Goal: Task Accomplishment & Management: Use online tool/utility

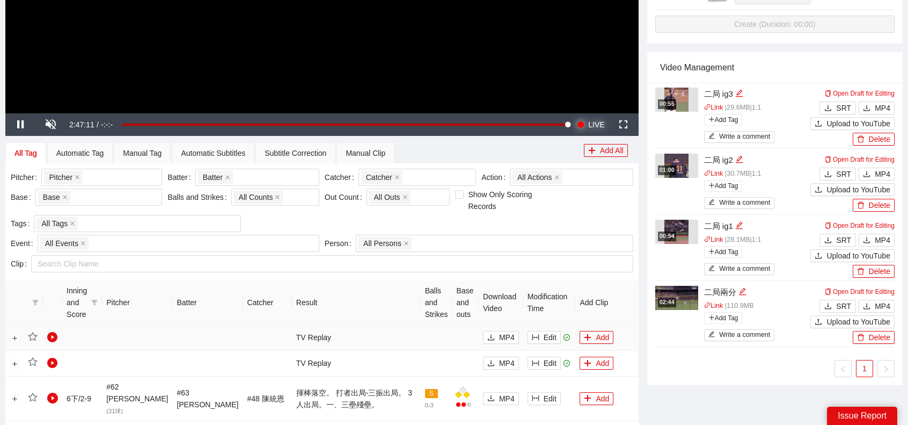
scroll to position [429, 0]
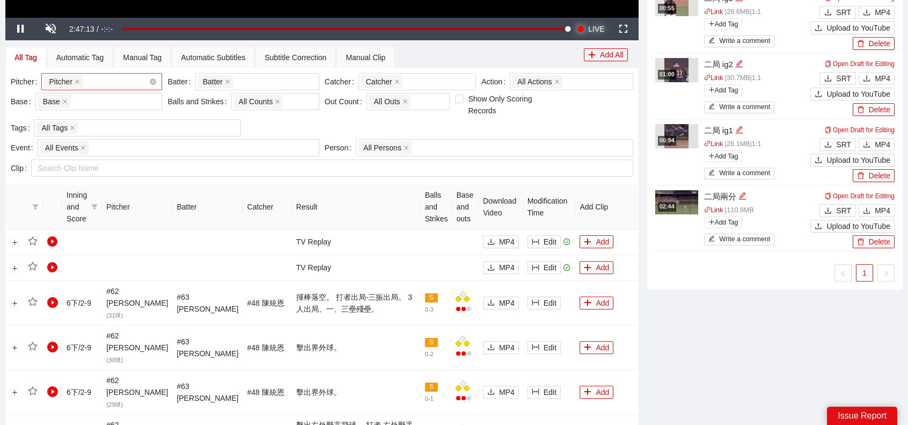
click at [124, 74] on div "Pitcher + 0 ..." at bounding box center [96, 81] width 105 height 15
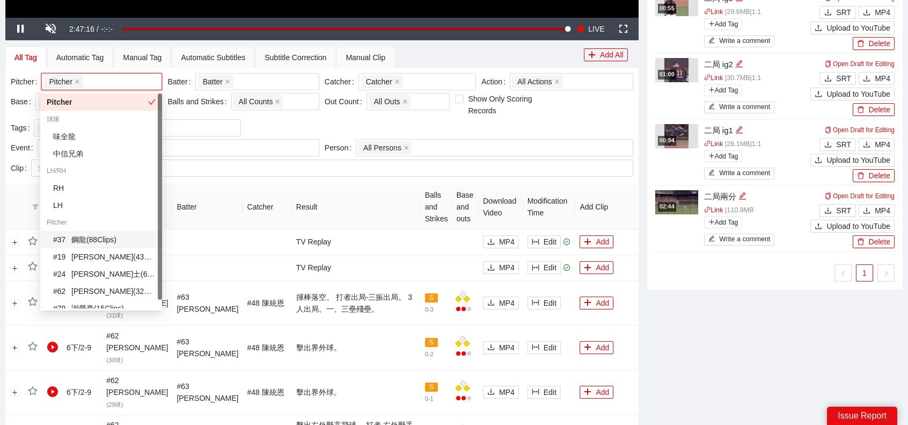
scroll to position [9, 0]
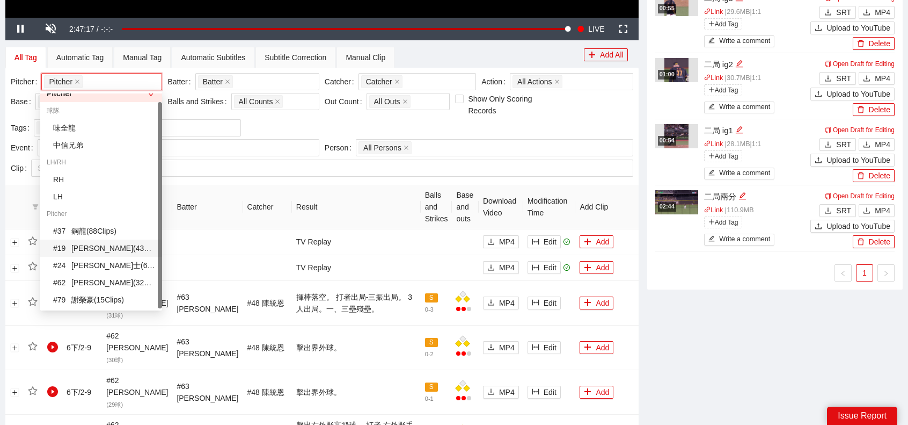
click at [110, 252] on div "# 19 [PERSON_NAME]( 43 Clips )" at bounding box center [104, 248] width 103 height 12
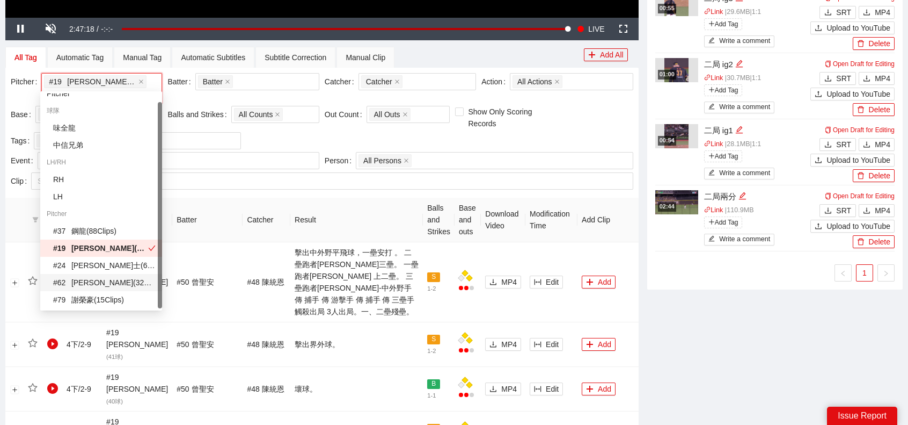
click at [98, 283] on div "# 62 [PERSON_NAME] ( 32 Clips )" at bounding box center [104, 282] width 103 height 12
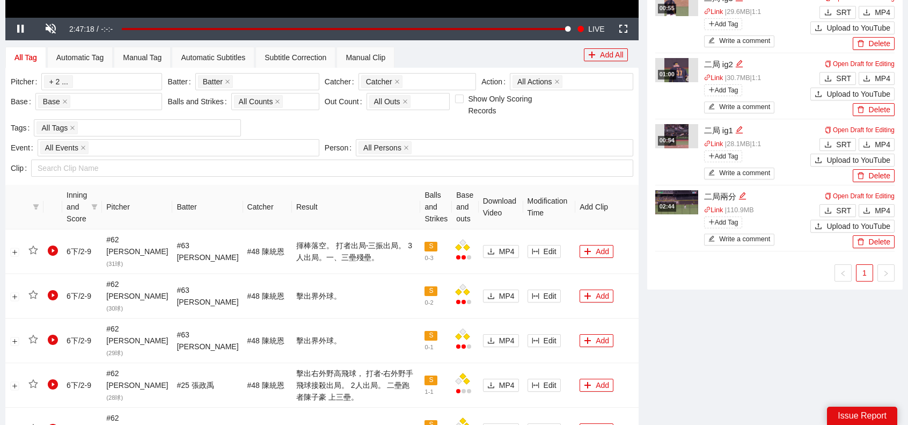
click at [292, 186] on th "Result" at bounding box center [356, 207] width 129 height 45
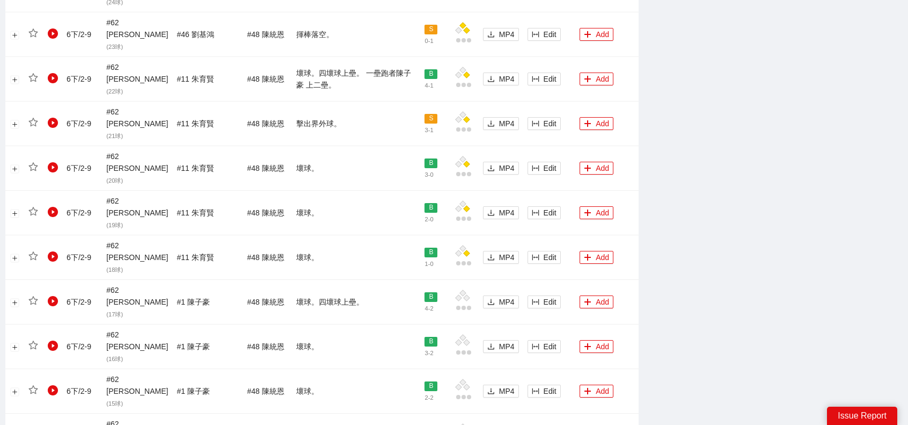
scroll to position [1018, 0]
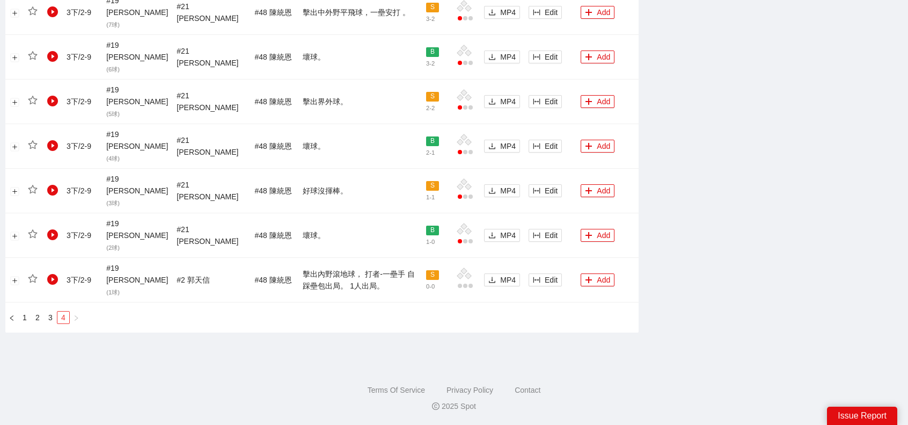
scroll to position [778, 0]
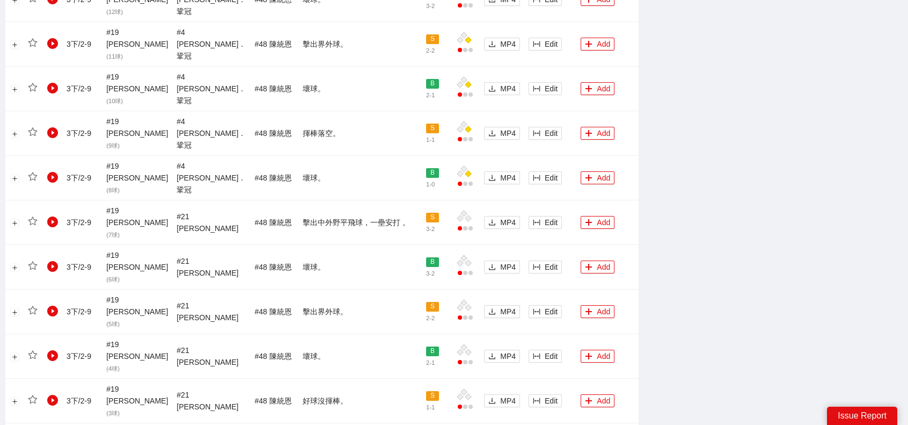
scroll to position [617, 0]
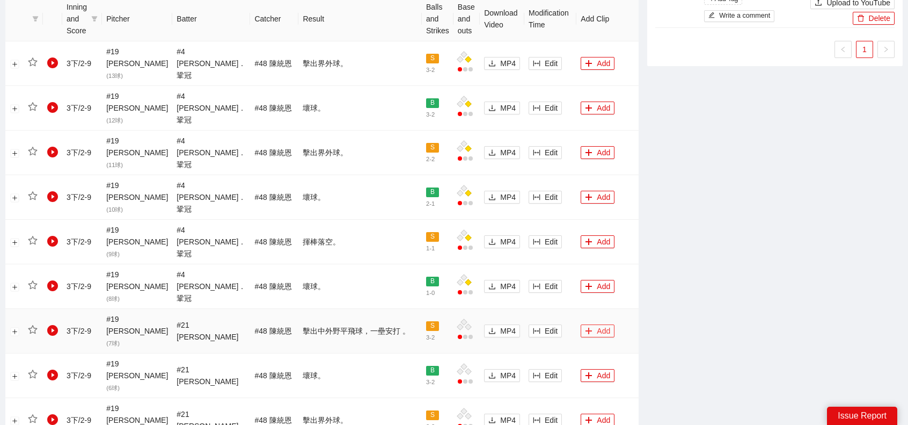
click at [593, 324] on button "Add" at bounding box center [598, 330] width 34 height 13
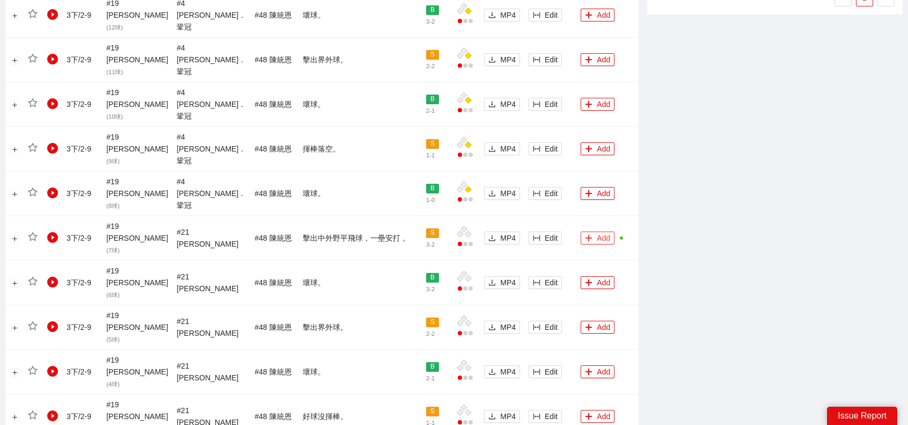
scroll to position [778, 0]
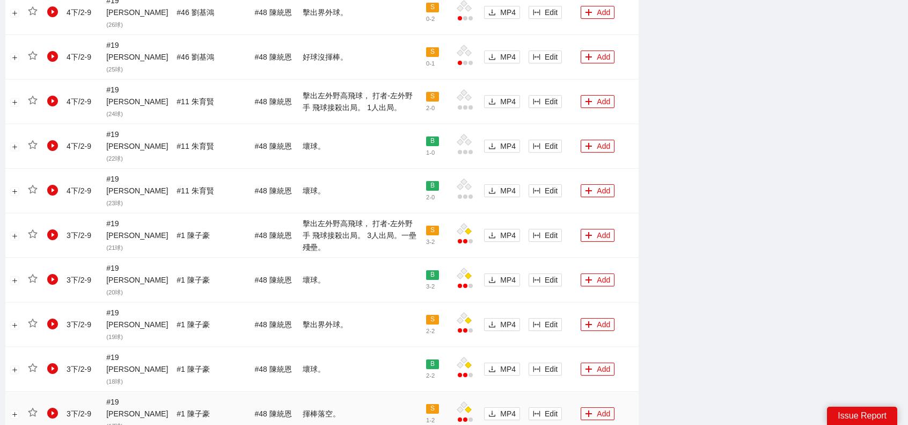
scroll to position [1007, 0]
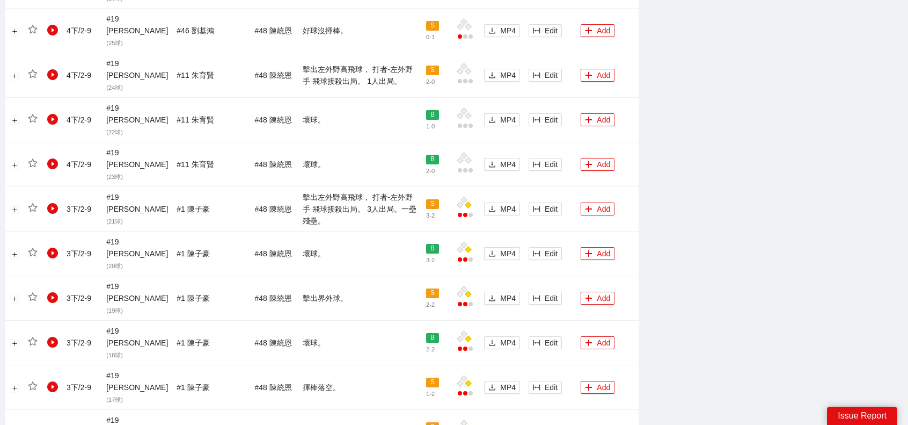
click at [596, 202] on button "Add" at bounding box center [598, 208] width 34 height 13
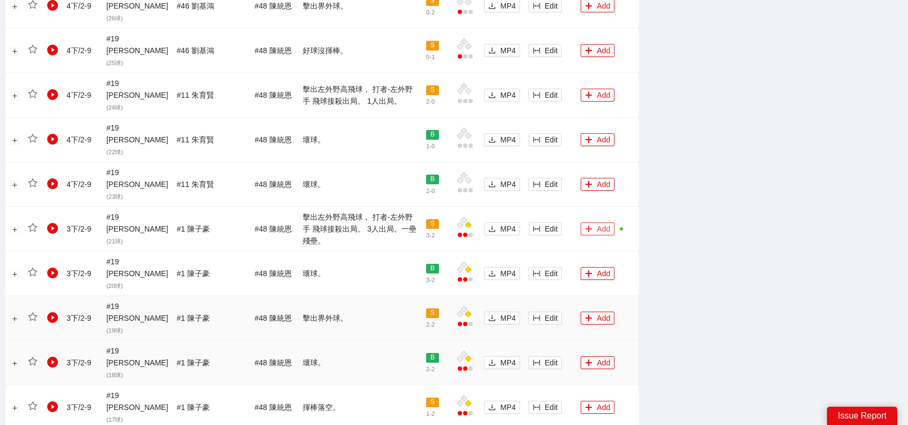
scroll to position [845, 0]
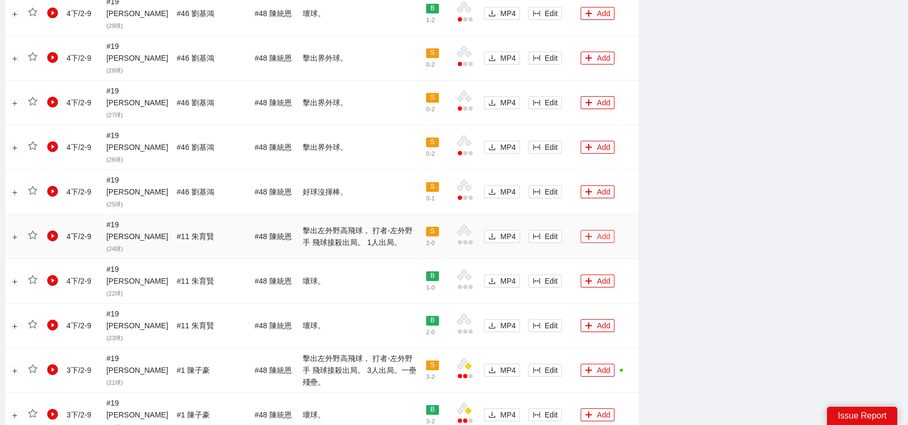
click at [597, 230] on button "Add" at bounding box center [598, 236] width 34 height 13
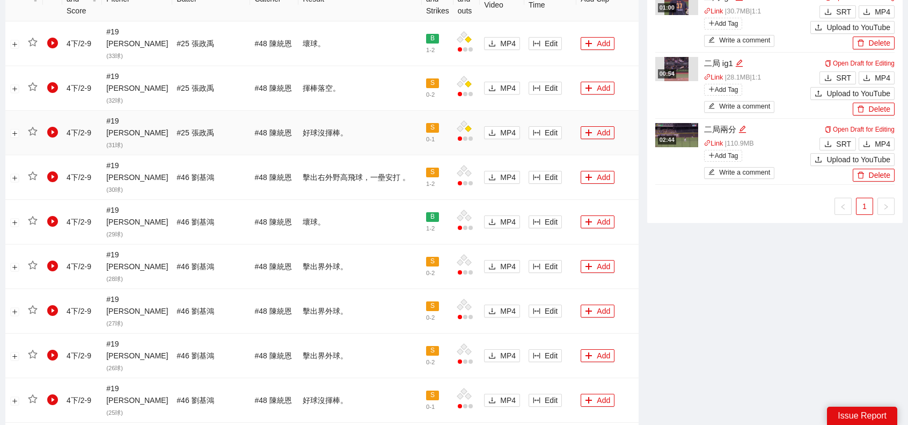
scroll to position [631, 0]
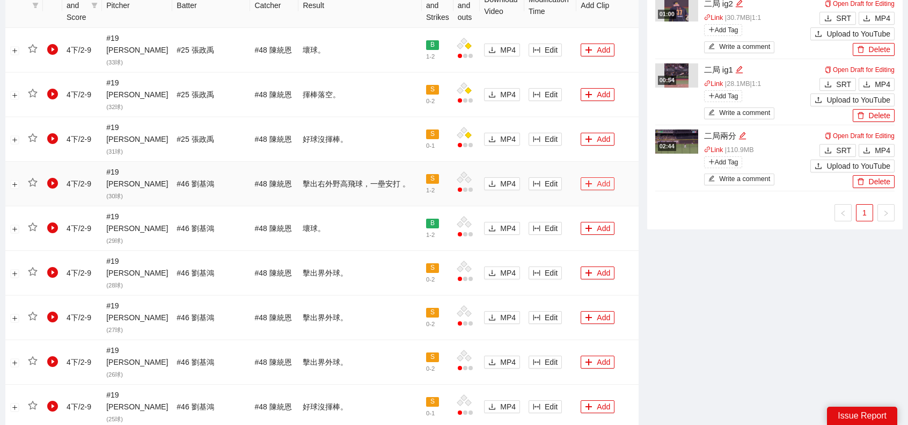
click at [590, 177] on button "Add" at bounding box center [598, 183] width 34 height 13
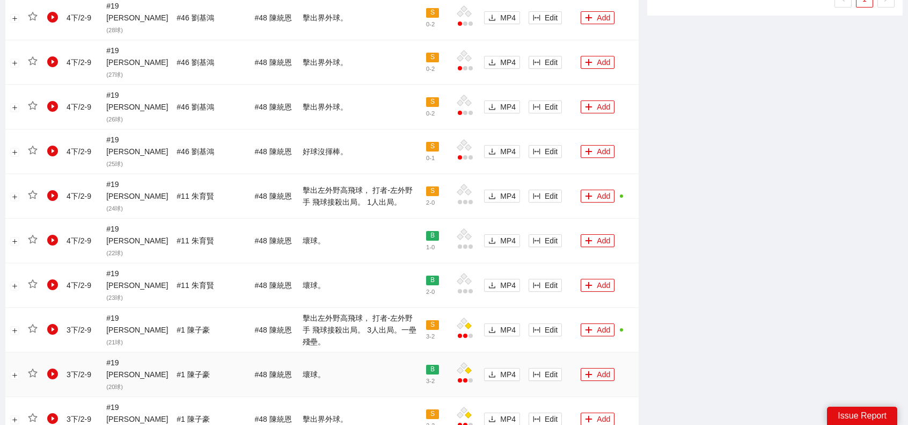
scroll to position [953, 0]
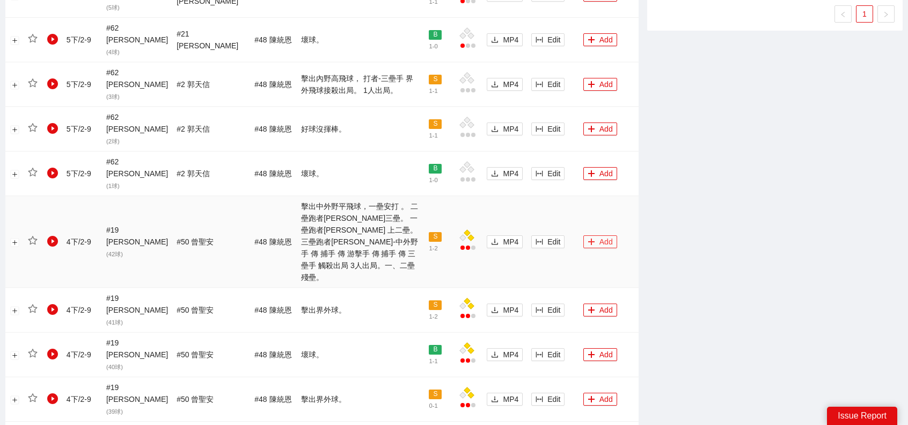
click at [587, 235] on button "Add" at bounding box center [601, 241] width 34 height 13
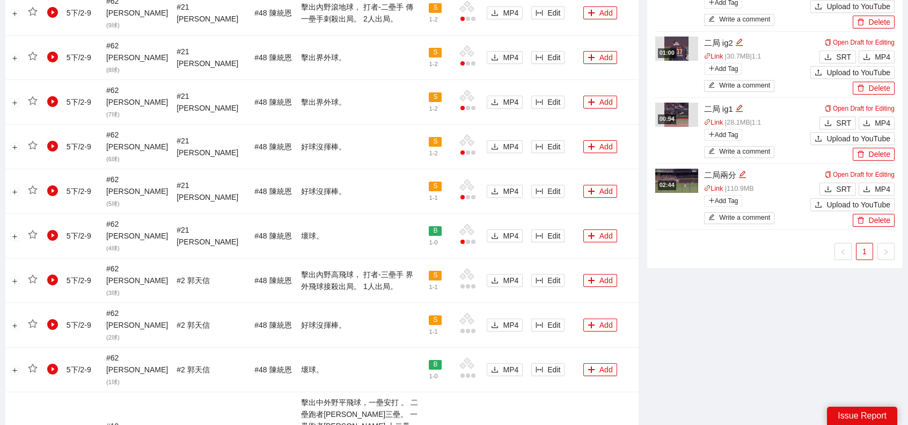
scroll to position [738, 0]
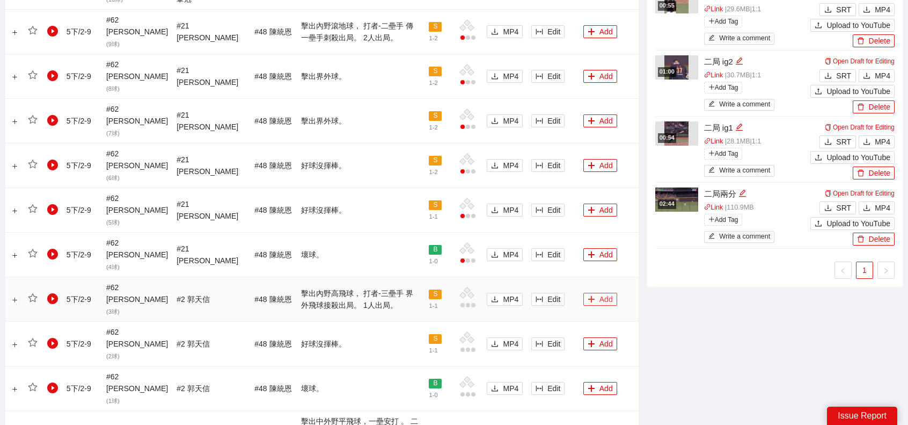
click at [596, 293] on button "Add" at bounding box center [601, 299] width 34 height 13
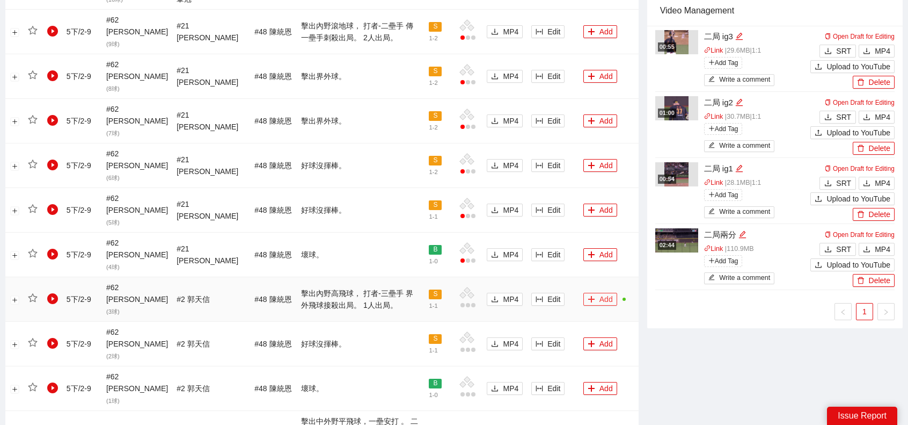
scroll to position [523, 0]
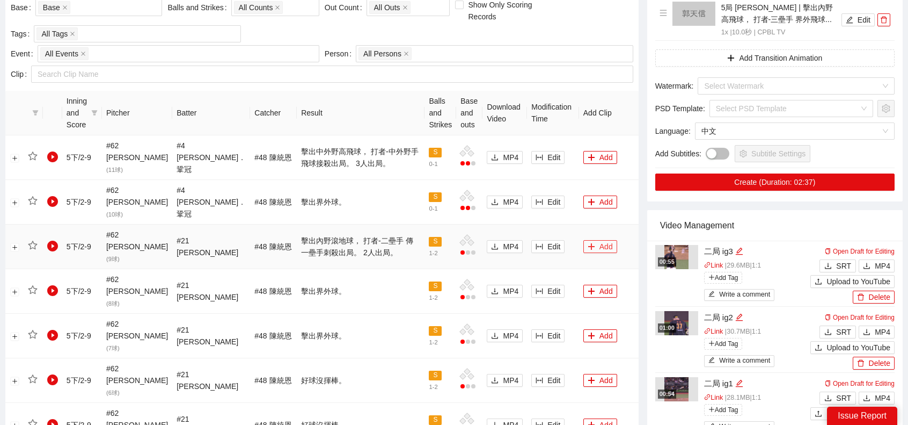
click at [590, 240] on button "Add" at bounding box center [601, 246] width 34 height 13
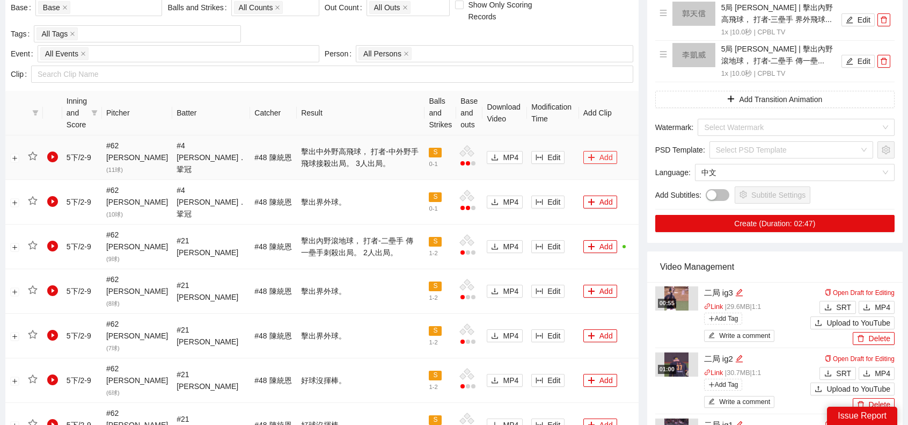
click at [596, 151] on button "Add" at bounding box center [601, 157] width 34 height 13
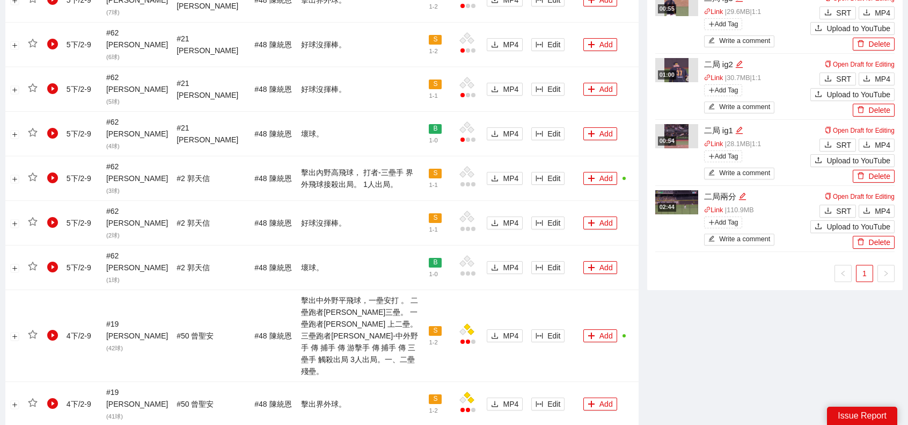
scroll to position [1042, 0]
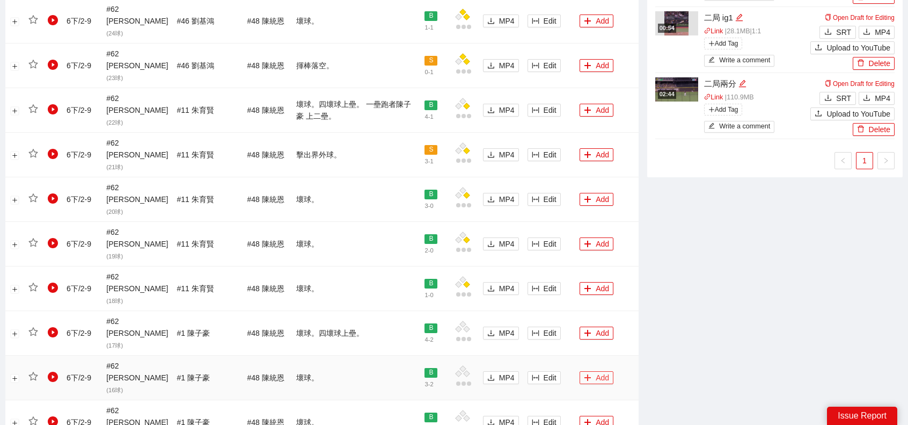
scroll to position [911, 0]
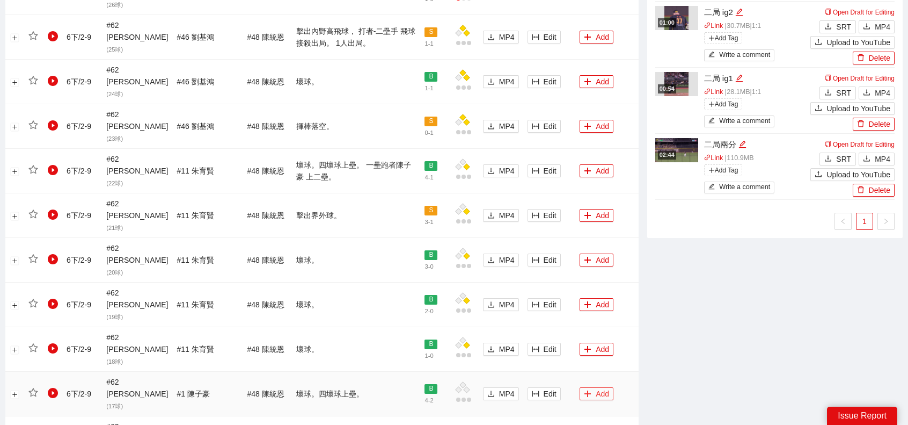
click at [590, 387] on button "Add" at bounding box center [597, 393] width 34 height 13
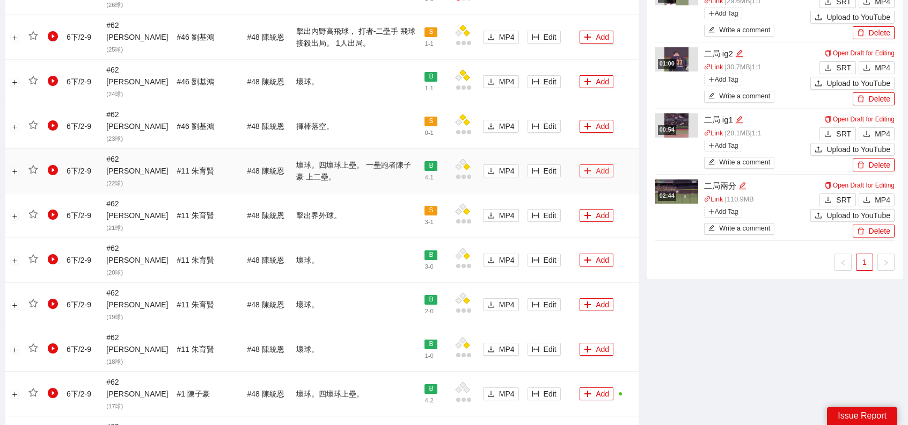
click at [592, 164] on button "Add" at bounding box center [597, 170] width 34 height 13
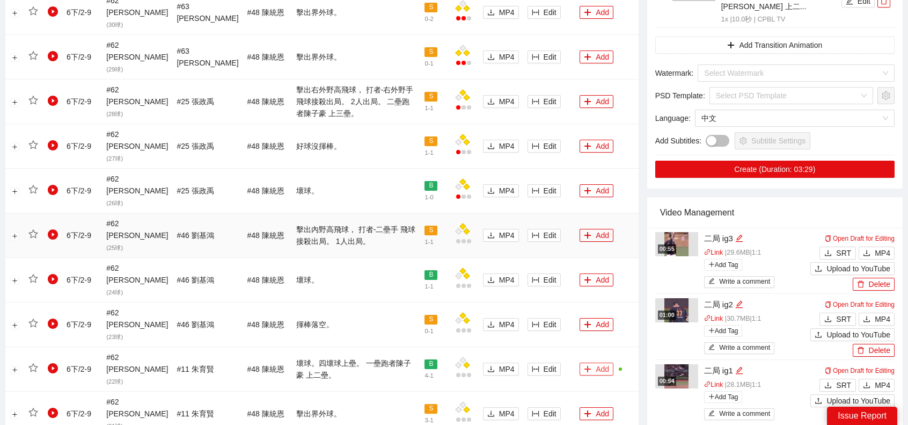
scroll to position [696, 0]
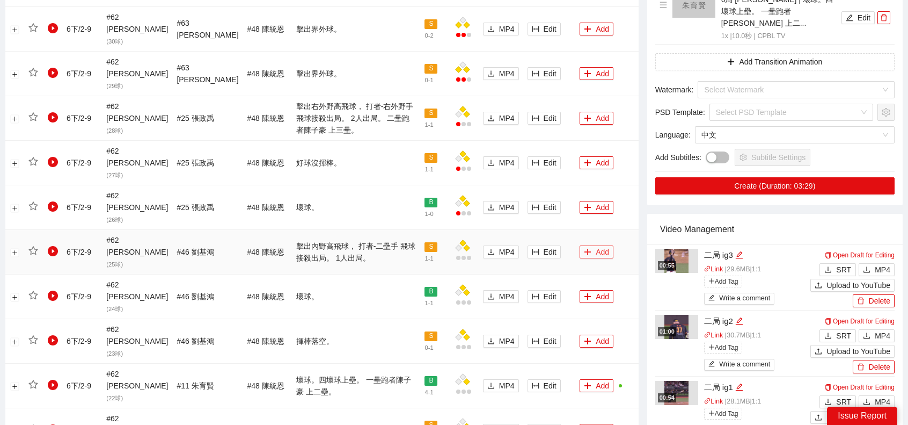
click at [598, 245] on button "Add" at bounding box center [597, 251] width 34 height 13
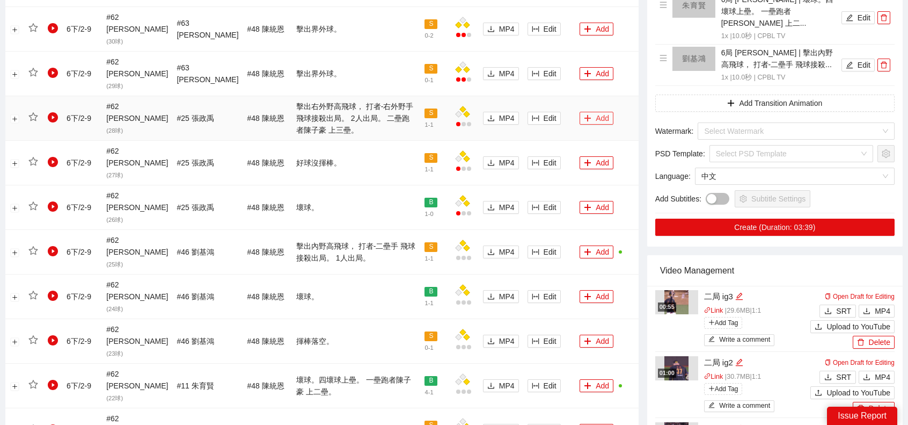
click at [600, 112] on button "Add" at bounding box center [597, 118] width 34 height 13
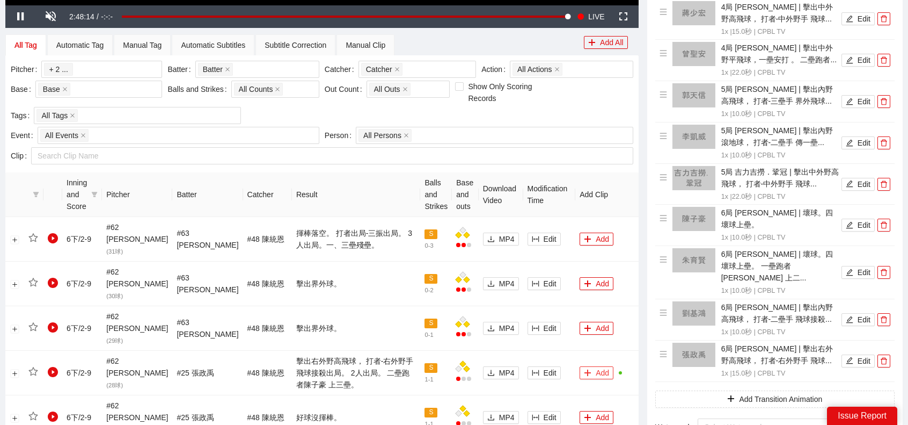
scroll to position [428, 0]
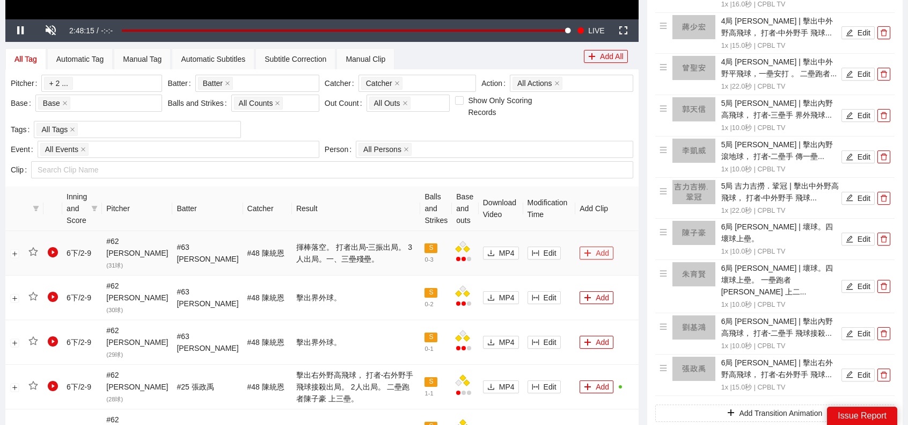
click at [589, 247] on button "Add" at bounding box center [597, 252] width 34 height 13
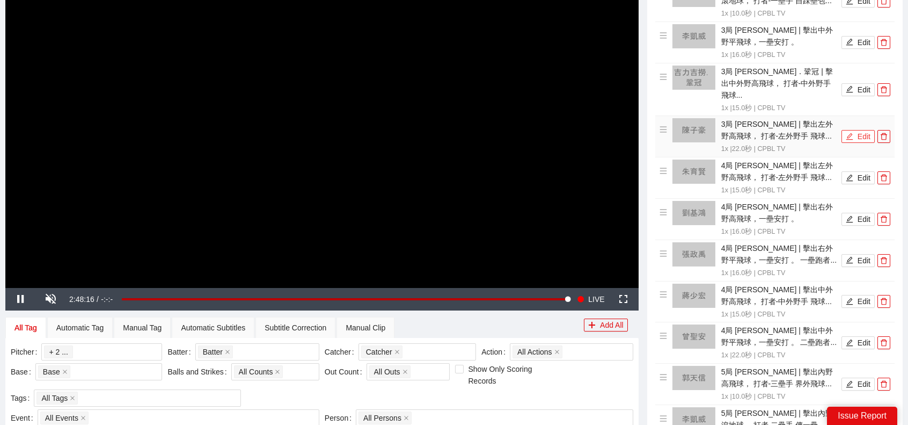
scroll to position [0, 0]
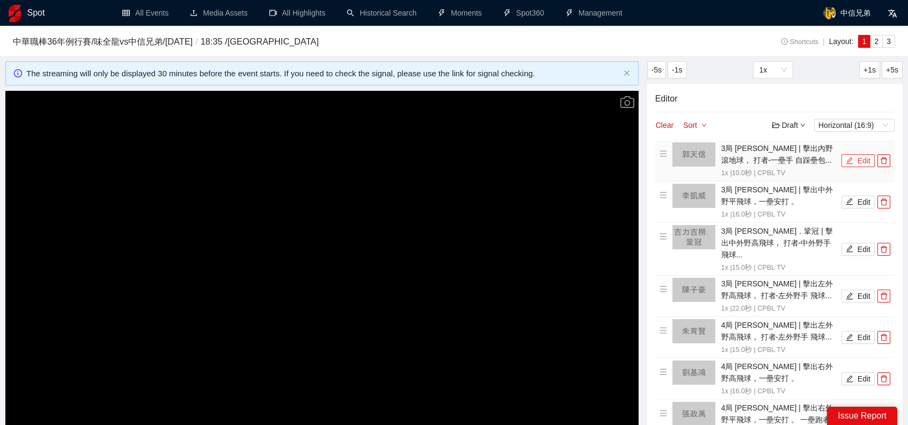
click at [850, 158] on icon "edit" at bounding box center [850, 160] width 7 height 7
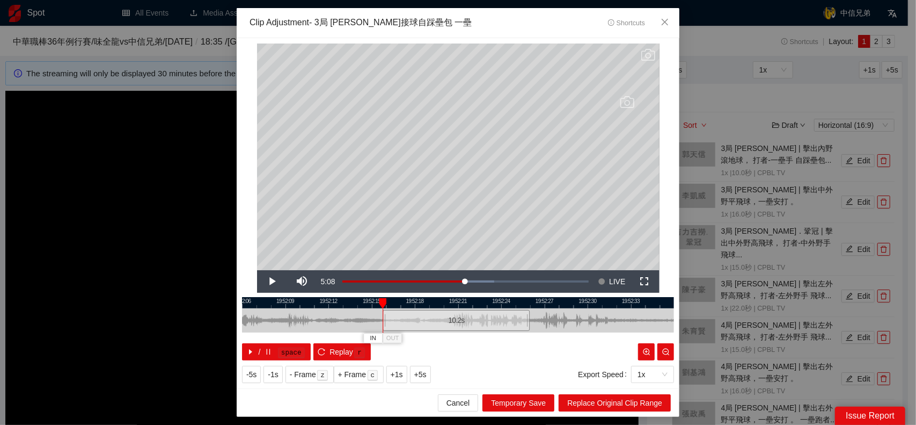
click at [383, 322] on div at bounding box center [384, 320] width 6 height 24
drag, startPoint x: 526, startPoint y: 317, endPoint x: 614, endPoint y: 382, distance: 108.7
click at [546, 326] on div at bounding box center [548, 320] width 6 height 24
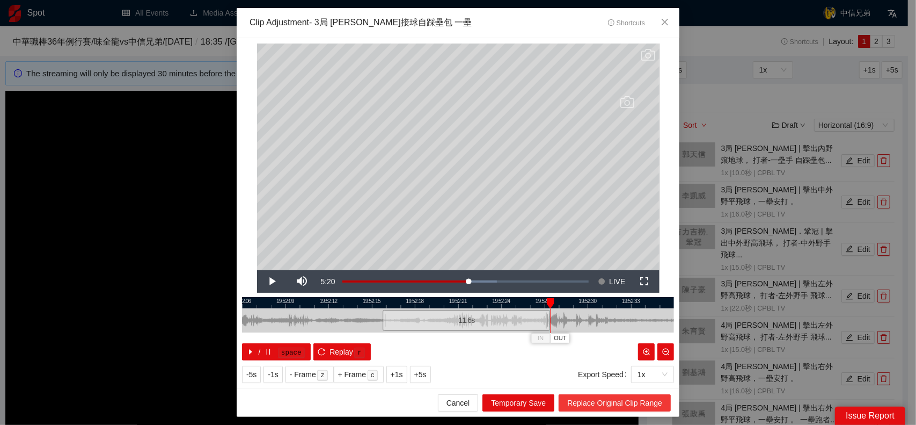
click at [619, 398] on span "Replace Original Clip Range" at bounding box center [614, 403] width 95 height 12
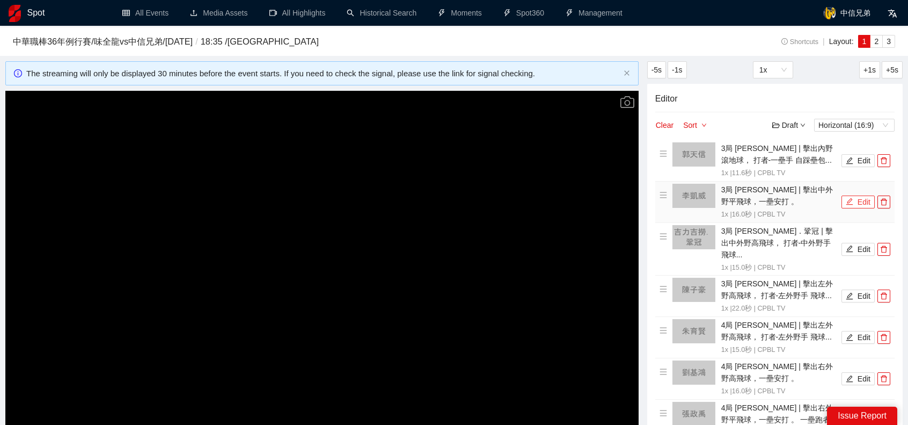
click at [861, 206] on button "Edit" at bounding box center [858, 201] width 33 height 13
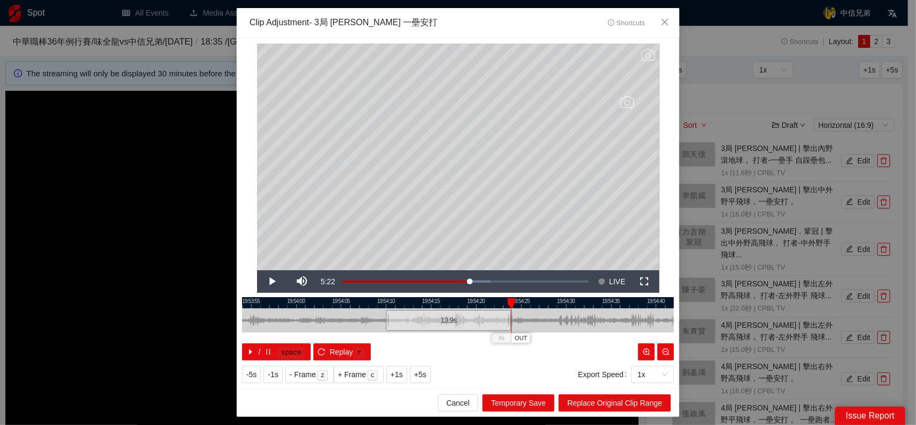
drag, startPoint x: 530, startPoint y: 319, endPoint x: 511, endPoint y: 324, distance: 19.5
click at [511, 324] on div "19:53:50 19:53:55 19:54:00 19:54:05 19:54:10 19:54:15 19:54:20 19:54:25 19:54:3…" at bounding box center [458, 328] width 432 height 63
click at [640, 403] on span "Replace Original Clip Range" at bounding box center [614, 403] width 95 height 12
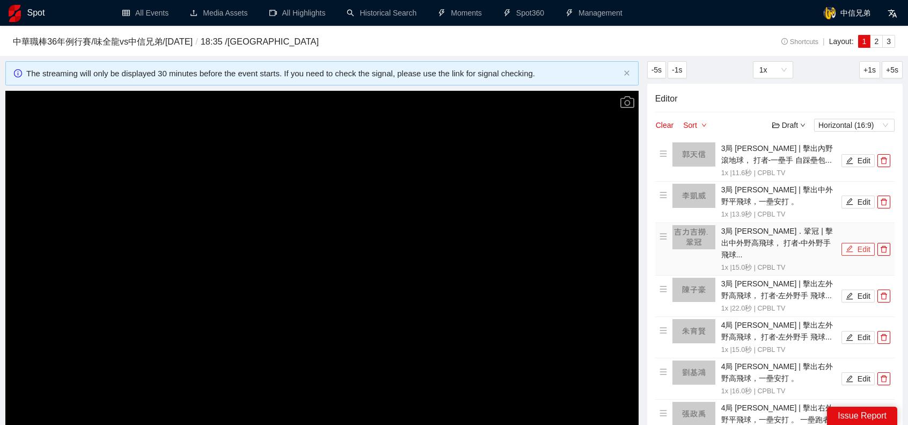
click at [858, 244] on button "Edit" at bounding box center [858, 249] width 33 height 13
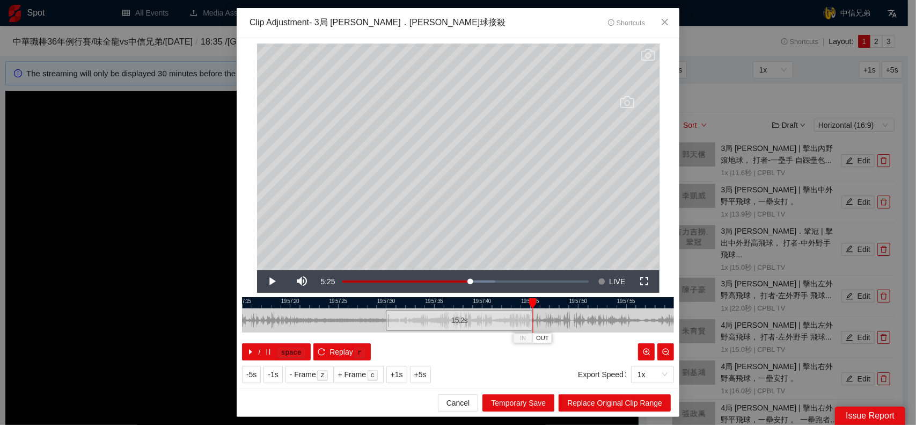
click at [534, 323] on div "19:57:15 19:57:20 19:57:25 19:57:30 19:57:35 19:57:40 19:57:45 19:57:50 19:57:5…" at bounding box center [458, 328] width 432 height 63
click at [630, 405] on span "Replace Original Clip Range" at bounding box center [614, 403] width 95 height 12
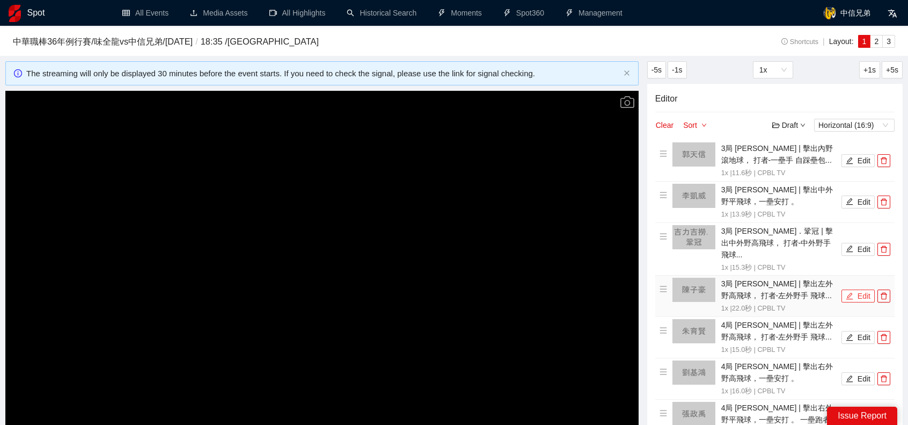
click at [861, 289] on button "Edit" at bounding box center [858, 295] width 33 height 13
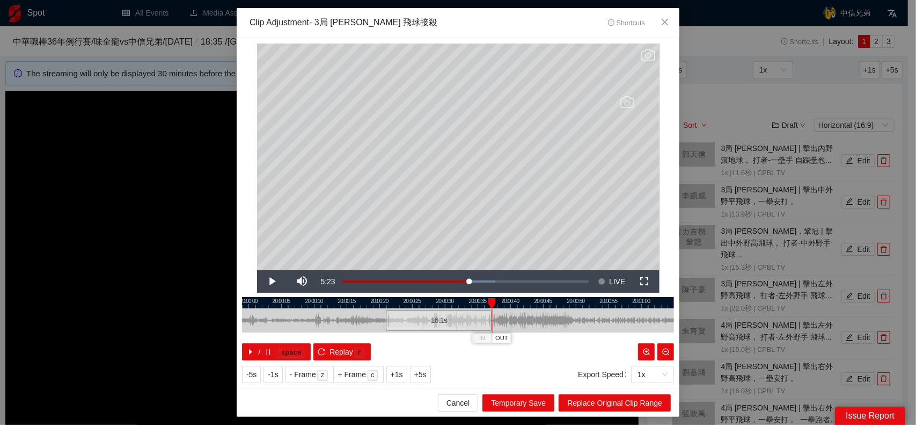
drag, startPoint x: 529, startPoint y: 317, endPoint x: 491, endPoint y: 325, distance: 39.0
click at [491, 325] on div at bounding box center [490, 320] width 6 height 24
click at [629, 398] on span "Replace Original Clip Range" at bounding box center [614, 403] width 95 height 12
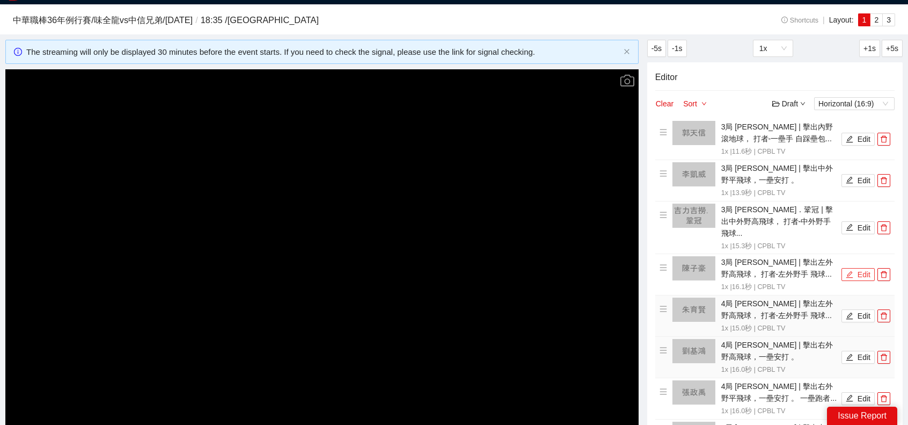
scroll to position [107, 0]
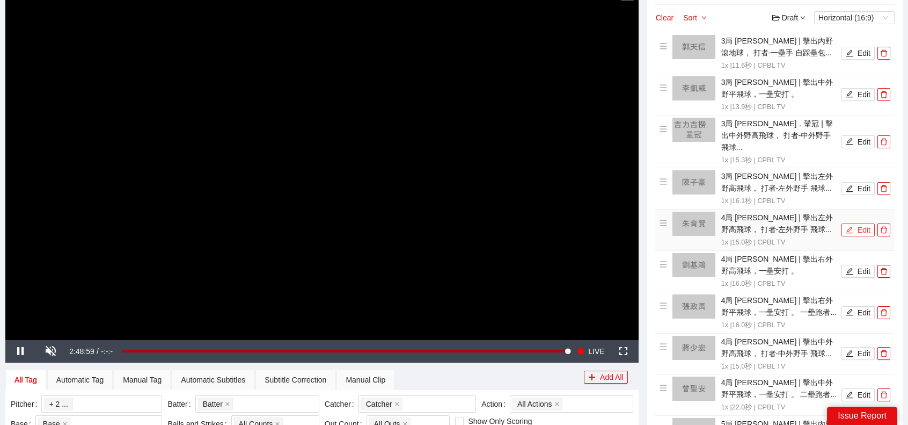
click at [855, 223] on button "Edit" at bounding box center [858, 229] width 33 height 13
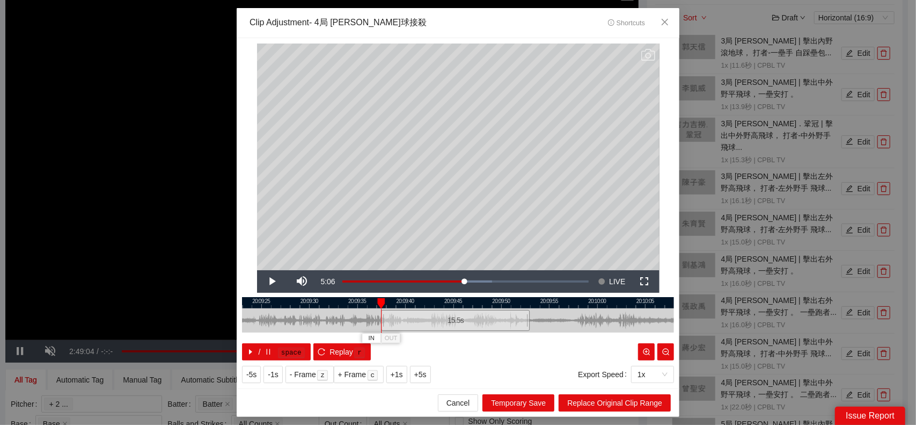
click at [385, 323] on div at bounding box center [383, 320] width 6 height 24
click at [516, 336] on div "20:09:20 20:09:25 20:09:30 20:09:35 20:09:40 20:09:45 20:09:50 20:09:55 20:10:0…" at bounding box center [458, 328] width 432 height 63
click at [511, 326] on div at bounding box center [510, 320] width 6 height 24
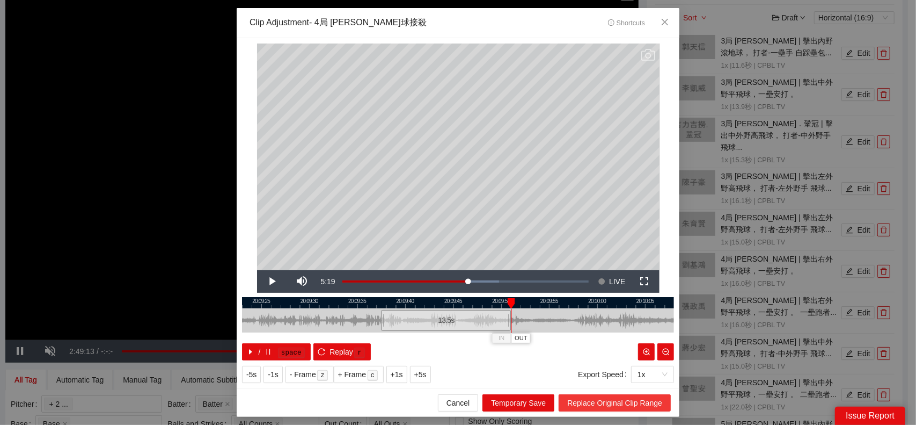
drag, startPoint x: 594, startPoint y: 401, endPoint x: 613, endPoint y: 393, distance: 19.7
click at [595, 402] on span "Replace Original Clip Range" at bounding box center [614, 403] width 95 height 12
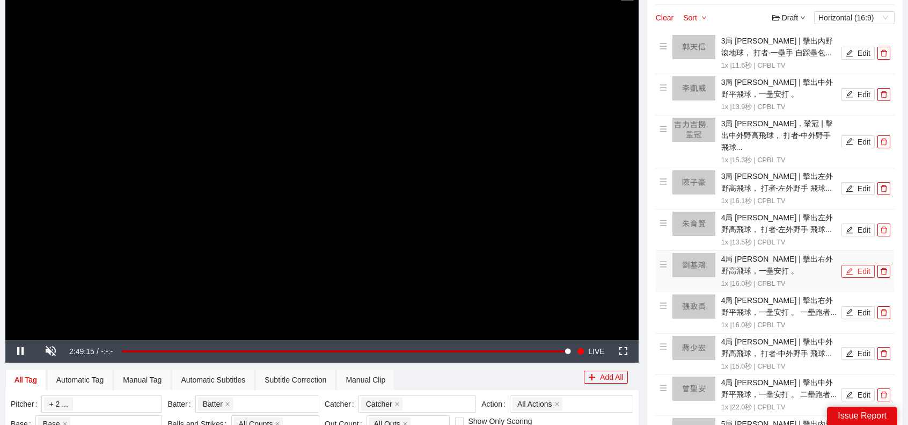
click at [863, 265] on button "Edit" at bounding box center [858, 271] width 33 height 13
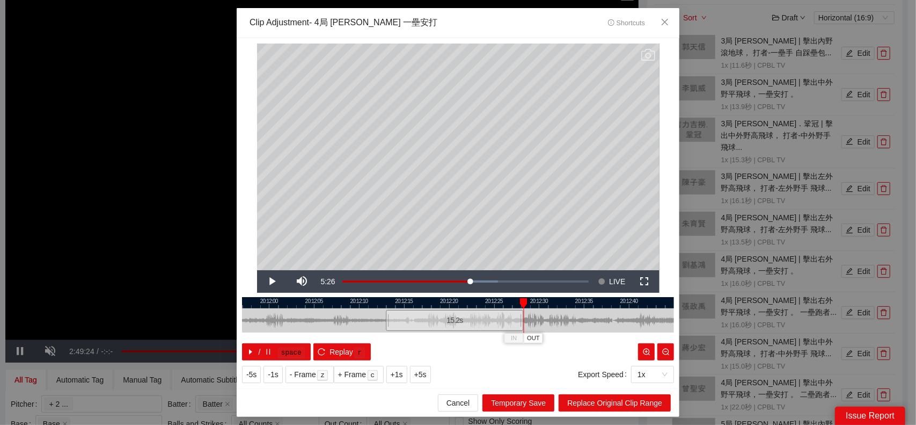
drag, startPoint x: 529, startPoint y: 321, endPoint x: 522, endPoint y: 330, distance: 11.2
click at [522, 330] on div at bounding box center [522, 320] width 6 height 24
click at [627, 398] on span "Replace Original Clip Range" at bounding box center [614, 403] width 95 height 12
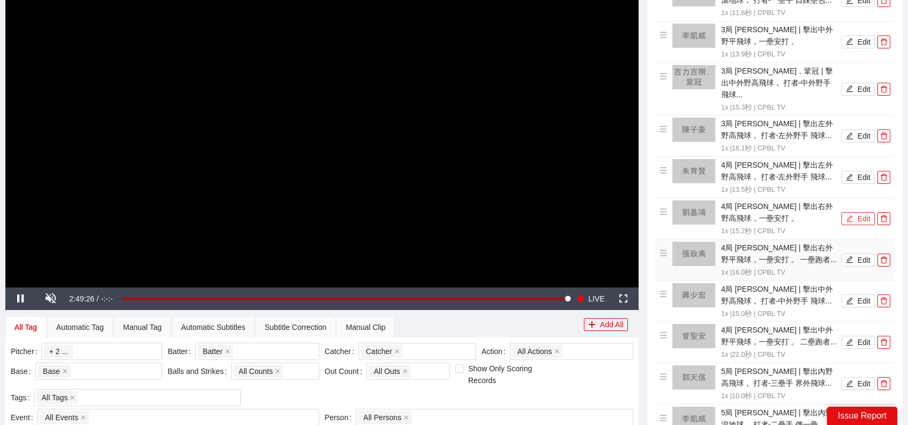
scroll to position [161, 0]
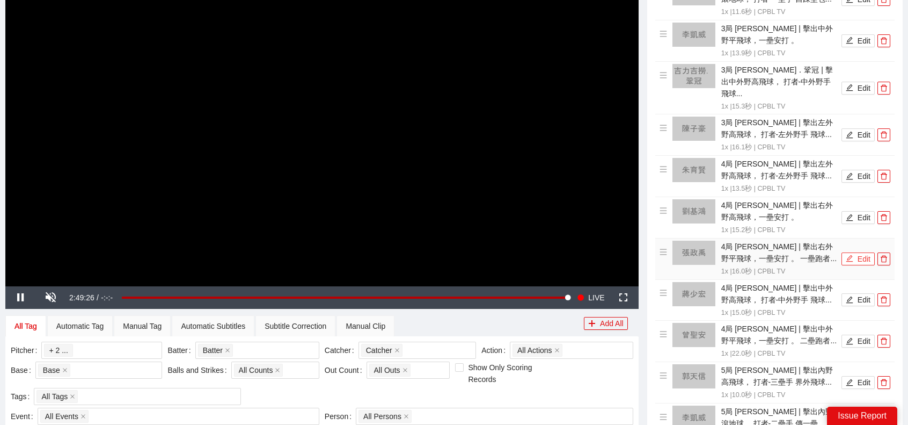
click at [858, 252] on button "Edit" at bounding box center [858, 258] width 33 height 13
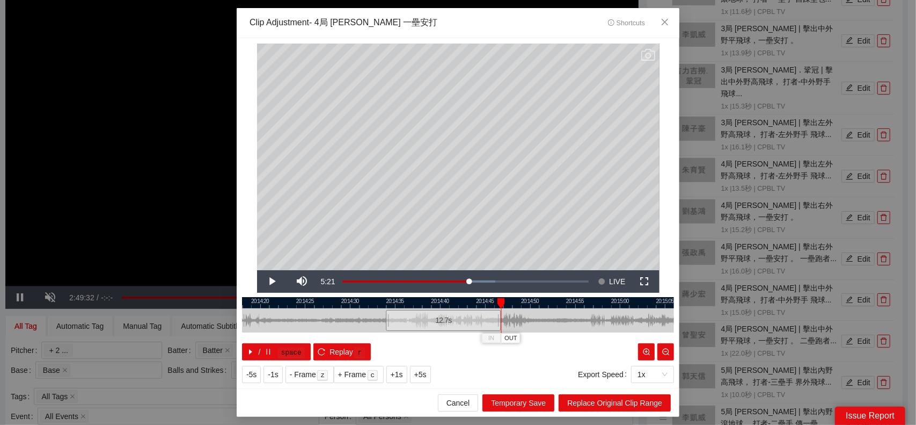
drag, startPoint x: 492, startPoint y: 323, endPoint x: 501, endPoint y: 327, distance: 9.9
click at [501, 327] on div "20:14:15 20:14:20 20:14:25 20:14:30 20:14:35 20:14:40 20:14:45 20:14:50 20:14:5…" at bounding box center [458, 328] width 432 height 63
click at [612, 398] on span "Replace Original Clip Range" at bounding box center [614, 403] width 95 height 12
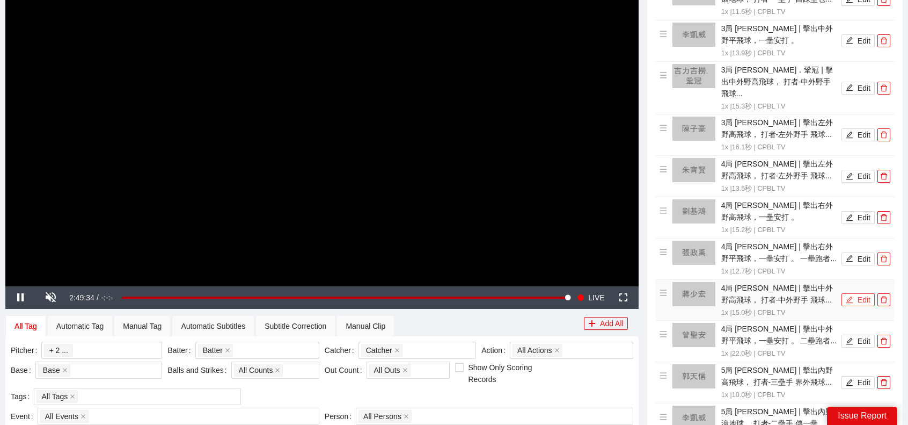
click at [857, 293] on button "Edit" at bounding box center [858, 299] width 33 height 13
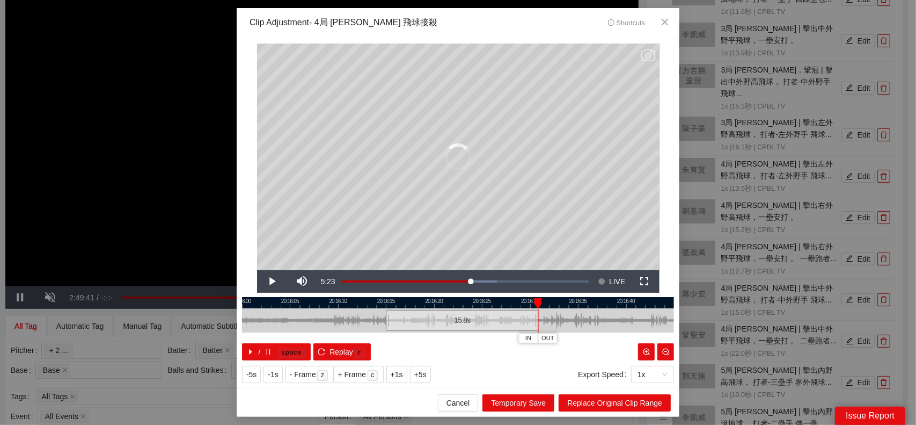
drag, startPoint x: 528, startPoint y: 319, endPoint x: 537, endPoint y: 325, distance: 10.1
click at [537, 325] on div at bounding box center [537, 320] width 6 height 24
click at [590, 404] on span "Replace Original Clip Range" at bounding box center [614, 403] width 95 height 12
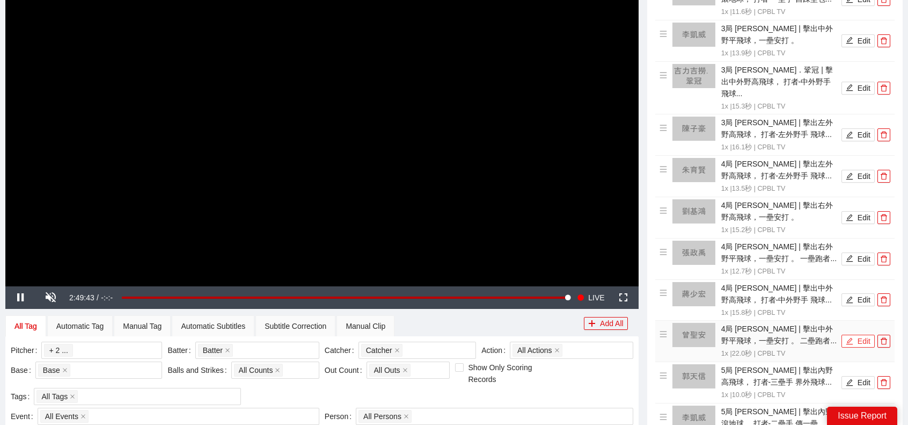
click at [863, 334] on button "Edit" at bounding box center [858, 340] width 33 height 13
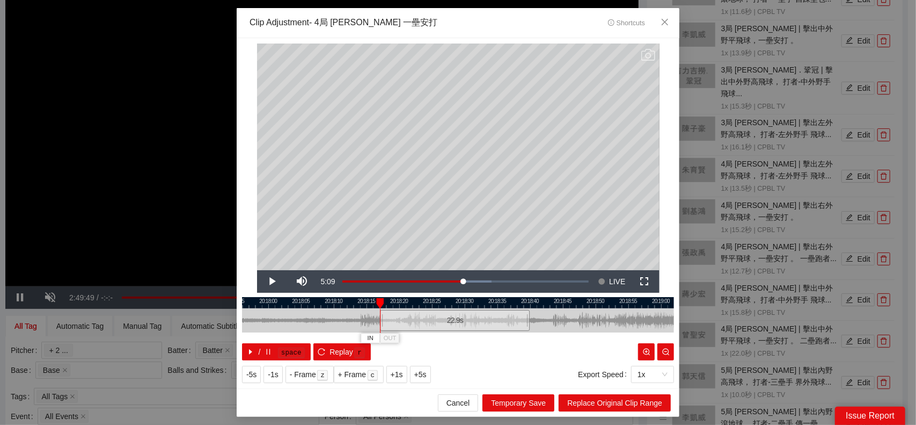
drag, startPoint x: 387, startPoint y: 317, endPoint x: 381, endPoint y: 318, distance: 5.9
click at [381, 318] on div at bounding box center [381, 320] width 6 height 24
drag, startPoint x: 528, startPoint y: 318, endPoint x: 566, endPoint y: 338, distance: 42.5
click at [555, 334] on div "20:17:55 20:18:00 20:18:05 20:18:10 20:18:15 20:18:20 20:18:25 20:18:30 20:18:3…" at bounding box center [458, 328] width 432 height 63
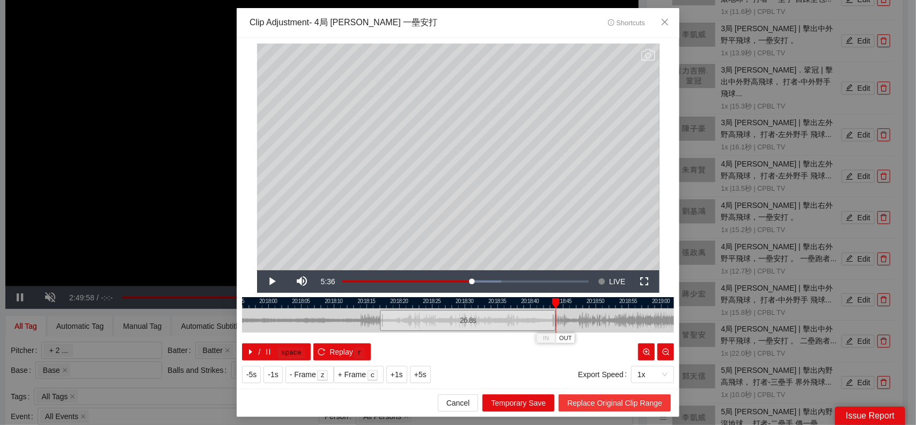
click at [617, 402] on span "Replace Original Clip Range" at bounding box center [614, 403] width 95 height 12
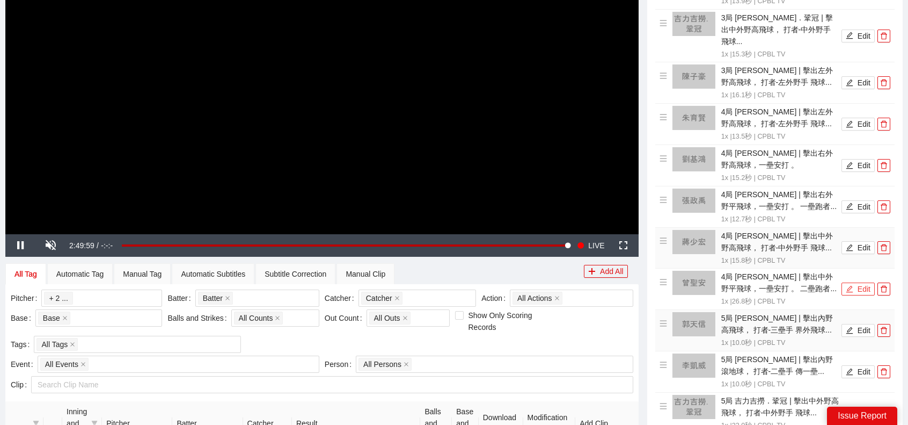
scroll to position [268, 0]
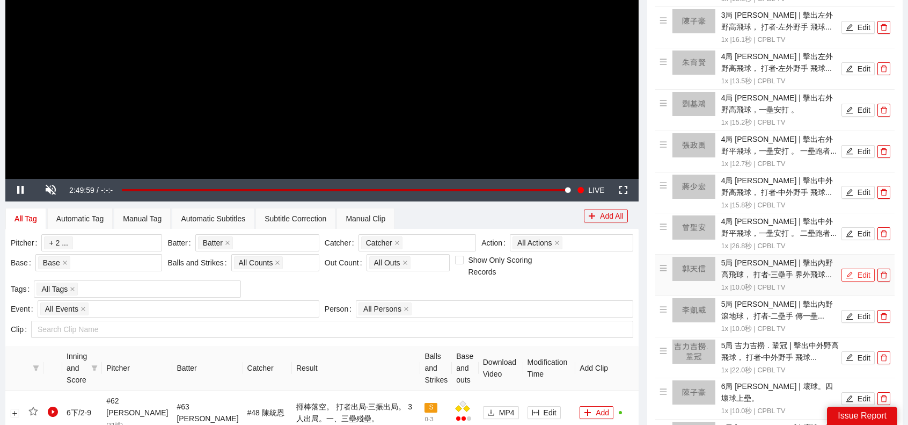
click at [848, 271] on icon "edit" at bounding box center [850, 275] width 8 height 8
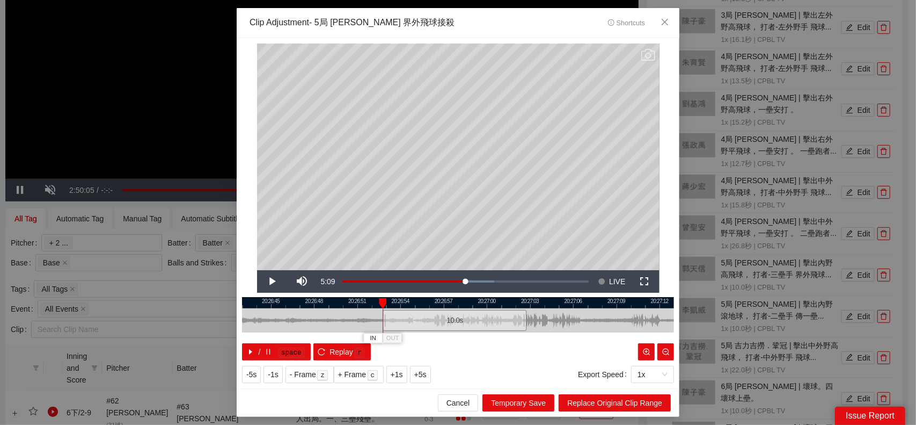
click at [439, 322] on div "10.0 s" at bounding box center [455, 320] width 144 height 21
drag, startPoint x: 523, startPoint y: 319, endPoint x: 577, endPoint y: 322, distance: 53.8
click at [577, 322] on div at bounding box center [579, 320] width 6 height 24
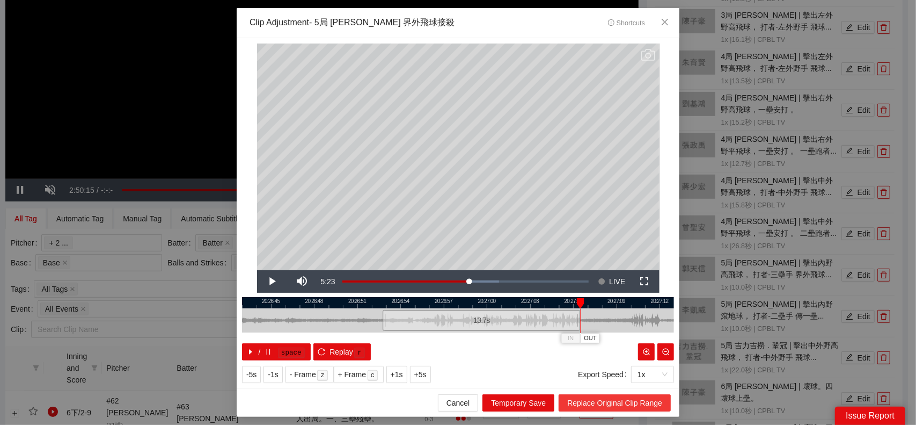
click at [622, 395] on button "Replace Original Clip Range" at bounding box center [615, 402] width 112 height 17
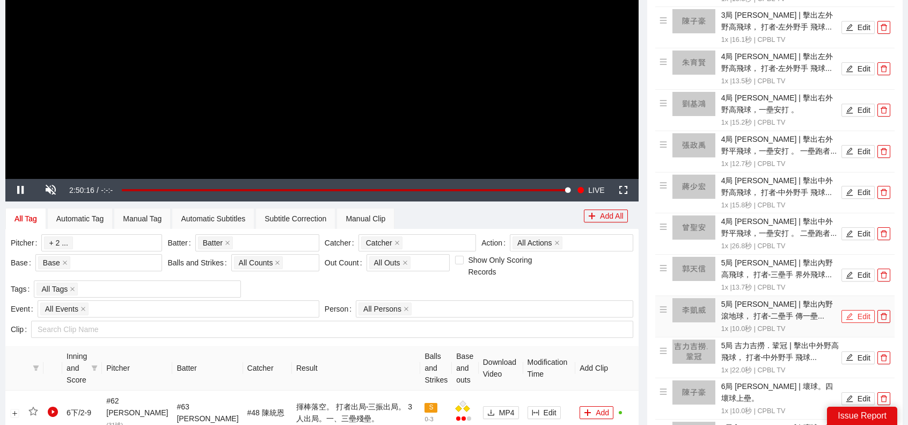
click at [863, 310] on button "Edit" at bounding box center [858, 316] width 33 height 13
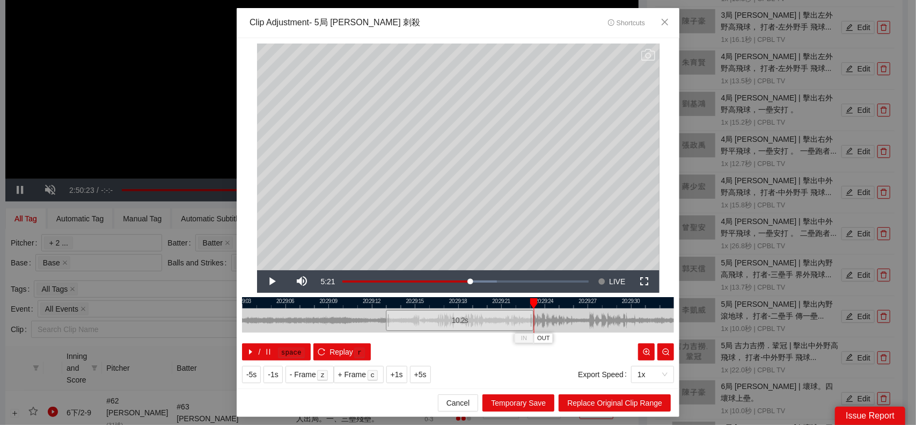
drag, startPoint x: 528, startPoint y: 317, endPoint x: 531, endPoint y: 324, distance: 7.9
click at [531, 324] on div at bounding box center [532, 320] width 6 height 24
click at [610, 400] on span "Replace Original Clip Range" at bounding box center [614, 403] width 95 height 12
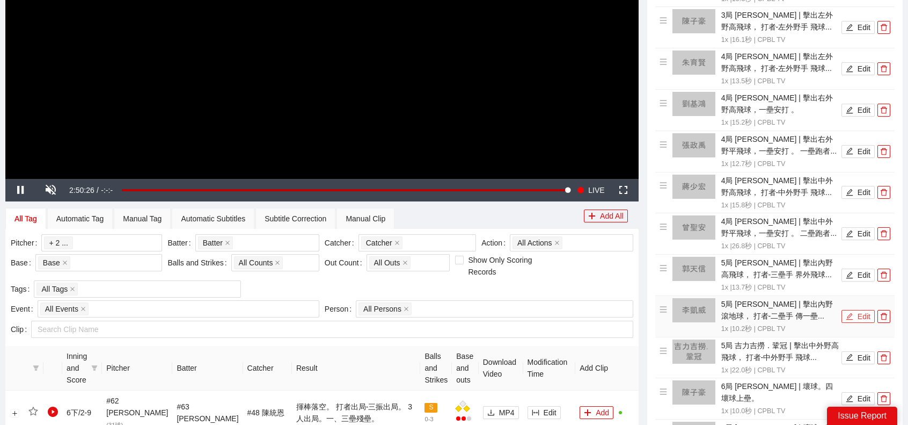
click at [857, 310] on button "Edit" at bounding box center [858, 316] width 33 height 13
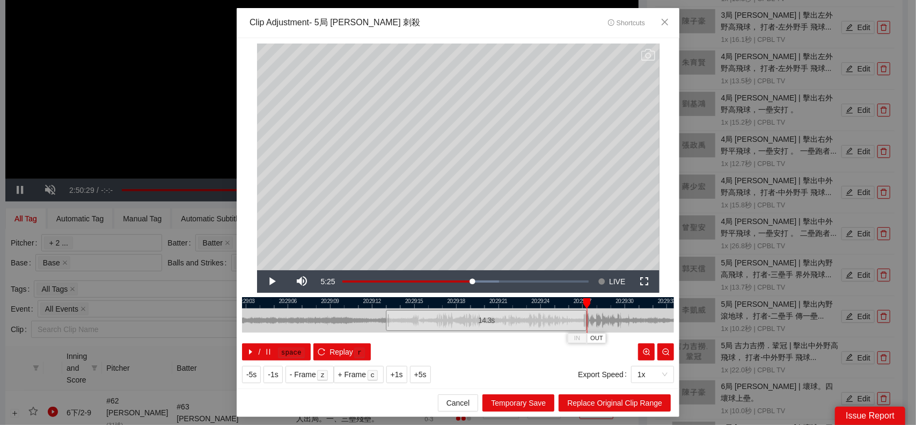
drag, startPoint x: 528, startPoint y: 320, endPoint x: 584, endPoint y: 325, distance: 56.0
click at [584, 325] on div at bounding box center [585, 320] width 6 height 24
click at [591, 392] on div "Cancel Temporary Save Replace Original Clip Range" at bounding box center [458, 402] width 443 height 28
click at [590, 396] on button "Replace Original Clip Range" at bounding box center [615, 402] width 112 height 17
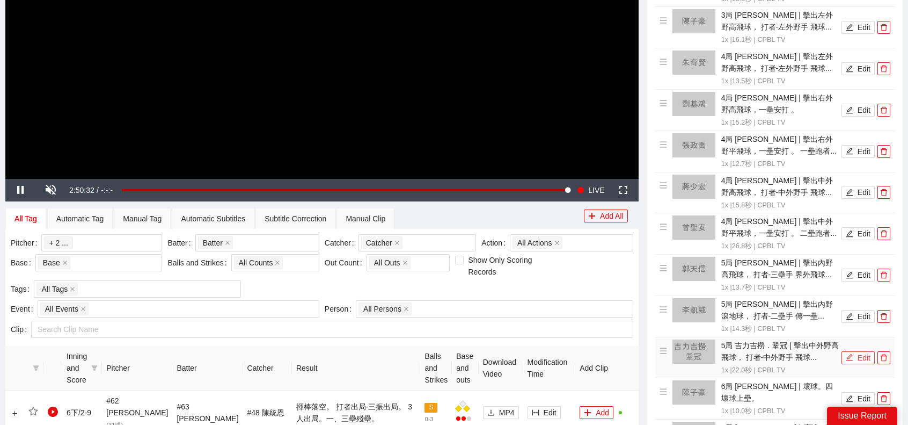
click at [853, 353] on icon "edit" at bounding box center [850, 357] width 8 height 8
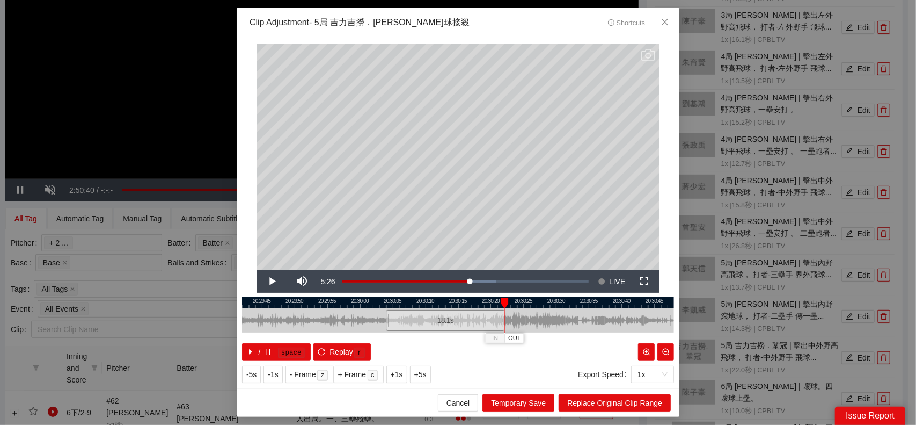
drag, startPoint x: 528, startPoint y: 322, endPoint x: 502, endPoint y: 332, distance: 27.2
click at [502, 332] on div at bounding box center [503, 320] width 6 height 24
click at [623, 407] on span "Replace Original Clip Range" at bounding box center [614, 403] width 95 height 12
click at [628, 398] on div "**********" at bounding box center [458, 212] width 916 height 425
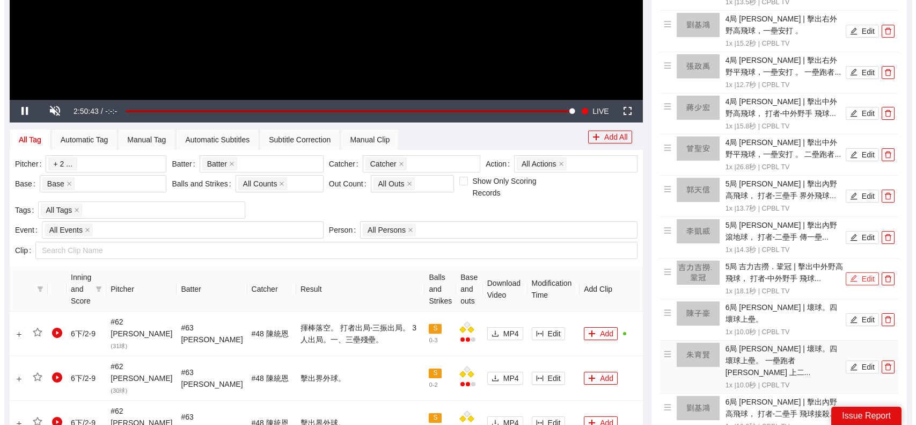
scroll to position [429, 0]
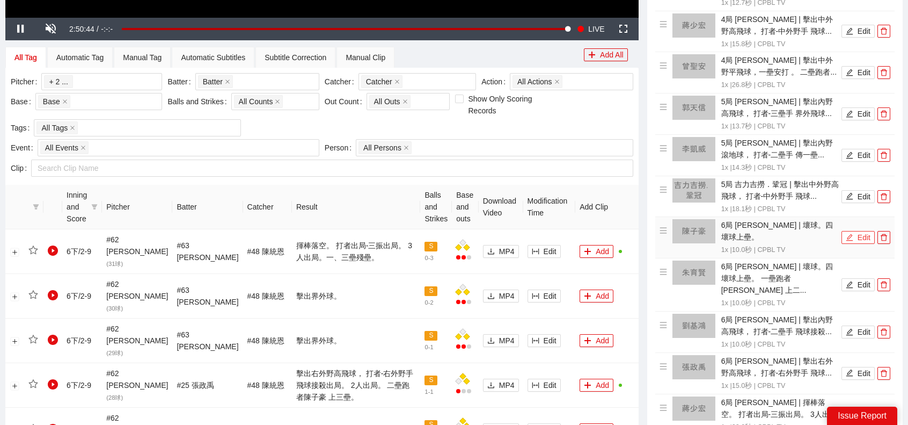
click at [860, 231] on button "Edit" at bounding box center [858, 237] width 33 height 13
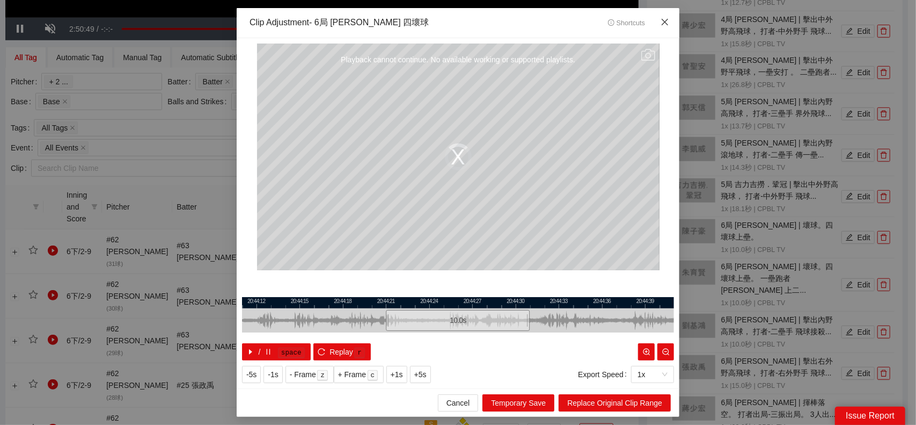
click at [670, 20] on span "Close" at bounding box center [665, 22] width 29 height 29
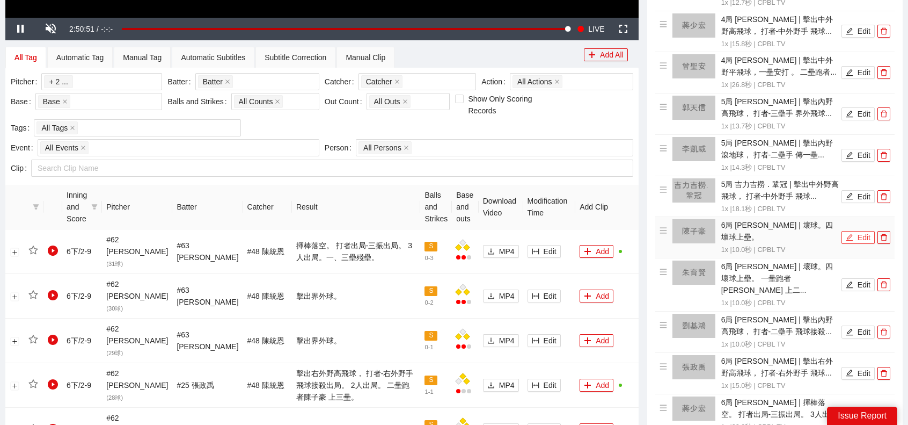
click at [857, 231] on button "Edit" at bounding box center [858, 237] width 33 height 13
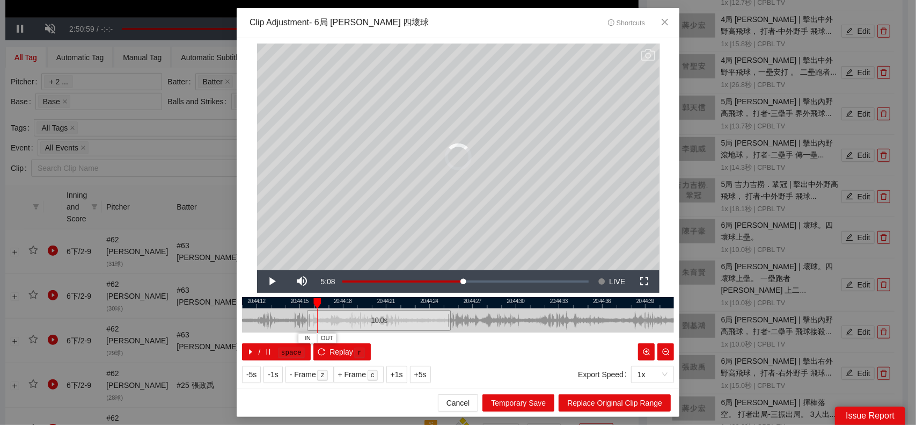
drag, startPoint x: 472, startPoint y: 322, endPoint x: 336, endPoint y: 321, distance: 136.4
click at [324, 326] on div "10.0 s" at bounding box center [379, 320] width 144 height 21
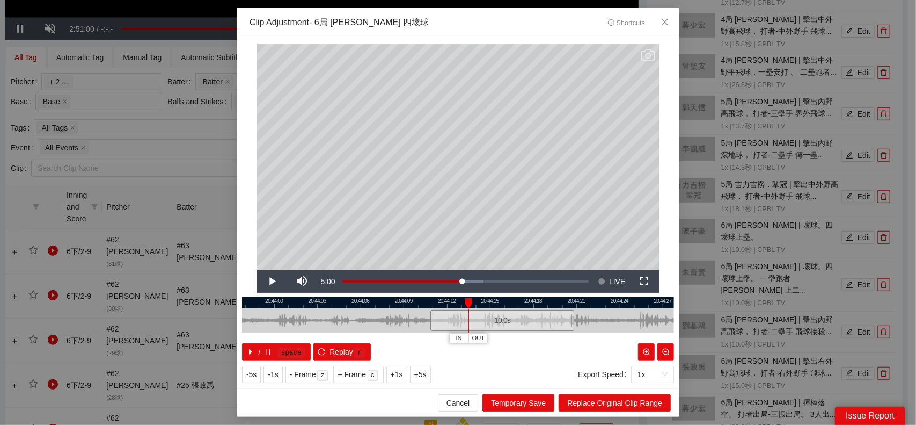
drag, startPoint x: 485, startPoint y: 327, endPoint x: 668, endPoint y: 326, distance: 182.5
click at [676, 326] on div "**********" at bounding box center [458, 213] width 443 height 350
drag, startPoint x: 484, startPoint y: 320, endPoint x: 332, endPoint y: 325, distance: 151.5
click at [360, 325] on div "10.0 s" at bounding box center [432, 320] width 144 height 21
drag, startPoint x: 484, startPoint y: 323, endPoint x: 653, endPoint y: 323, distance: 168.6
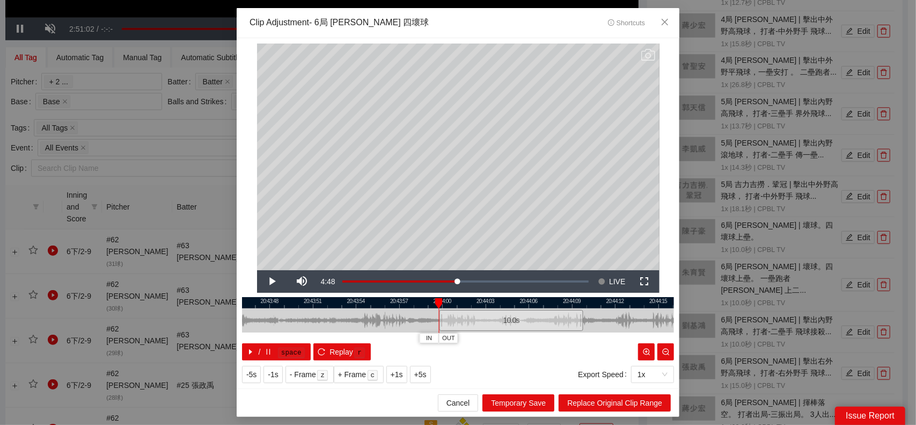
click at [653, 323] on div at bounding box center [627, 320] width 432 height 24
click at [670, 18] on span "Close" at bounding box center [665, 22] width 29 height 29
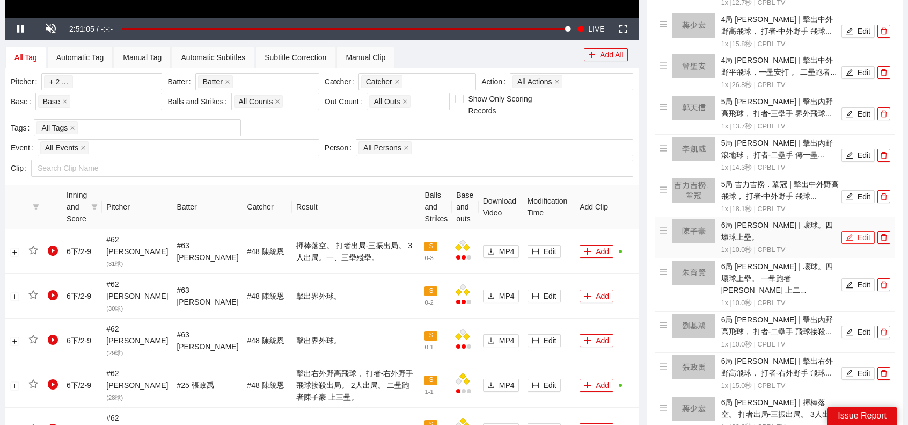
click at [856, 231] on button "Edit" at bounding box center [858, 237] width 33 height 13
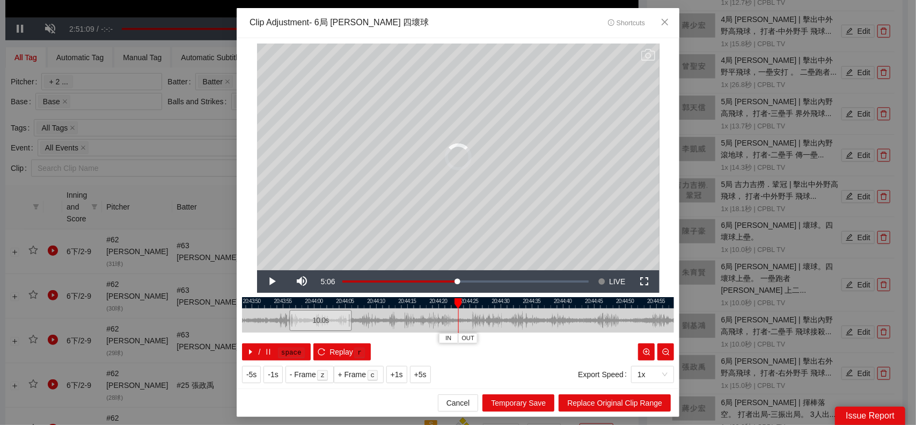
drag, startPoint x: 377, startPoint y: 323, endPoint x: 288, endPoint y: 319, distance: 89.2
click at [289, 322] on div "10.0 s" at bounding box center [320, 320] width 62 height 21
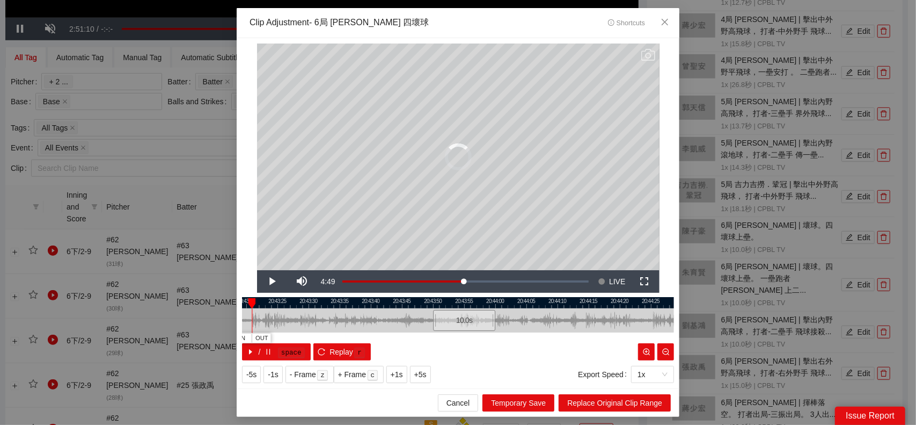
drag, startPoint x: 381, startPoint y: 318, endPoint x: 563, endPoint y: 316, distance: 181.5
click at [563, 316] on div at bounding box center [640, 320] width 432 height 24
drag, startPoint x: 454, startPoint y: 321, endPoint x: 348, endPoint y: 318, distance: 106.3
click at [348, 318] on div "10.0 s" at bounding box center [358, 320] width 62 height 21
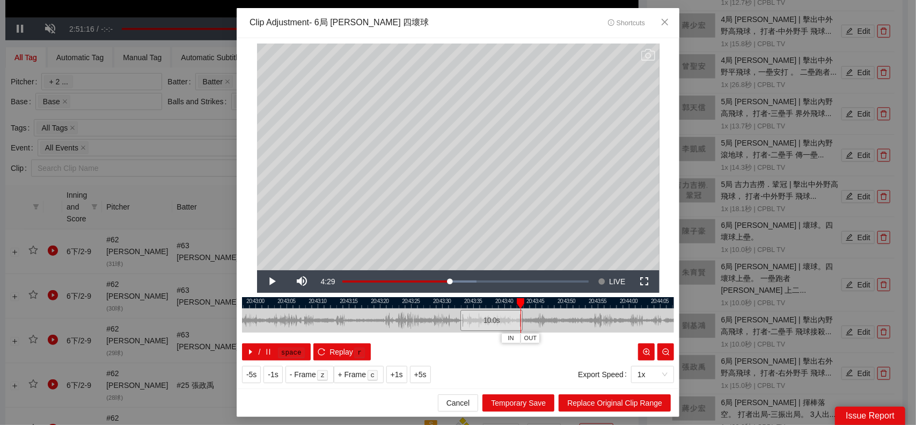
drag, startPoint x: 456, startPoint y: 327, endPoint x: 516, endPoint y: 319, distance: 61.2
click at [589, 318] on div at bounding box center [592, 320] width 432 height 24
drag, startPoint x: 495, startPoint y: 317, endPoint x: 333, endPoint y: 322, distance: 161.7
click at [333, 322] on div "10.0 s" at bounding box center [329, 320] width 62 height 21
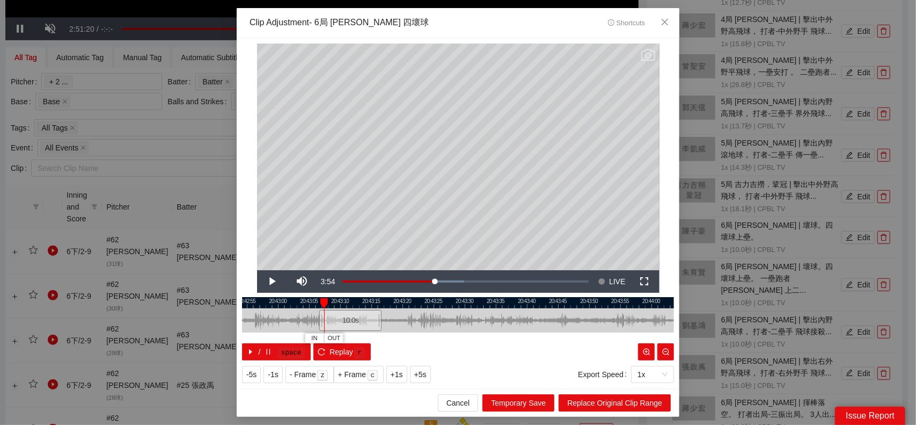
drag, startPoint x: 435, startPoint y: 323, endPoint x: 496, endPoint y: 319, distance: 61.3
click at [496, 319] on div at bounding box center [481, 320] width 432 height 24
drag, startPoint x: 389, startPoint y: 319, endPoint x: 381, endPoint y: 318, distance: 7.6
click at [381, 318] on div "10.0 s" at bounding box center [380, 320] width 62 height 21
drag, startPoint x: 410, startPoint y: 317, endPoint x: 399, endPoint y: 318, distance: 10.7
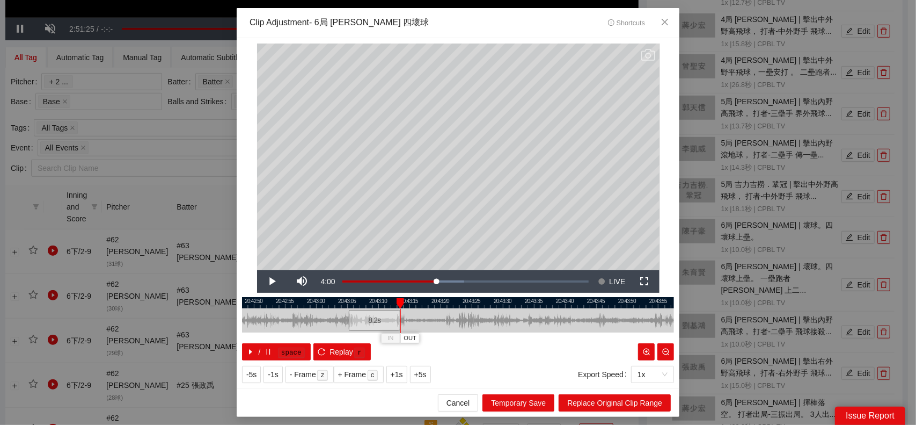
click at [399, 318] on div at bounding box center [399, 320] width 6 height 24
click at [612, 399] on span "Replace Original Clip Range" at bounding box center [614, 403] width 95 height 12
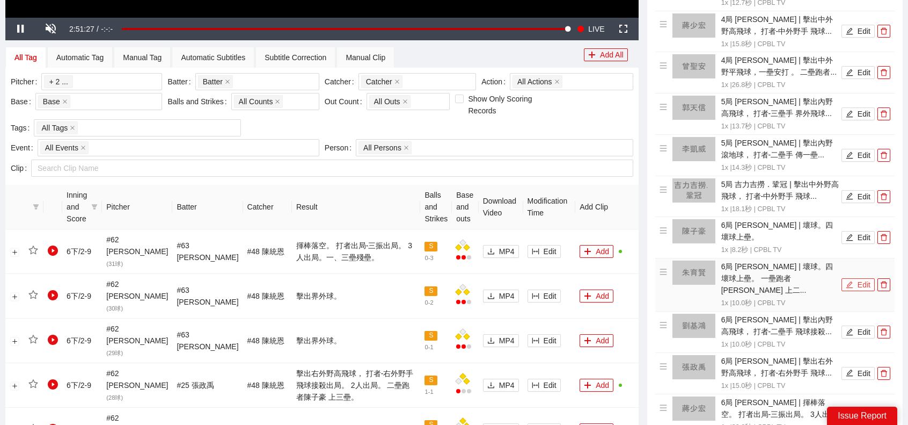
click at [864, 278] on button "Edit" at bounding box center [858, 284] width 33 height 13
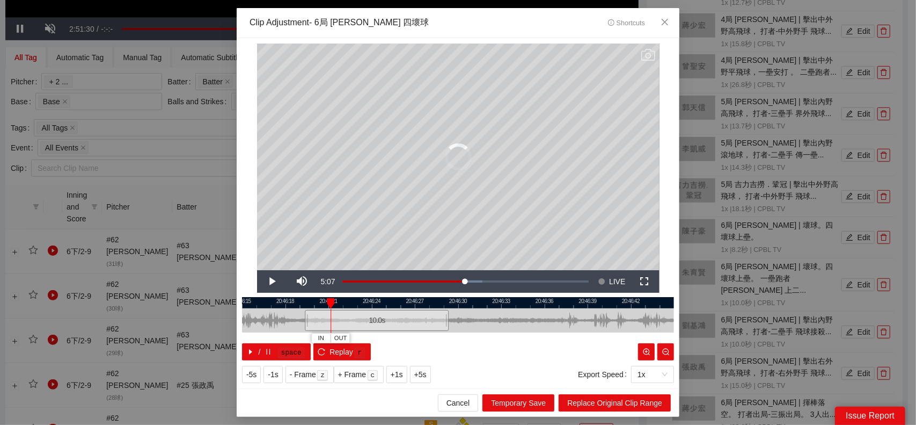
drag, startPoint x: 479, startPoint y: 320, endPoint x: 383, endPoint y: 324, distance: 96.1
click at [370, 325] on div "10.0 s" at bounding box center [377, 320] width 144 height 21
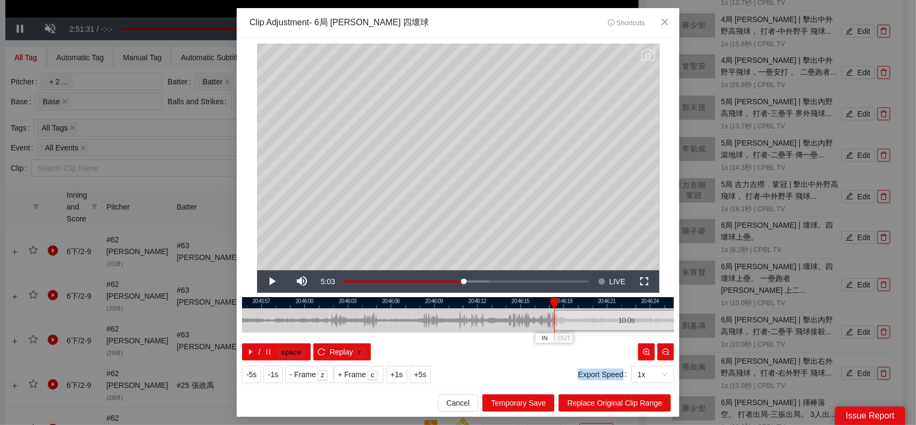
drag, startPoint x: 508, startPoint y: 319, endPoint x: 761, endPoint y: 308, distance: 253.1
click at [761, 308] on div "**********" at bounding box center [458, 212] width 916 height 425
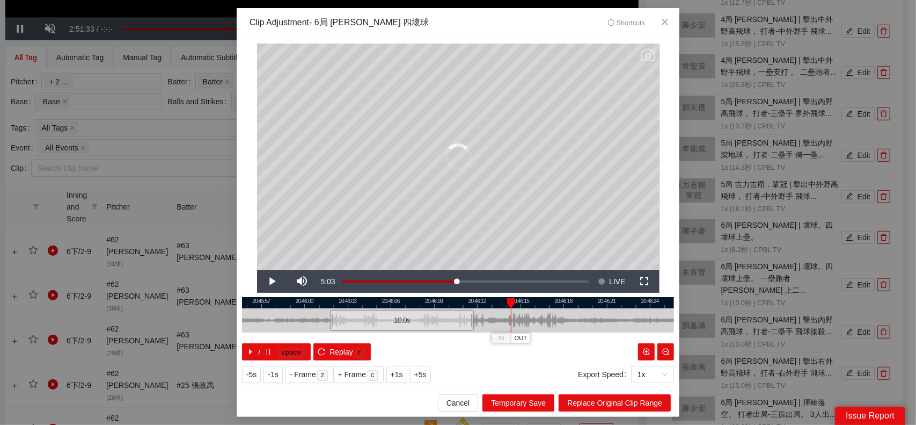
drag, startPoint x: 588, startPoint y: 319, endPoint x: 364, endPoint y: 325, distance: 224.5
click at [364, 325] on div "10.0 s" at bounding box center [402, 320] width 144 height 21
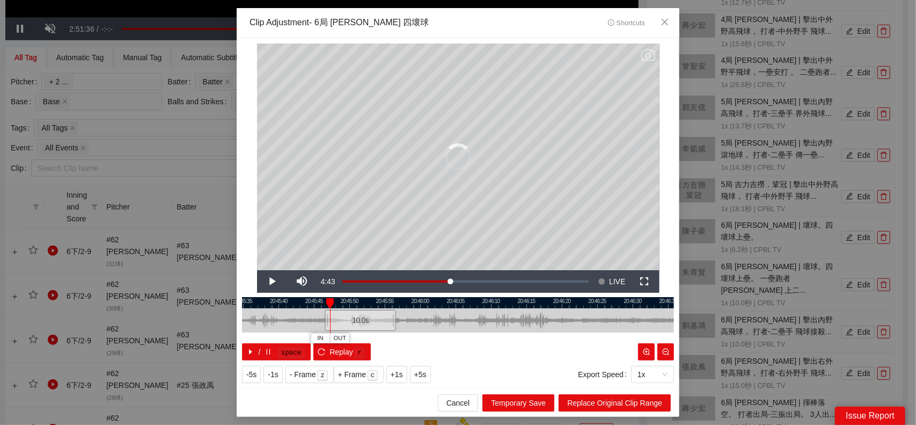
drag, startPoint x: 458, startPoint y: 325, endPoint x: 350, endPoint y: 324, distance: 107.9
click at [350, 324] on div "10.0 s" at bounding box center [360, 320] width 71 height 21
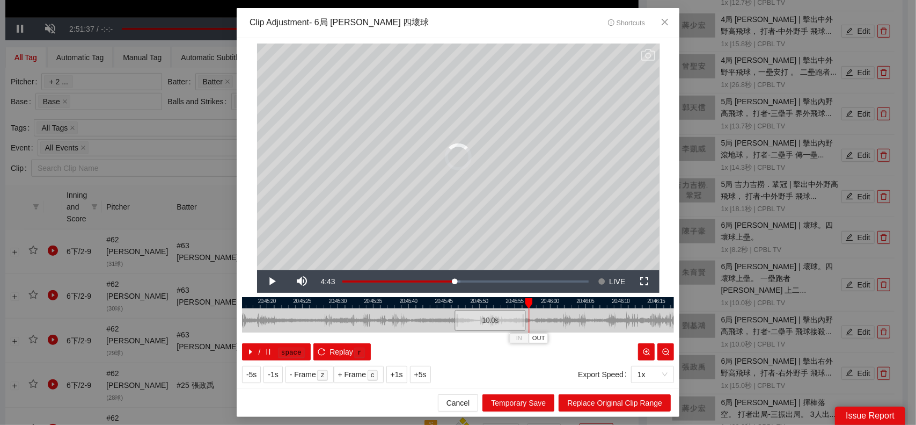
drag, startPoint x: 461, startPoint y: 319, endPoint x: 583, endPoint y: 312, distance: 122.1
click at [583, 312] on div at bounding box center [588, 320] width 432 height 24
drag, startPoint x: 493, startPoint y: 317, endPoint x: 390, endPoint y: 323, distance: 102.7
click at [390, 323] on div "10.0 s" at bounding box center [387, 320] width 71 height 21
drag, startPoint x: 482, startPoint y: 323, endPoint x: 530, endPoint y: 315, distance: 48.9
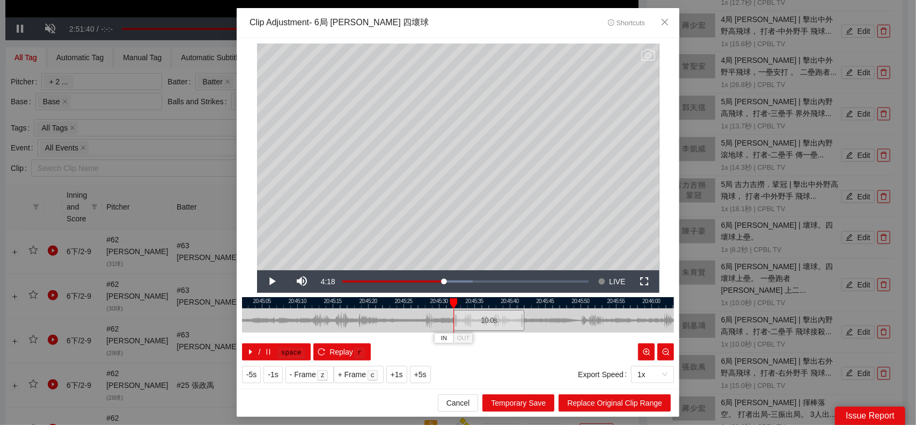
click at [582, 315] on div at bounding box center [560, 320] width 432 height 24
drag, startPoint x: 475, startPoint y: 317, endPoint x: 439, endPoint y: 320, distance: 36.1
click at [439, 320] on div "10.0 s" at bounding box center [448, 320] width 71 height 21
drag, startPoint x: 483, startPoint y: 320, endPoint x: 465, endPoint y: 322, distance: 17.8
click at [465, 322] on div at bounding box center [464, 320] width 6 height 24
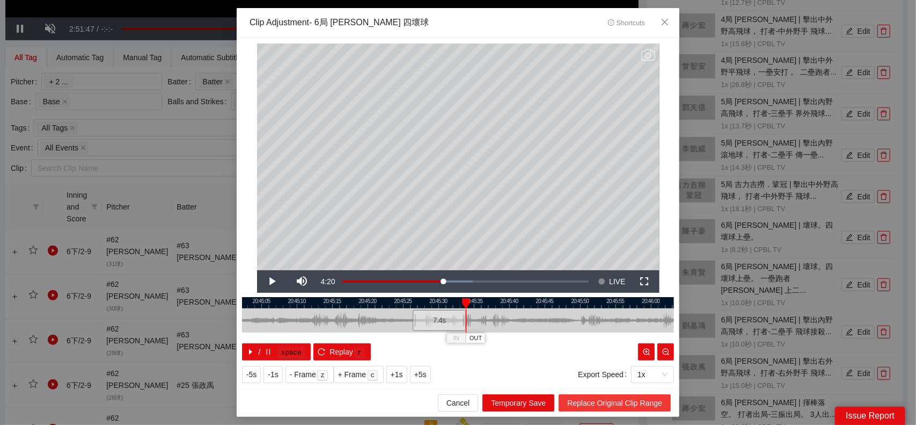
click at [641, 400] on span "Replace Original Clip Range" at bounding box center [614, 403] width 95 height 12
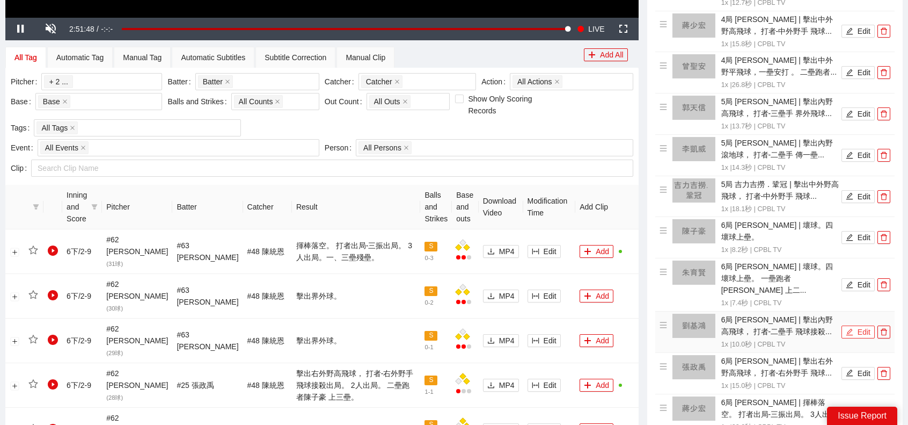
click at [852, 328] on icon "edit" at bounding box center [850, 332] width 8 height 8
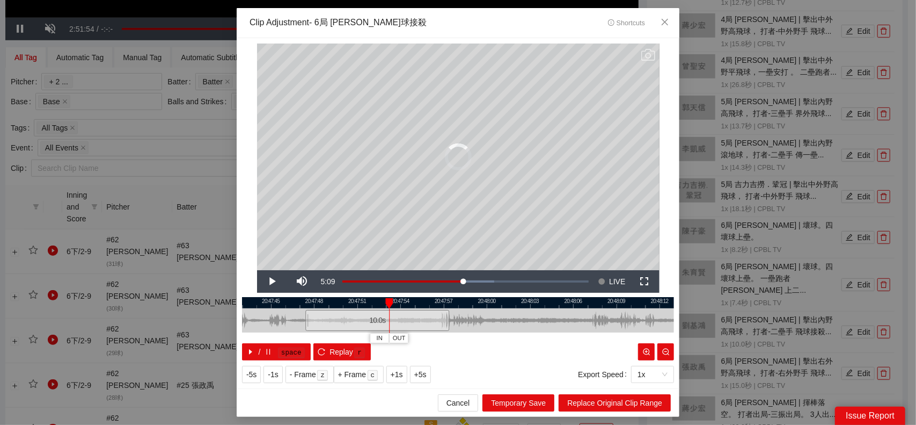
drag, startPoint x: 420, startPoint y: 317, endPoint x: 330, endPoint y: 317, distance: 90.2
click at [330, 317] on div "10.0 s" at bounding box center [377, 320] width 144 height 21
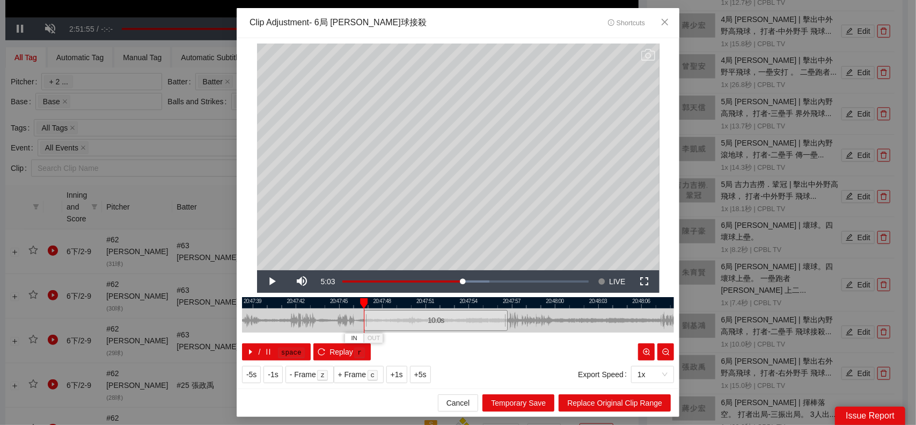
drag, startPoint x: 486, startPoint y: 315, endPoint x: 609, endPoint y: 307, distance: 123.2
click at [632, 307] on div "20:47:36 20:47:39 20:47:42 20:47:45 20:47:48 20:47:51 20:47:54 20:47:57 20:48:0…" at bounding box center [458, 328] width 432 height 63
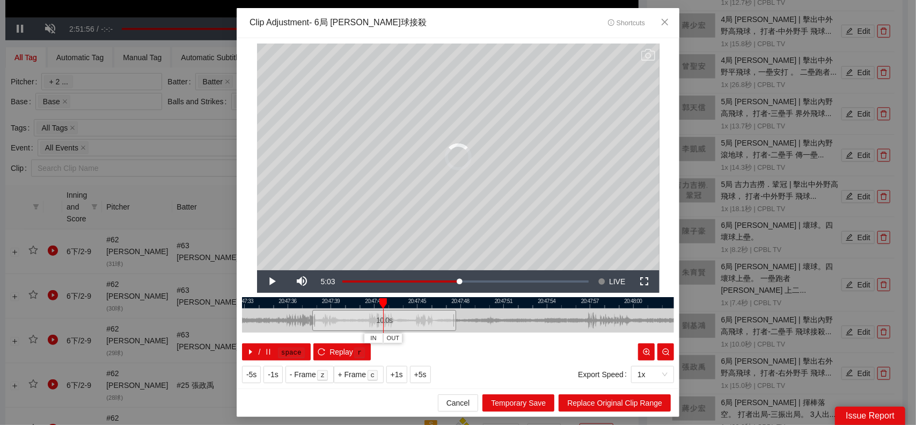
drag, startPoint x: 483, startPoint y: 320, endPoint x: 375, endPoint y: 325, distance: 107.4
click at [373, 325] on div "10.0 s" at bounding box center [384, 320] width 144 height 21
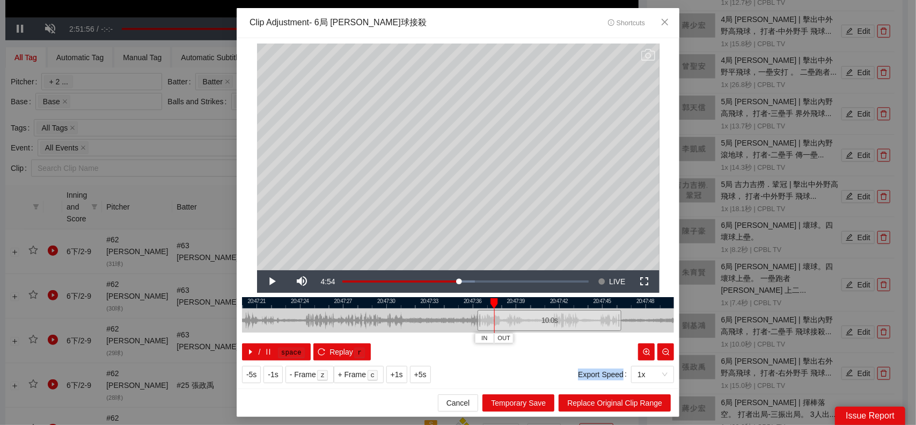
drag, startPoint x: 664, startPoint y: 305, endPoint x: 672, endPoint y: 305, distance: 8.6
click at [684, 305] on div "**********" at bounding box center [458, 212] width 916 height 425
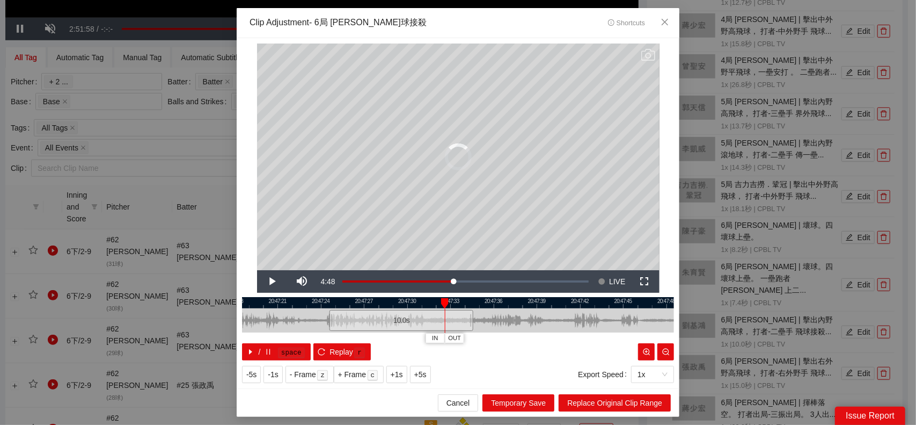
drag, startPoint x: 542, startPoint y: 315, endPoint x: 393, endPoint y: 316, distance: 148.7
click at [369, 318] on div "10.0 s" at bounding box center [402, 320] width 144 height 21
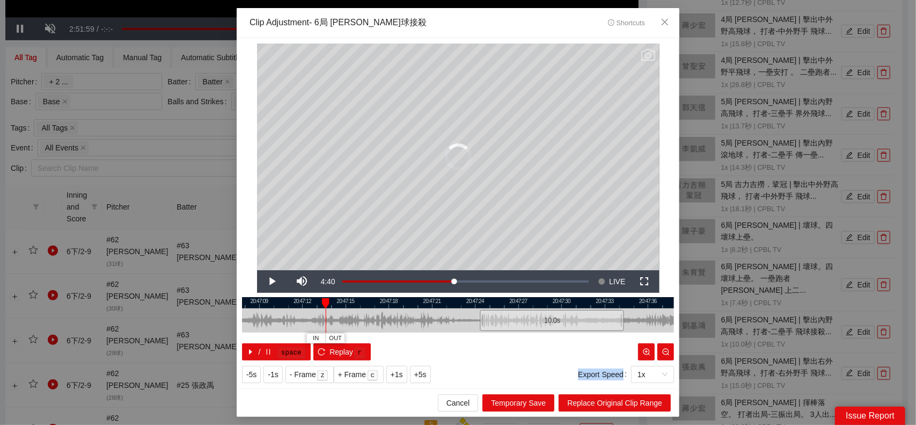
click at [705, 304] on div "**********" at bounding box center [458, 212] width 916 height 425
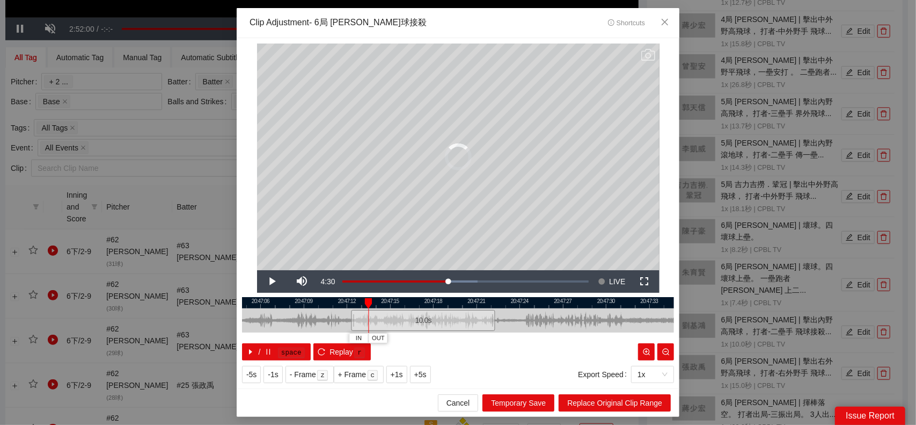
drag, startPoint x: 551, startPoint y: 325, endPoint x: 339, endPoint y: 324, distance: 212.0
click at [352, 325] on div "10.0 s" at bounding box center [424, 320] width 144 height 21
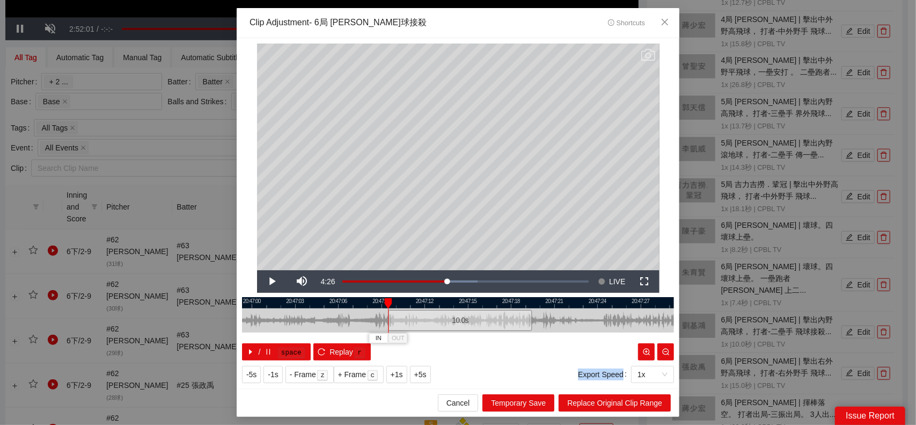
drag, startPoint x: 567, startPoint y: 319, endPoint x: 652, endPoint y: 314, distance: 85.0
click at [688, 313] on div "**********" at bounding box center [458, 212] width 916 height 425
drag, startPoint x: 588, startPoint y: 319, endPoint x: 482, endPoint y: 325, distance: 105.9
click at [482, 325] on div "10.0 s" at bounding box center [476, 320] width 144 height 21
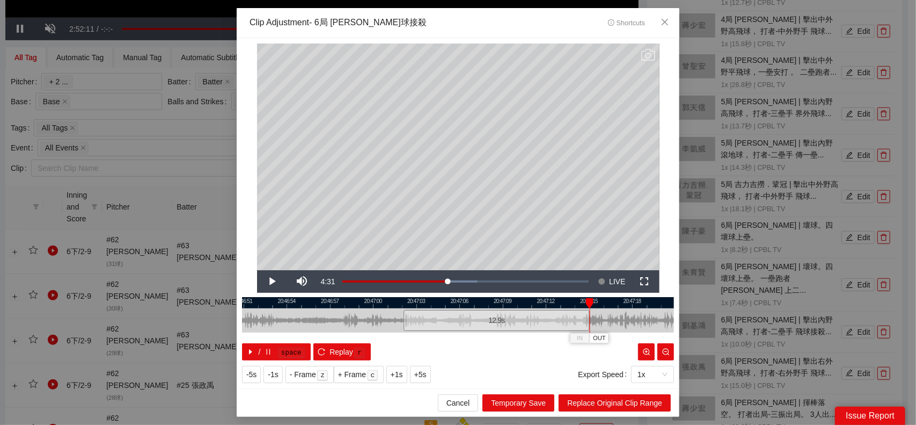
click at [587, 339] on div "20:46:48 20:46:51 20:46:54 20:46:57 20:47:00 20:47:03 20:47:06 20:47:09 20:47:1…" at bounding box center [458, 328] width 432 height 63
click at [658, 343] on button "button" at bounding box center [666, 351] width 17 height 17
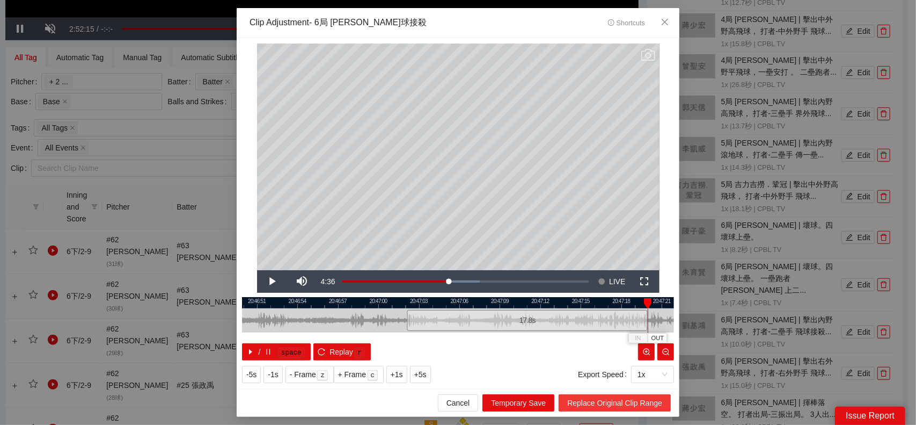
click at [645, 401] on span "Replace Original Clip Range" at bounding box center [614, 403] width 95 height 12
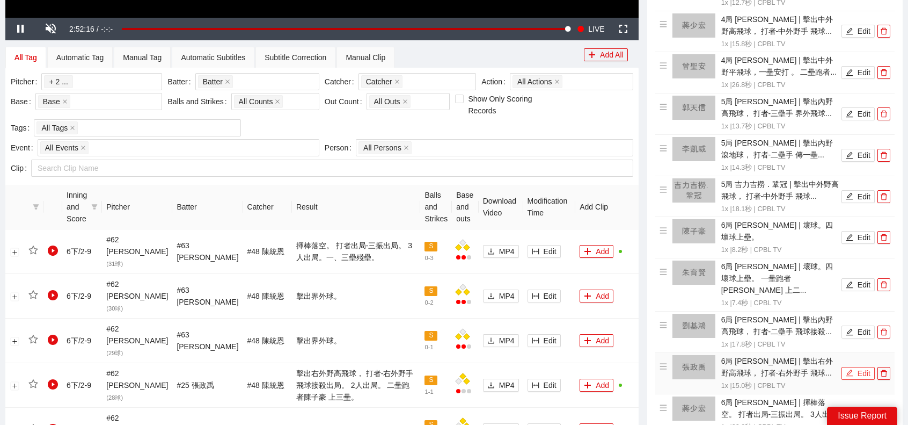
click at [862, 367] on button "Edit" at bounding box center [858, 373] width 33 height 13
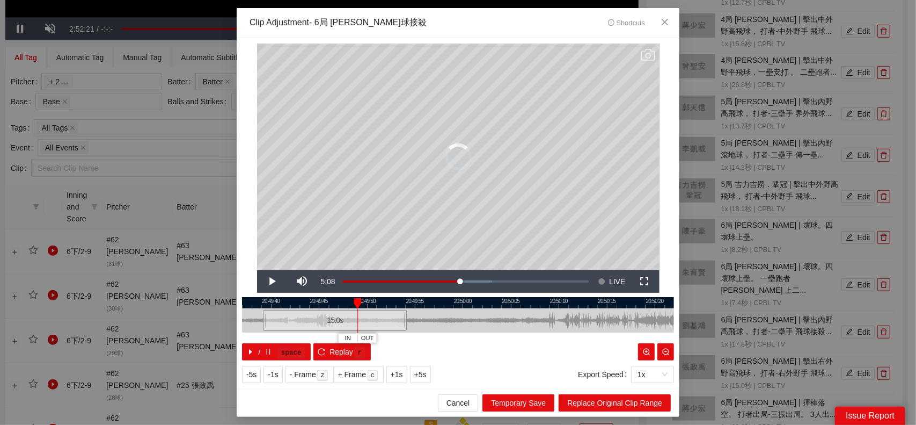
drag, startPoint x: 477, startPoint y: 322, endPoint x: 439, endPoint y: 323, distance: 38.1
click at [354, 323] on div "15.0 s" at bounding box center [335, 320] width 144 height 21
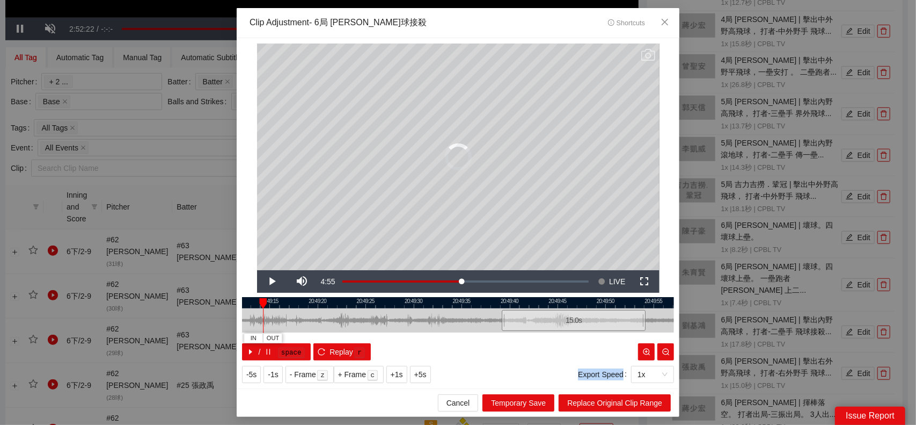
drag, startPoint x: 698, startPoint y: 313, endPoint x: 643, endPoint y: 313, distance: 54.8
click at [697, 313] on div "**********" at bounding box center [458, 212] width 916 height 425
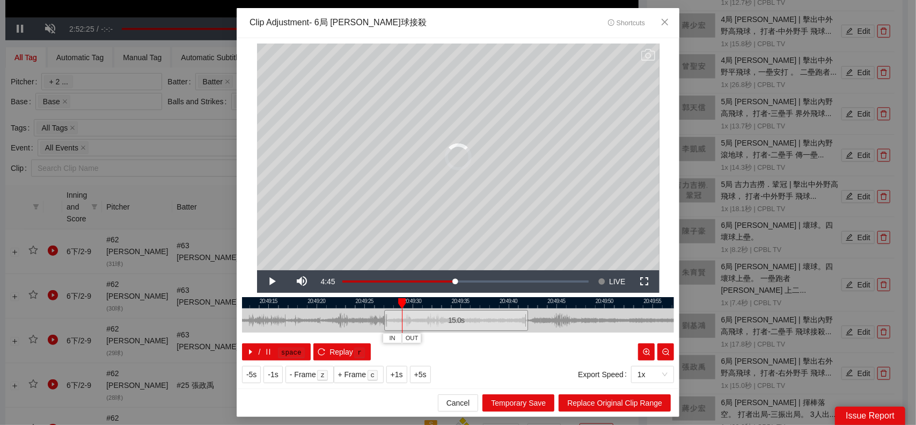
drag, startPoint x: 520, startPoint y: 323, endPoint x: 386, endPoint y: 323, distance: 134.2
click at [384, 324] on div "15.0 s" at bounding box center [456, 320] width 144 height 21
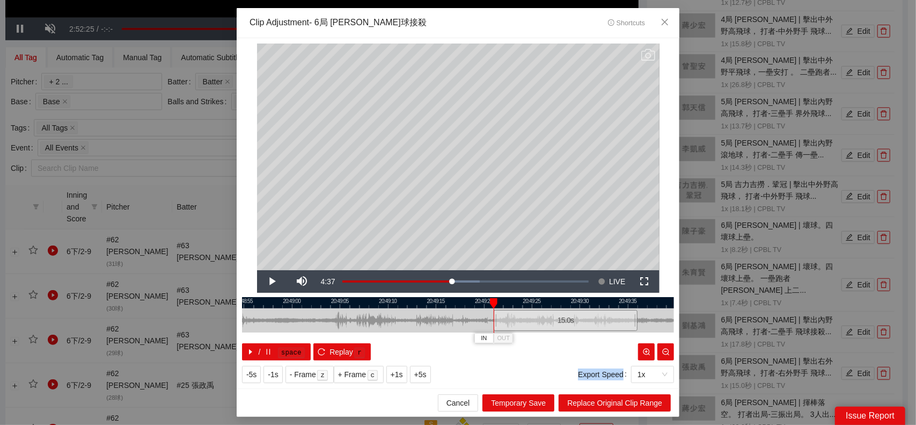
drag, startPoint x: 577, startPoint y: 320, endPoint x: 699, endPoint y: 314, distance: 123.1
click at [708, 314] on div "**********" at bounding box center [458, 212] width 916 height 425
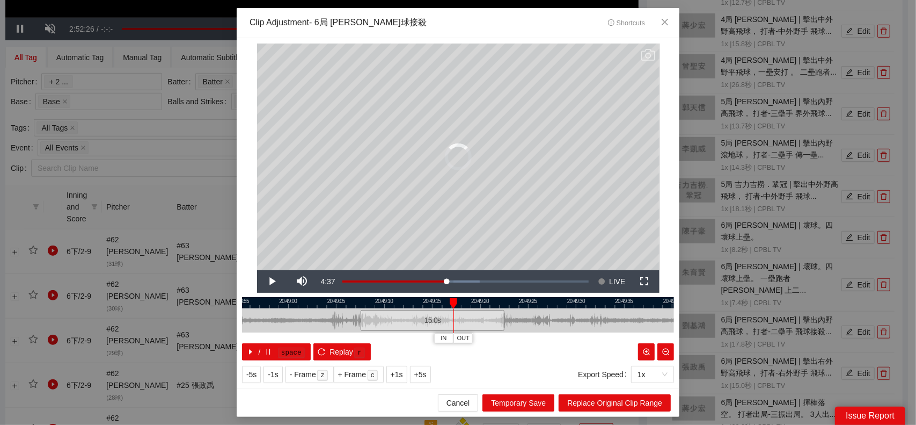
drag, startPoint x: 544, startPoint y: 320, endPoint x: 427, endPoint y: 320, distance: 117.0
click at [397, 322] on div "15.0 s" at bounding box center [433, 320] width 144 height 21
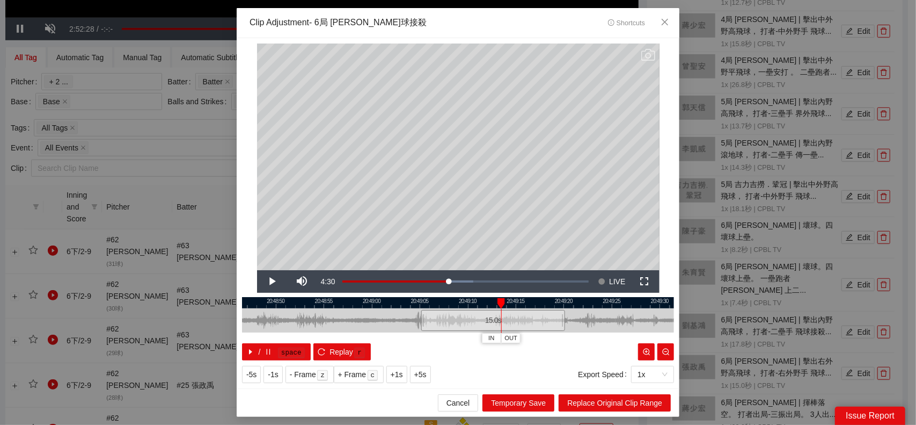
click at [609, 319] on div at bounding box center [542, 320] width 432 height 24
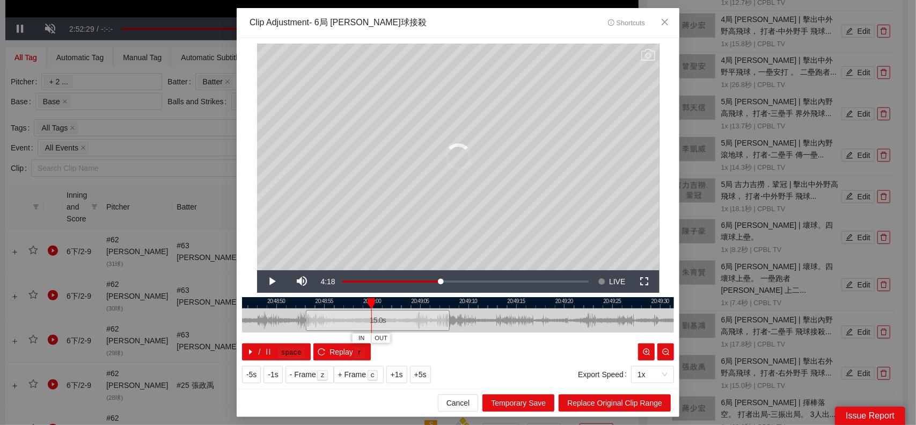
drag, startPoint x: 525, startPoint y: 322, endPoint x: 406, endPoint y: 319, distance: 119.2
click at [404, 319] on div "15.0 s" at bounding box center [378, 320] width 144 height 21
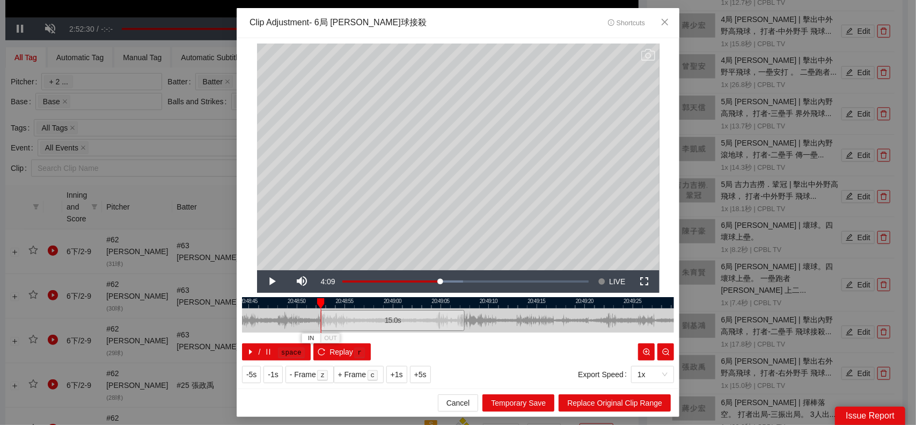
drag, startPoint x: 487, startPoint y: 322, endPoint x: 602, endPoint y: 318, distance: 114.9
click at [609, 318] on div at bounding box center [479, 320] width 432 height 24
drag, startPoint x: 483, startPoint y: 323, endPoint x: 392, endPoint y: 322, distance: 90.7
click at [392, 322] on div "15.0 s" at bounding box center [403, 320] width 144 height 21
click at [315, 330] on div "15.0 s" at bounding box center [340, 320] width 144 height 21
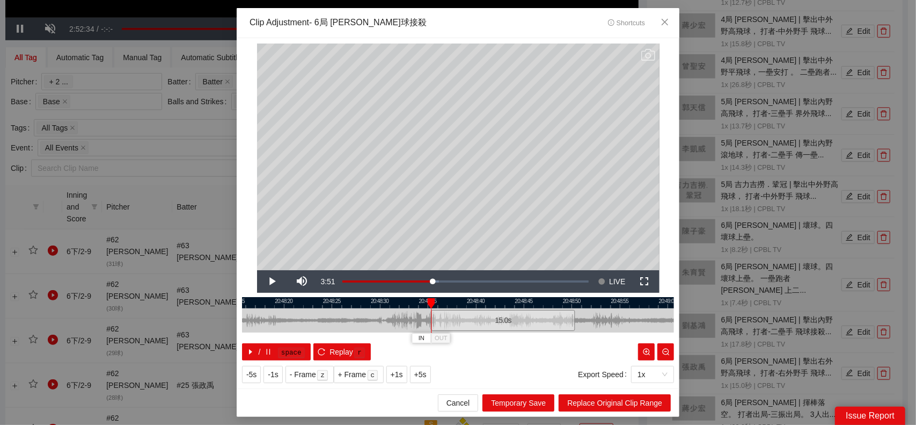
drag, startPoint x: 467, startPoint y: 318, endPoint x: 613, endPoint y: 305, distance: 146.0
click at [613, 308] on div "20:48:15 20:48:20 20:48:25 20:48:30 20:48:35 20:48:40 20:48:45 20:48:50 20:48:5…" at bounding box center [458, 328] width 432 height 63
drag, startPoint x: 492, startPoint y: 320, endPoint x: 512, endPoint y: 326, distance: 20.1
click at [442, 321] on div "15.0 s" at bounding box center [438, 320] width 144 height 21
click at [501, 318] on div at bounding box center [501, 320] width 6 height 24
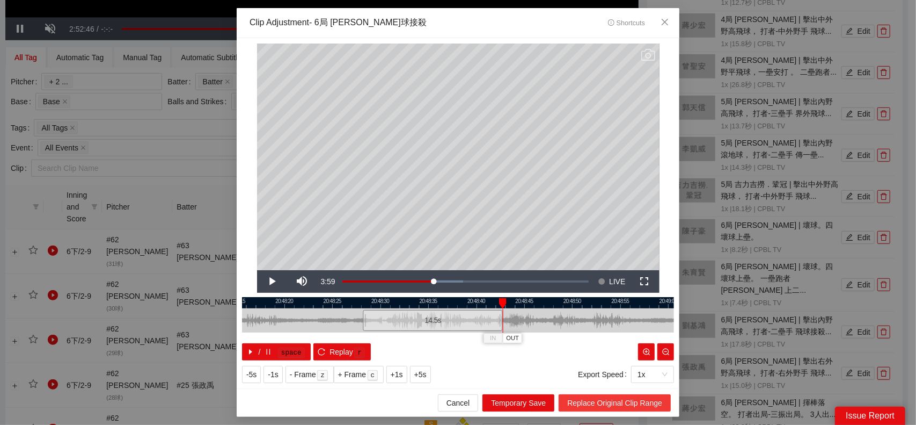
click at [614, 401] on span "Replace Original Clip Range" at bounding box center [614, 403] width 95 height 12
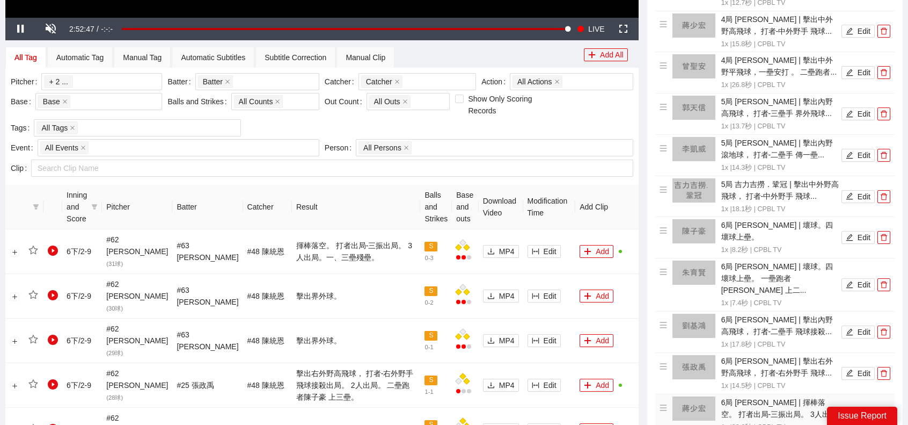
click at [860, 407] on button "Edit" at bounding box center [858, 413] width 33 height 13
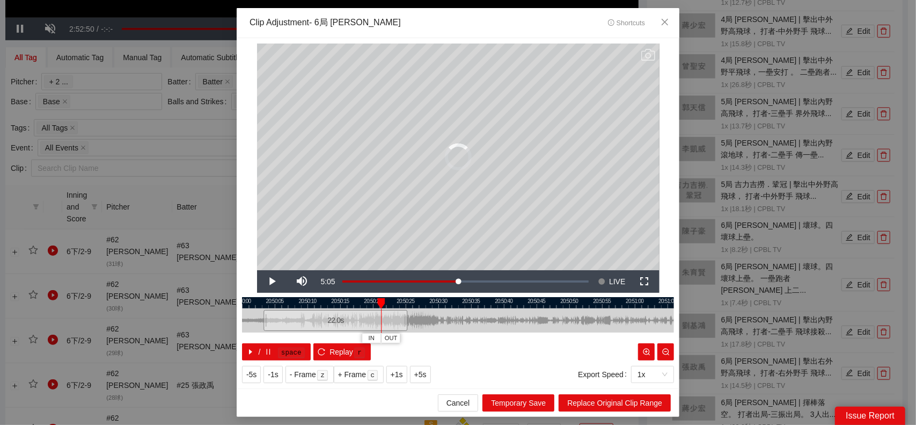
drag, startPoint x: 434, startPoint y: 322, endPoint x: 479, endPoint y: 323, distance: 45.7
click at [346, 321] on div "22.0 s" at bounding box center [336, 320] width 144 height 21
drag, startPoint x: 467, startPoint y: 318, endPoint x: 637, endPoint y: 308, distance: 169.9
click at [646, 308] on div "20:50:00 20:50:05 20:50:10 20:50:15 20:50:20 20:50:25 20:50:30 20:50:35 20:50:4…" at bounding box center [458, 328] width 432 height 63
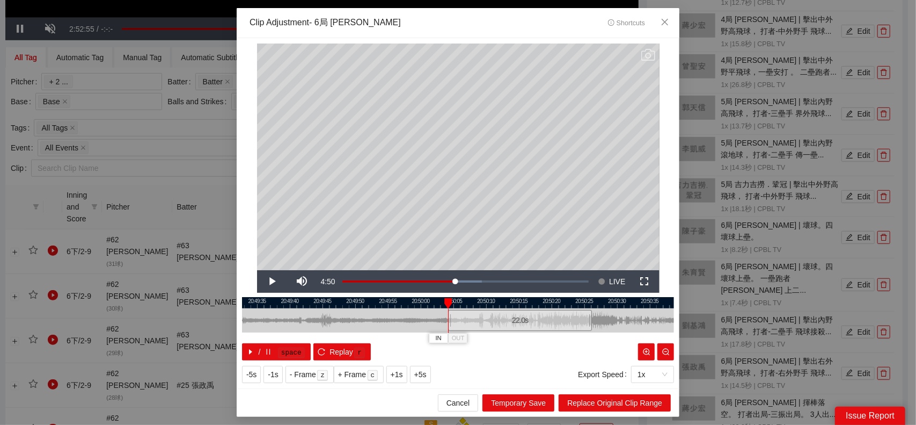
drag, startPoint x: 470, startPoint y: 320, endPoint x: 476, endPoint y: 321, distance: 5.4
click at [476, 321] on div "22.0 s" at bounding box center [520, 320] width 144 height 21
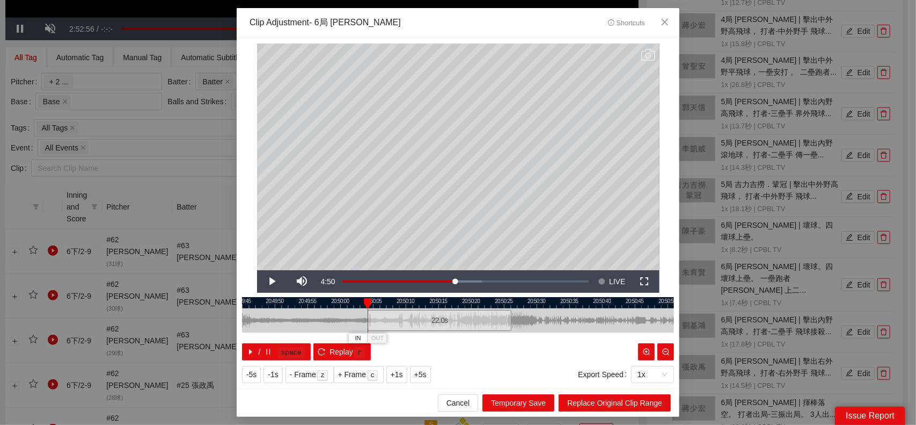
drag, startPoint x: 633, startPoint y: 320, endPoint x: 521, endPoint y: 324, distance: 112.8
click at [541, 325] on div at bounding box center [378, 320] width 432 height 24
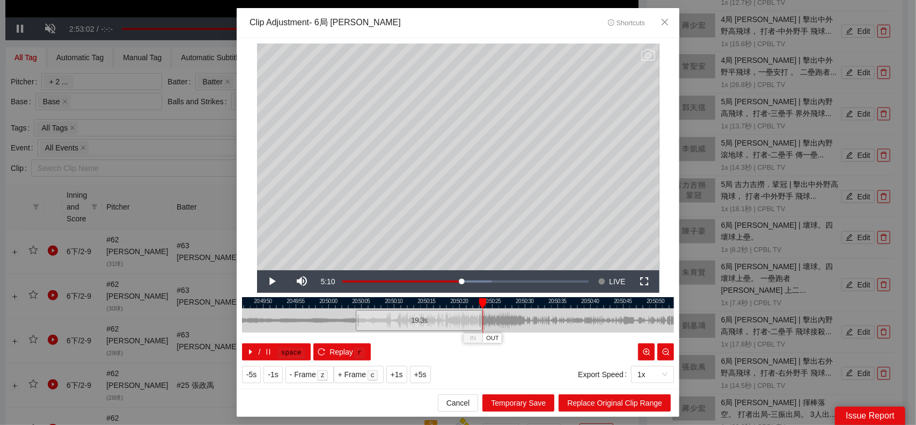
drag, startPoint x: 498, startPoint y: 318, endPoint x: 482, endPoint y: 312, distance: 17.3
click at [480, 313] on div at bounding box center [481, 320] width 6 height 24
click at [609, 401] on span "Replace Original Clip Range" at bounding box center [614, 403] width 95 height 12
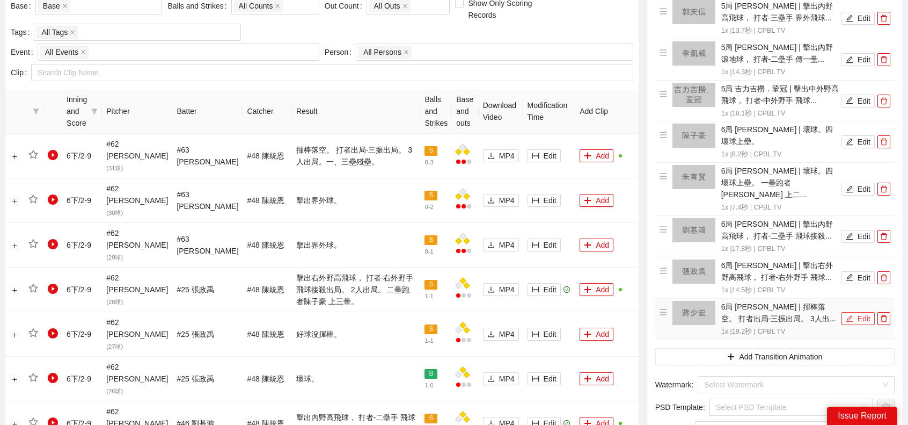
scroll to position [590, 0]
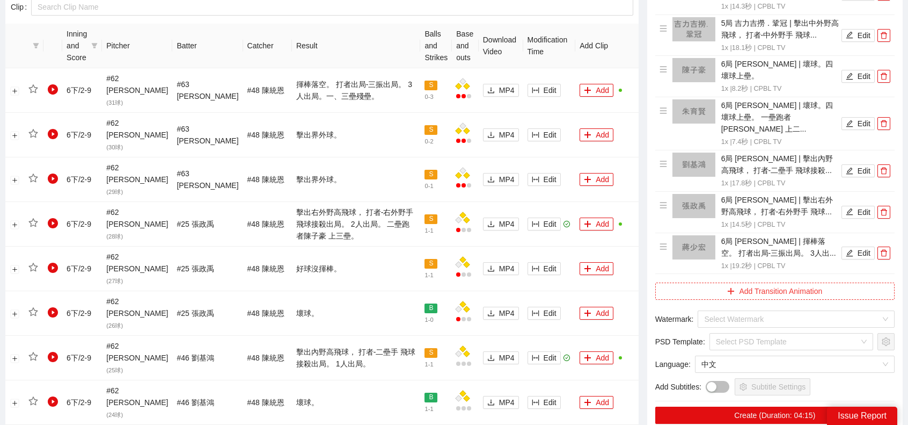
click at [780, 282] on button "Add Transition Animation" at bounding box center [774, 290] width 239 height 17
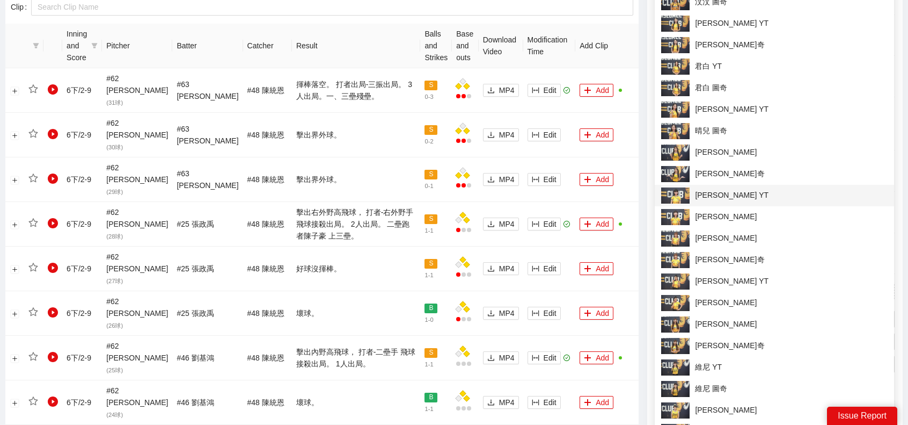
click at [747, 197] on span "[PERSON_NAME] YT" at bounding box center [774, 195] width 227 height 16
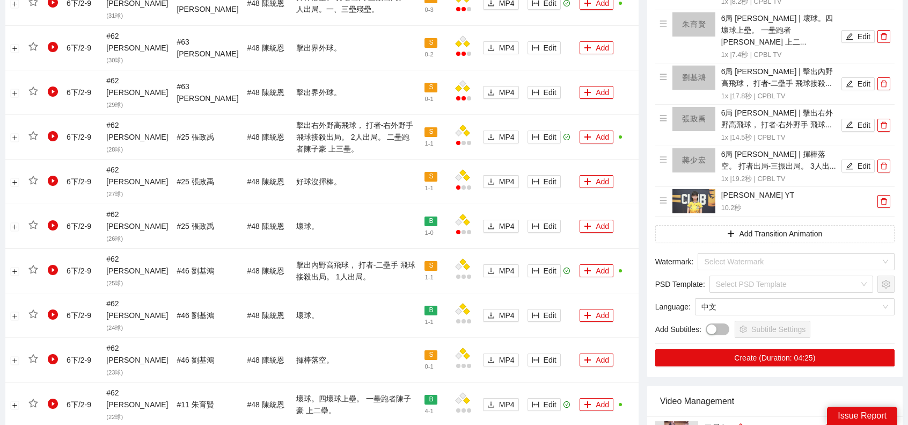
scroll to position [698, 0]
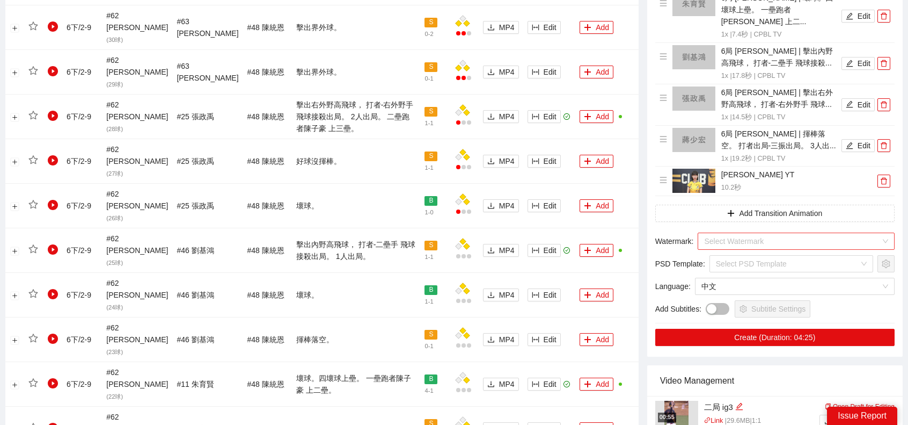
click at [749, 233] on input "search" at bounding box center [792, 241] width 177 height 16
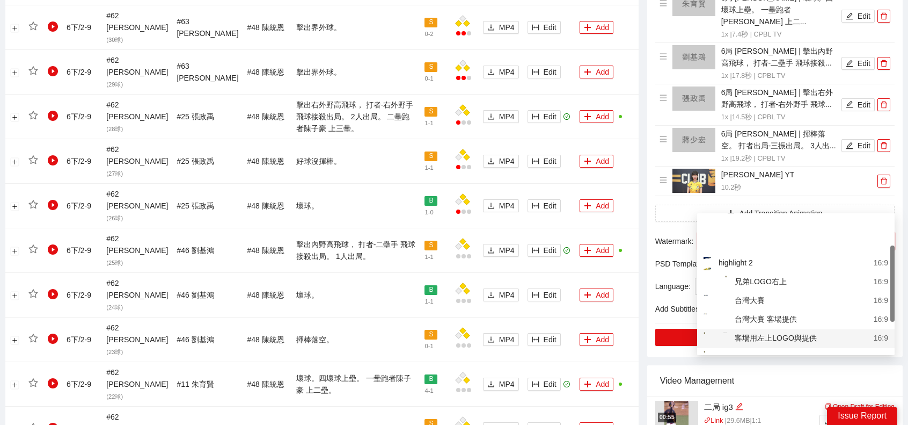
scroll to position [54, 0]
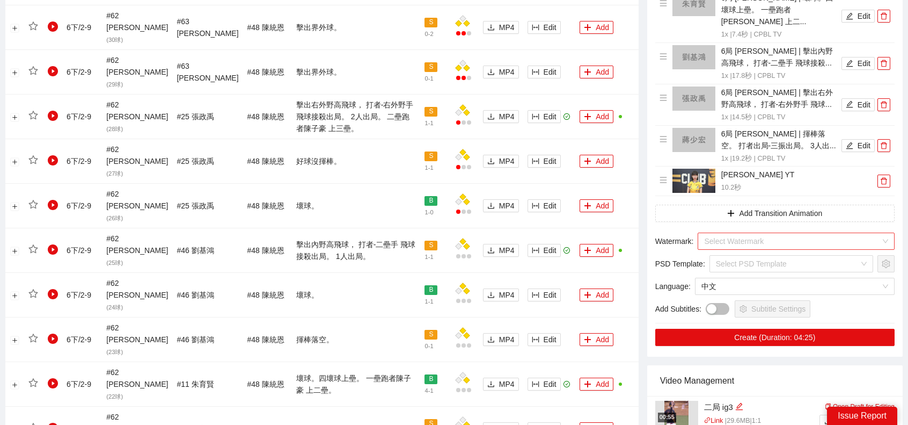
click at [782, 233] on input "search" at bounding box center [792, 241] width 177 height 16
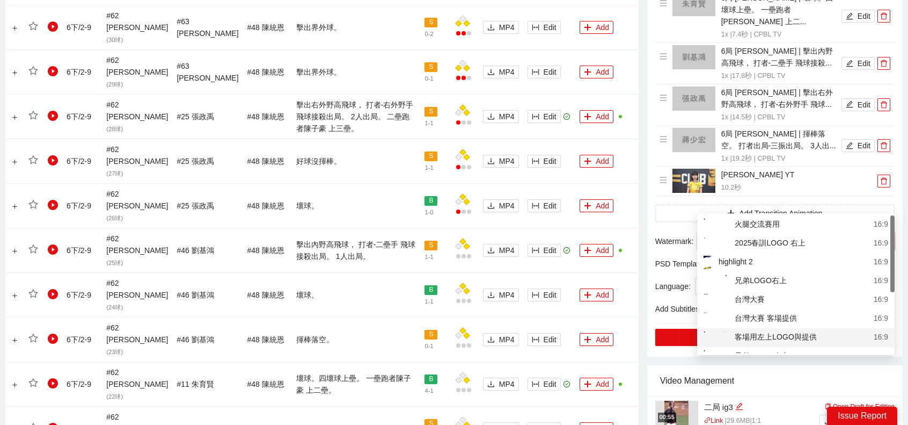
click at [808, 336] on div "客場用左上LOGO與提供" at bounding box center [760, 337] width 113 height 13
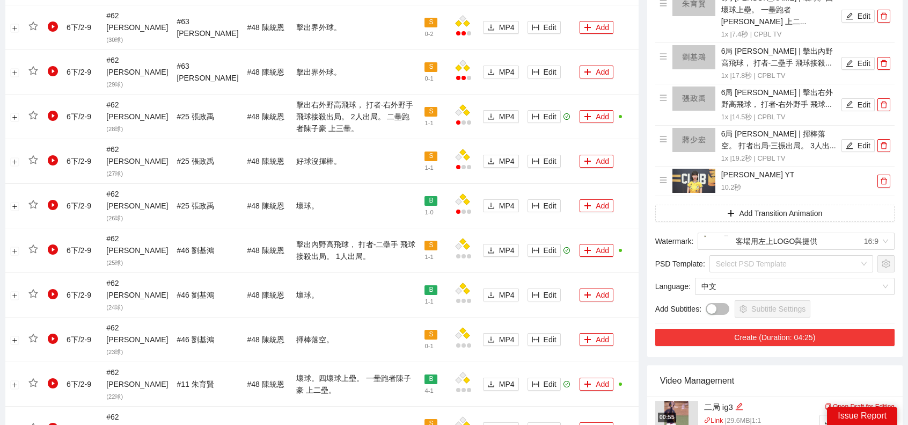
click at [768, 329] on button "Create (Duration: 04:25)" at bounding box center [774, 337] width 239 height 17
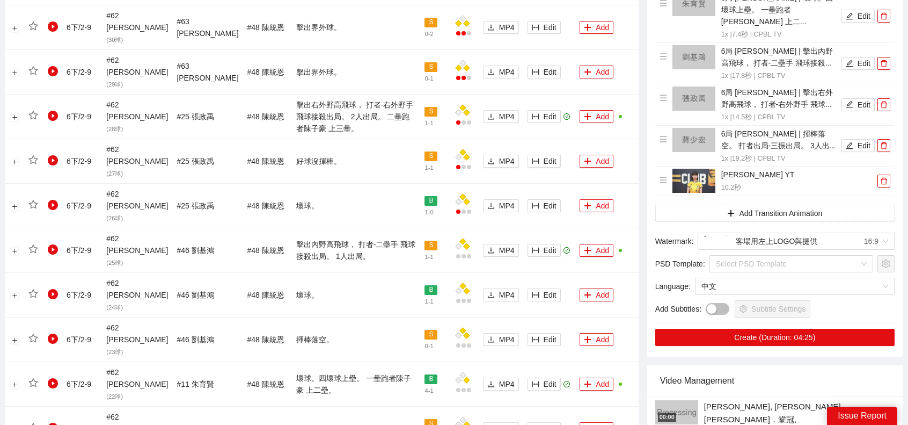
type textarea "*"
type textarea "**"
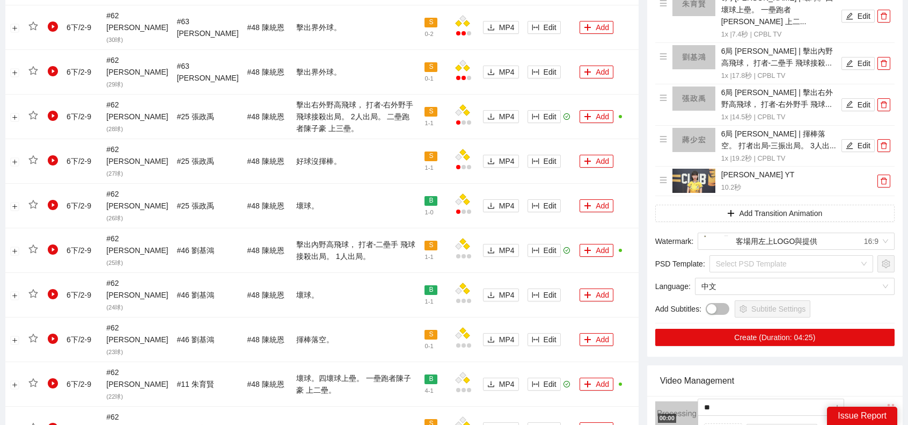
type textarea "*"
type textarea "**"
type textarea "***"
type textarea "**"
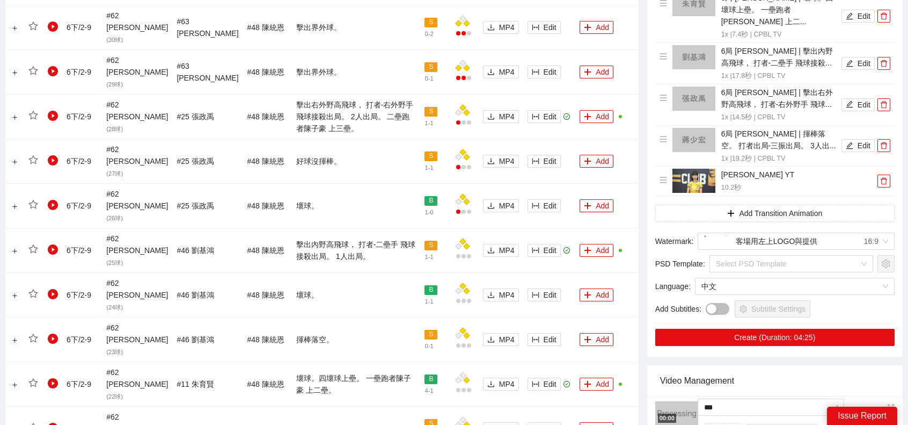
type textarea "**"
type textarea "***"
type textarea "****"
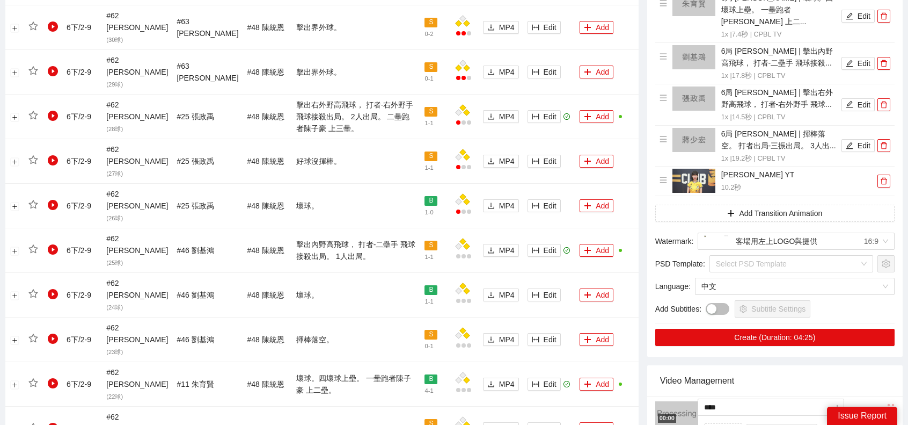
type textarea "***"
type textarea "*****"
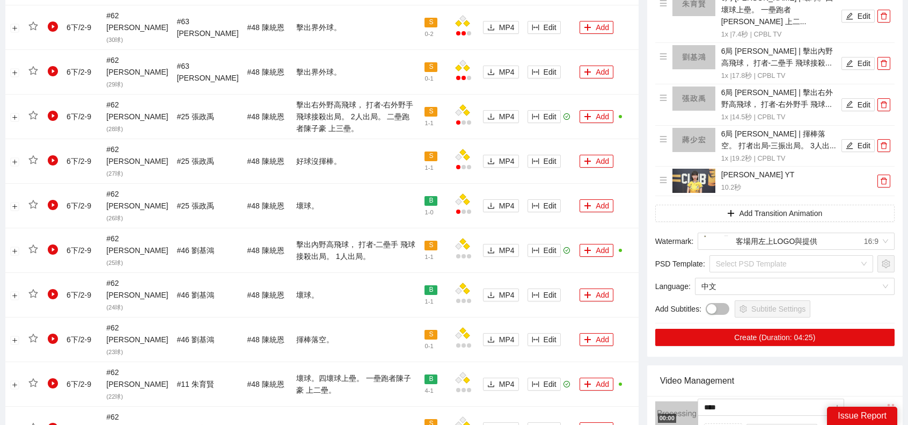
type textarea "*****"
type textarea "******"
type textarea "*****"
type textarea "***"
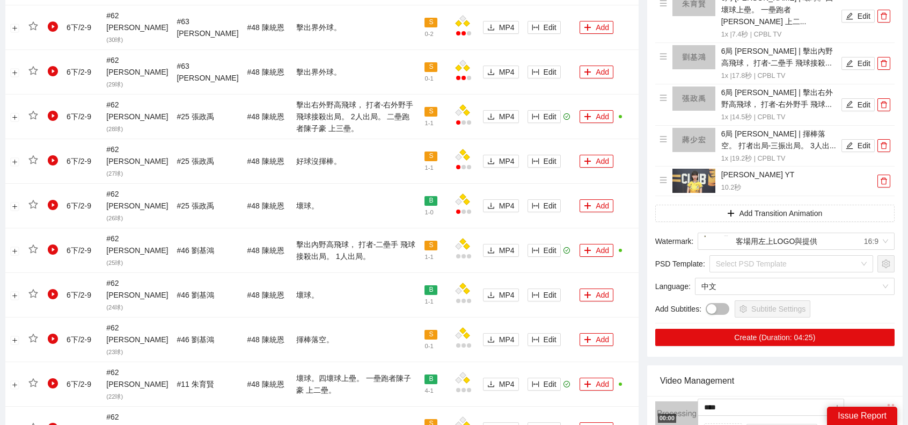
type textarea "*****"
type textarea "******"
type textarea "*****"
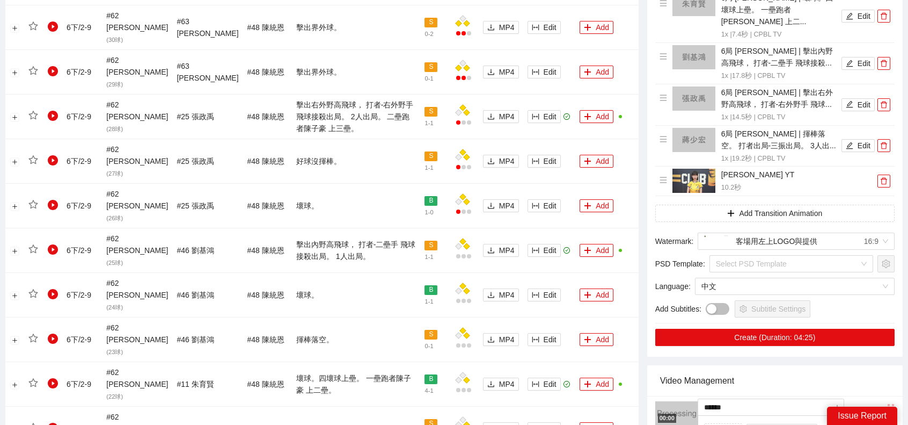
type textarea "*****"
type textarea "******"
type textarea "*******"
type textarea "******"
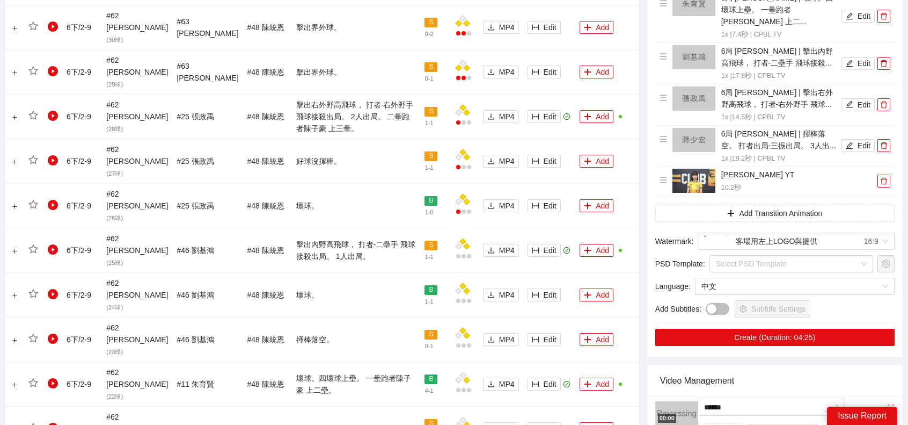
type textarea "******"
click at [816, 365] on div "Video Management" at bounding box center [775, 380] width 230 height 31
click at [878, 421] on span "MP4" at bounding box center [883, 427] width 16 height 12
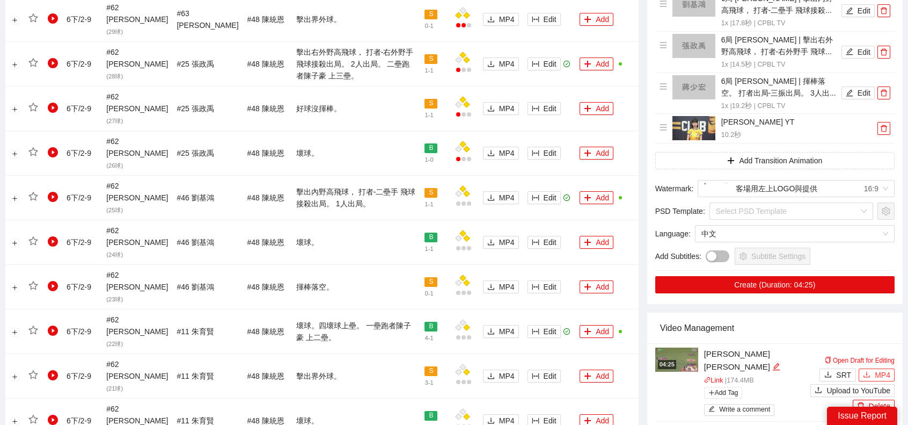
scroll to position [752, 0]
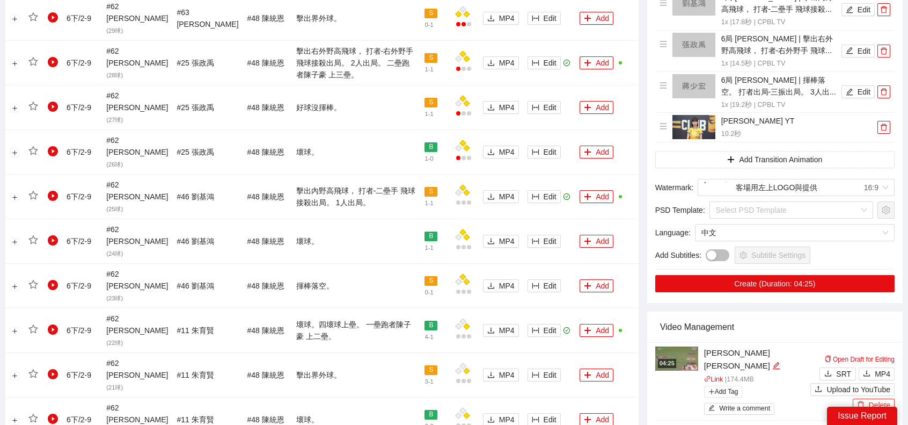
click at [878, 398] on button "Delete" at bounding box center [874, 404] width 42 height 13
click at [892, 331] on span "Yes" at bounding box center [889, 328] width 12 height 12
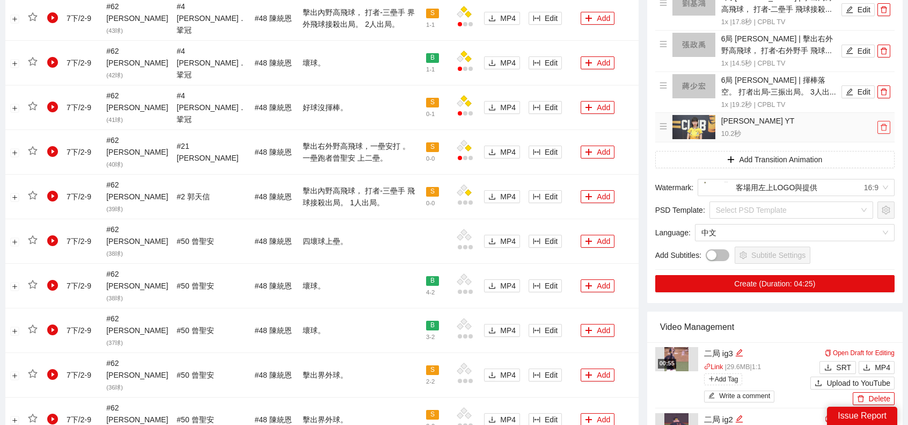
click at [886, 123] on icon "delete" at bounding box center [884, 127] width 8 height 8
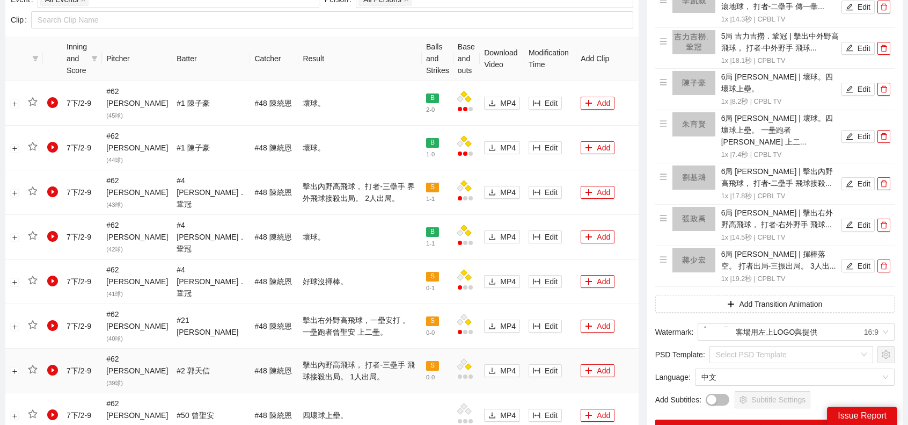
scroll to position [805, 0]
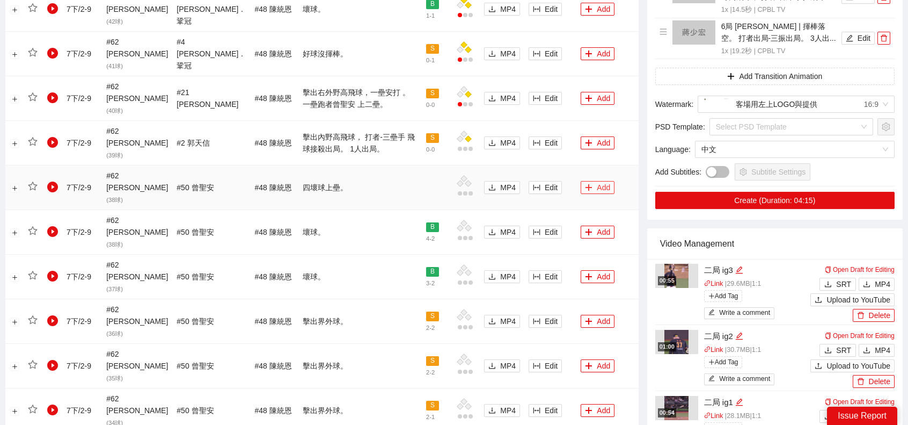
click at [599, 181] on button "Add" at bounding box center [598, 187] width 34 height 13
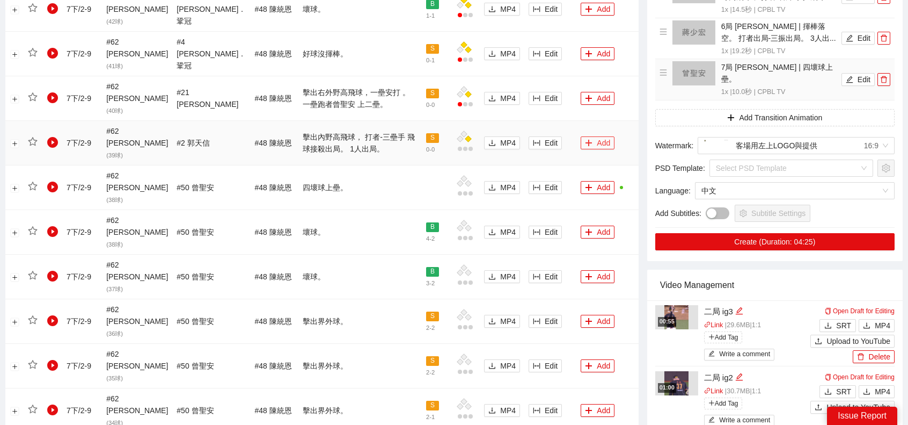
click at [595, 136] on button "Add" at bounding box center [598, 142] width 34 height 13
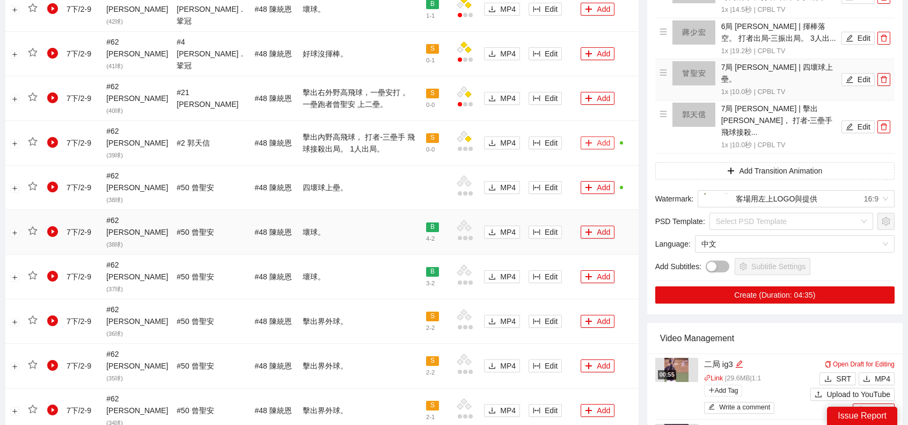
scroll to position [752, 0]
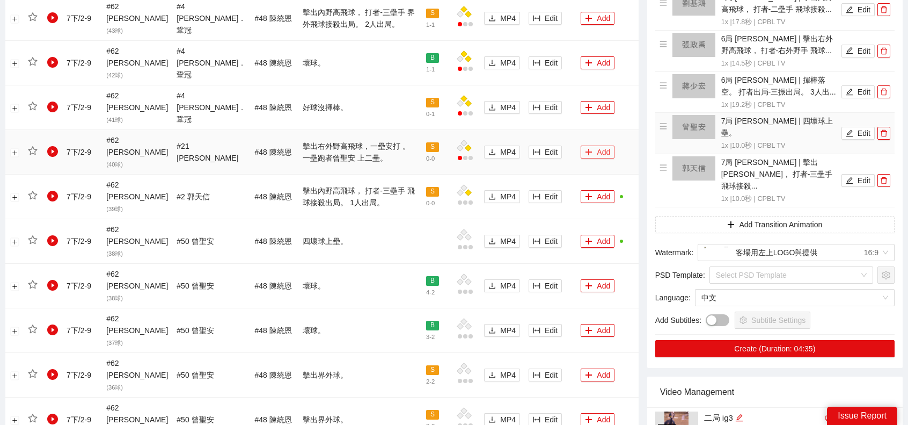
click at [598, 145] on button "Add" at bounding box center [598, 151] width 34 height 13
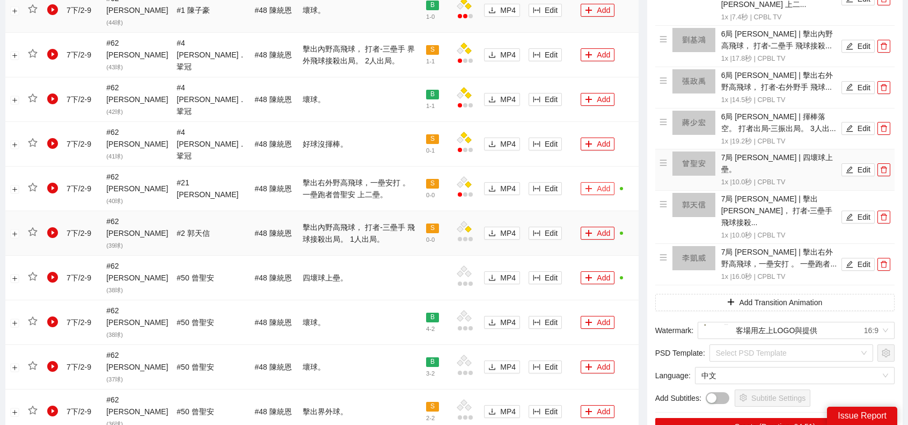
scroll to position [590, 0]
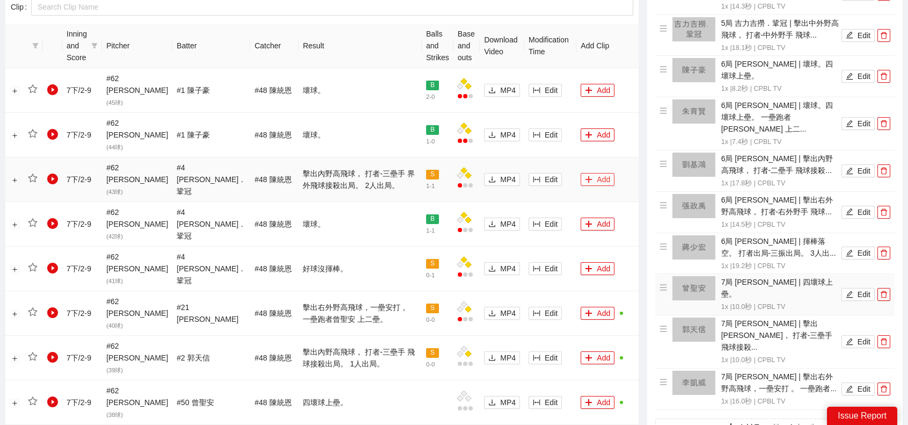
click at [602, 173] on button "Add" at bounding box center [598, 179] width 34 height 13
click at [863, 288] on button "Edit" at bounding box center [858, 294] width 33 height 13
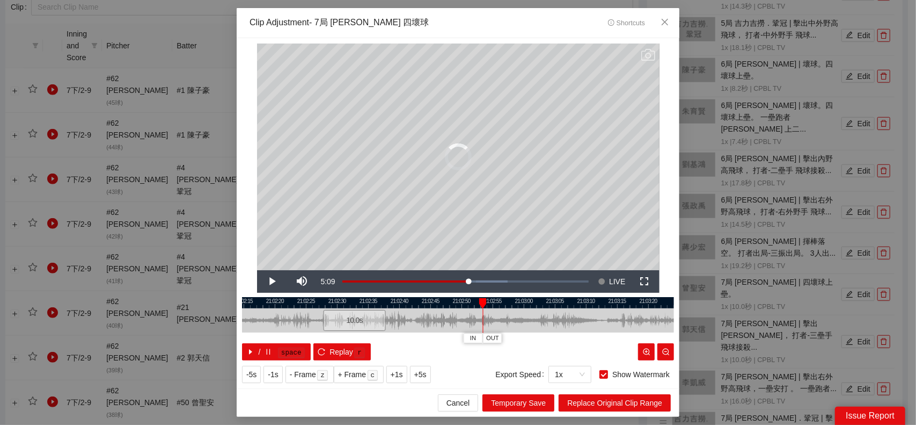
drag, startPoint x: 513, startPoint y: 319, endPoint x: 429, endPoint y: 317, distance: 84.3
click at [345, 318] on div "10.0 s" at bounding box center [355, 320] width 62 height 21
drag, startPoint x: 466, startPoint y: 319, endPoint x: 613, endPoint y: 317, distance: 146.6
click at [618, 318] on div at bounding box center [485, 320] width 432 height 24
drag, startPoint x: 488, startPoint y: 323, endPoint x: 336, endPoint y: 327, distance: 152.0
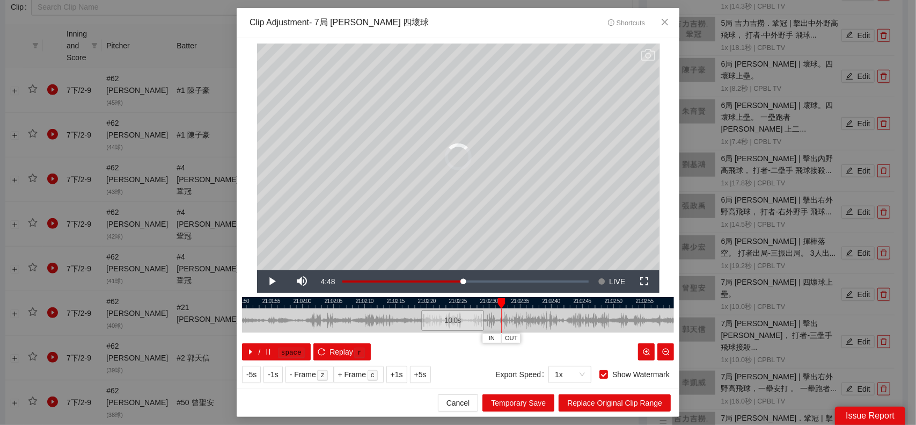
click at [422, 327] on div "10.0 s" at bounding box center [453, 320] width 62 height 21
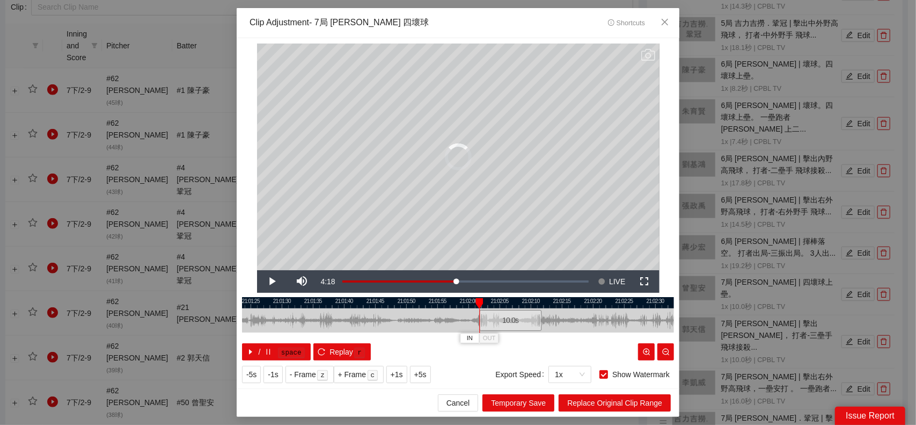
drag, startPoint x: 435, startPoint y: 320, endPoint x: 564, endPoint y: 313, distance: 128.5
click at [607, 309] on div at bounding box center [625, 320] width 432 height 24
drag, startPoint x: 507, startPoint y: 323, endPoint x: 429, endPoint y: 325, distance: 77.3
click at [429, 325] on div "10.0 s" at bounding box center [444, 320] width 62 height 21
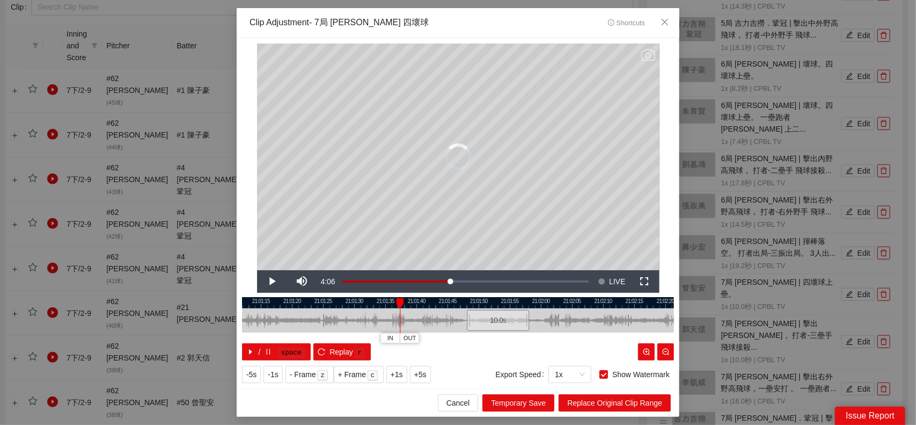
drag, startPoint x: 608, startPoint y: 313, endPoint x: 591, endPoint y: 316, distance: 16.9
click at [623, 311] on div at bounding box center [525, 320] width 432 height 24
drag, startPoint x: 493, startPoint y: 317, endPoint x: 376, endPoint y: 323, distance: 117.7
click at [376, 323] on div "10.0 s" at bounding box center [378, 320] width 62 height 21
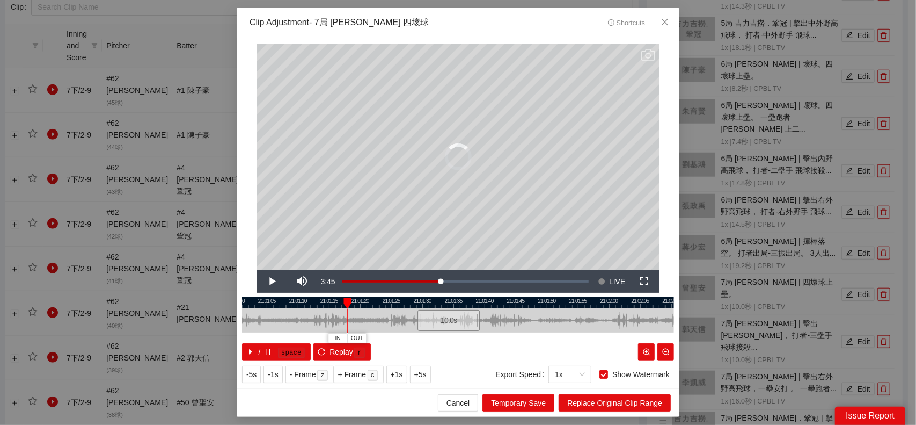
drag, startPoint x: 483, startPoint y: 322, endPoint x: 544, endPoint y: 320, distance: 61.2
click at [549, 320] on div at bounding box center [528, 320] width 432 height 24
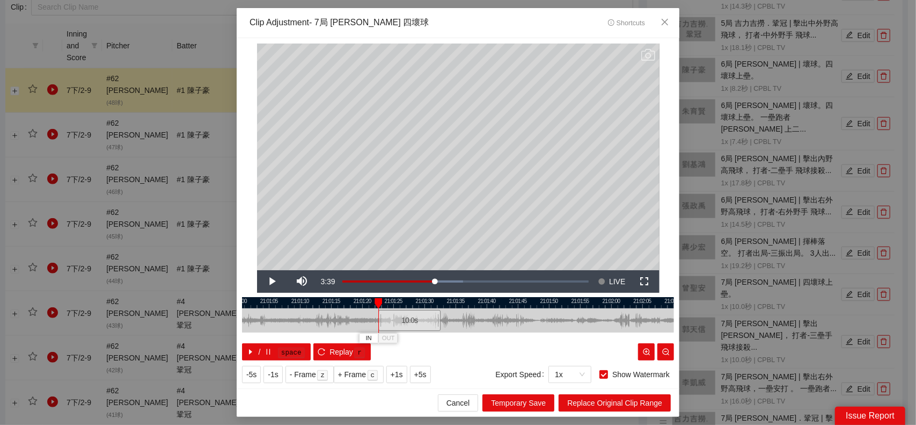
drag, startPoint x: 454, startPoint y: 318, endPoint x: 409, endPoint y: 317, distance: 45.6
click at [409, 317] on div "10.0 s" at bounding box center [409, 320] width 62 height 21
click at [425, 323] on div "21:01:00 21:01:05 21:01:10 21:01:15 21:01:20 21:01:25 21:01:30 21:01:35 21:01:4…" at bounding box center [458, 328] width 432 height 63
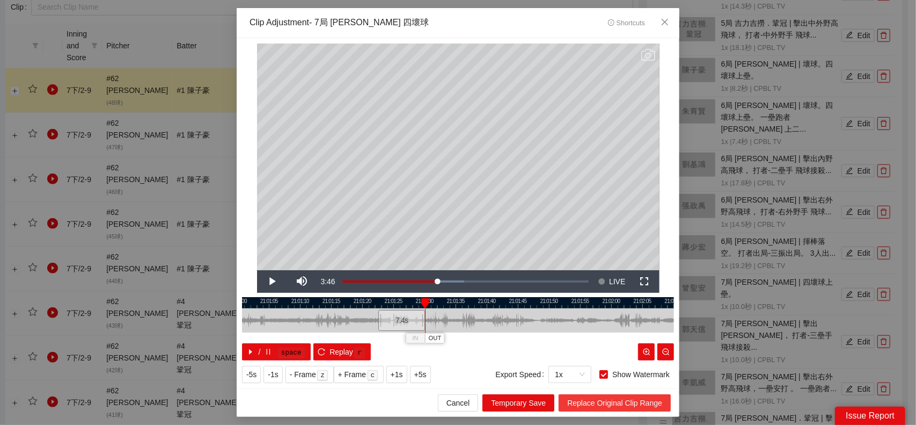
click at [625, 398] on span "Replace Original Clip Range" at bounding box center [614, 403] width 95 height 12
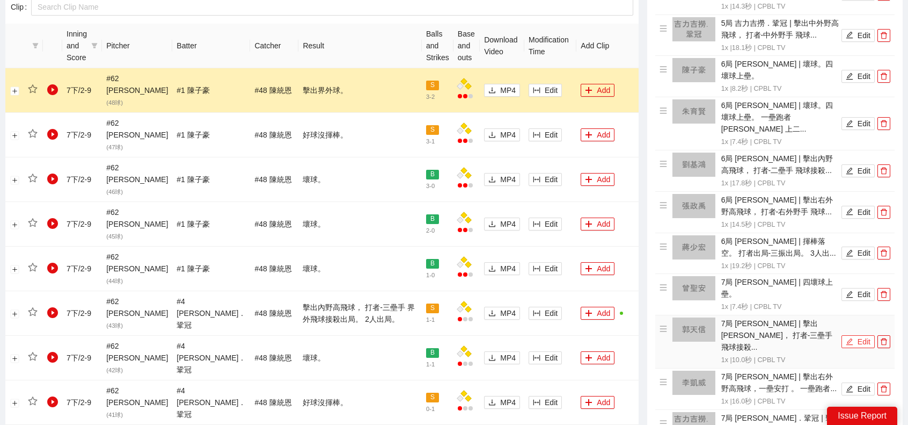
click at [855, 335] on button "Edit" at bounding box center [858, 341] width 33 height 13
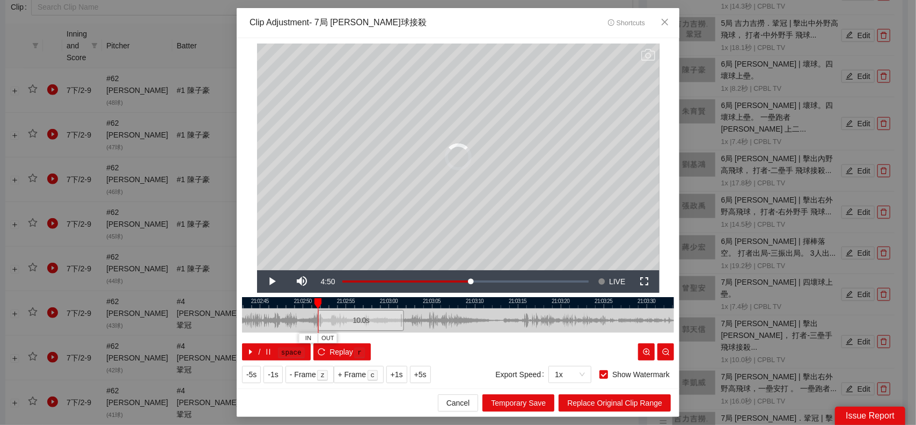
drag, startPoint x: 429, startPoint y: 321, endPoint x: 366, endPoint y: 322, distance: 63.3
click at [366, 322] on div "10.0 s" at bounding box center [361, 320] width 86 height 21
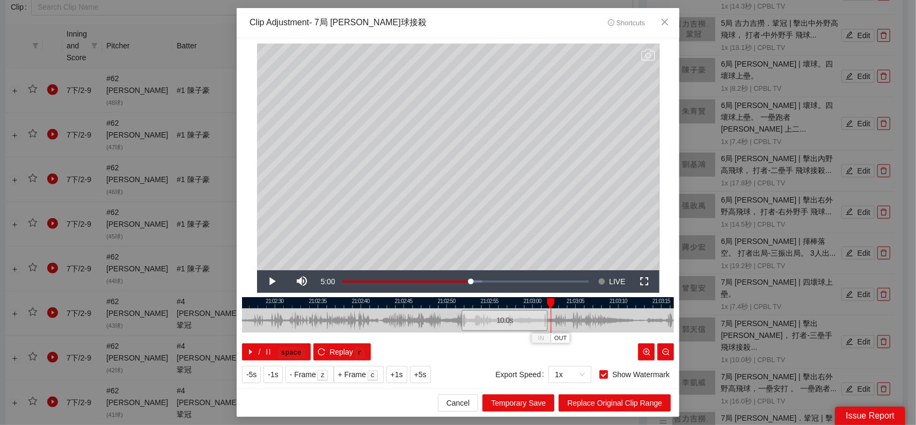
drag, startPoint x: 575, startPoint y: 322, endPoint x: 609, endPoint y: 320, distance: 33.3
click at [614, 319] on div at bounding box center [602, 320] width 432 height 24
drag, startPoint x: 512, startPoint y: 325, endPoint x: 355, endPoint y: 315, distance: 157.6
click at [323, 315] on div "10.0 s" at bounding box center [317, 320] width 86 height 21
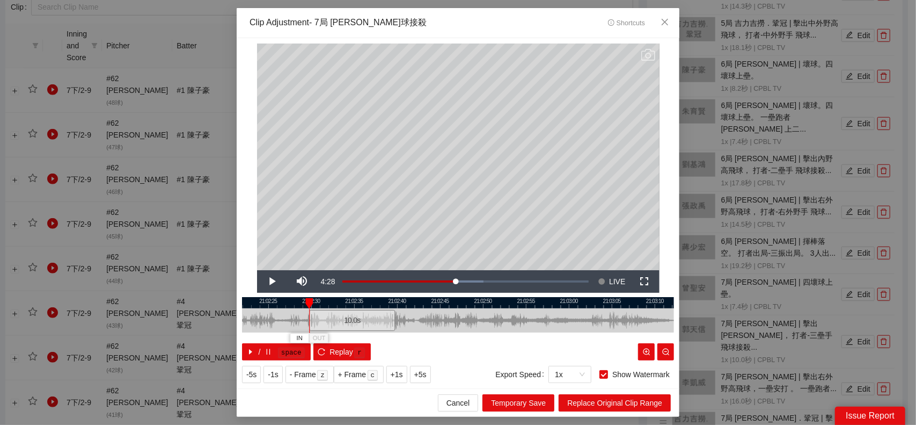
drag, startPoint x: 451, startPoint y: 322, endPoint x: 541, endPoint y: 323, distance: 90.2
click at [545, 323] on div at bounding box center [495, 320] width 432 height 24
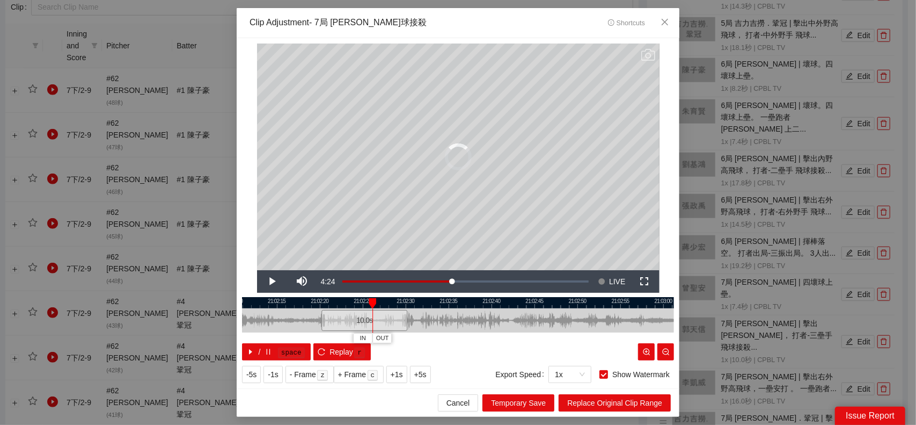
drag, startPoint x: 429, startPoint y: 320, endPoint x: 373, endPoint y: 318, distance: 56.4
click at [340, 320] on div "10.0 s" at bounding box center [365, 320] width 86 height 21
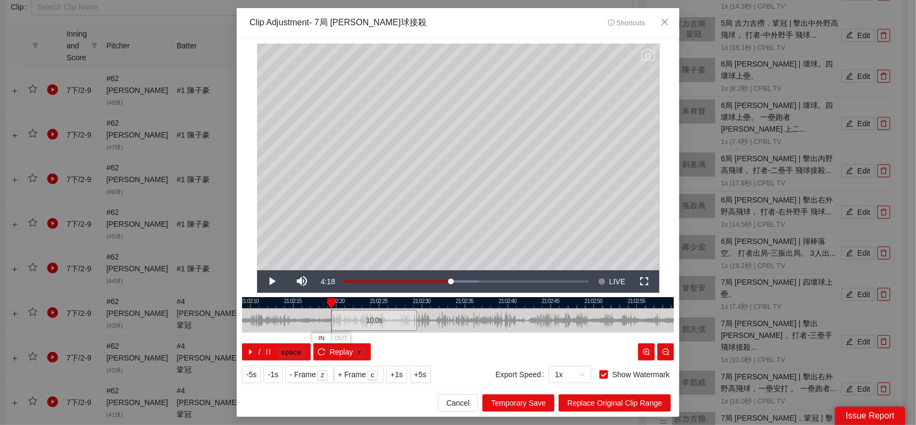
drag, startPoint x: 415, startPoint y: 319, endPoint x: 565, endPoint y: 322, distance: 149.3
click at [574, 320] on div at bounding box center [474, 320] width 432 height 24
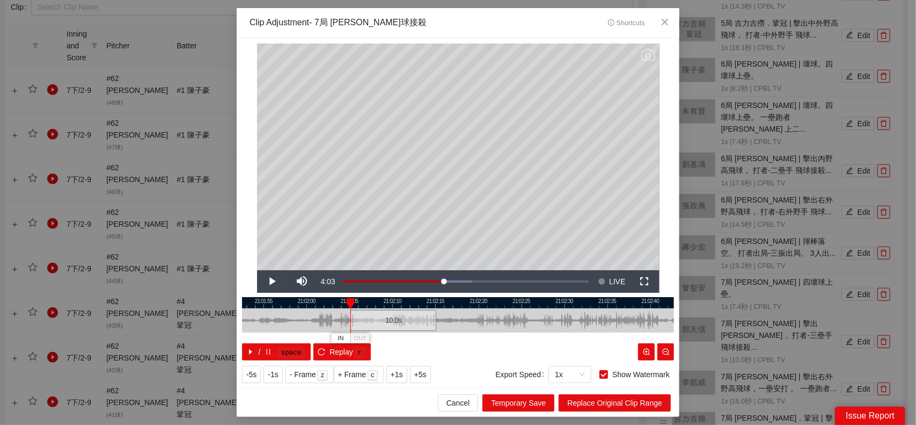
drag, startPoint x: 499, startPoint y: 320, endPoint x: 376, endPoint y: 315, distance: 123.6
click at [376, 315] on div "10.0 s" at bounding box center [394, 320] width 86 height 21
drag, startPoint x: 437, startPoint y: 318, endPoint x: 466, endPoint y: 326, distance: 30.6
click at [466, 326] on div at bounding box center [464, 320] width 6 height 24
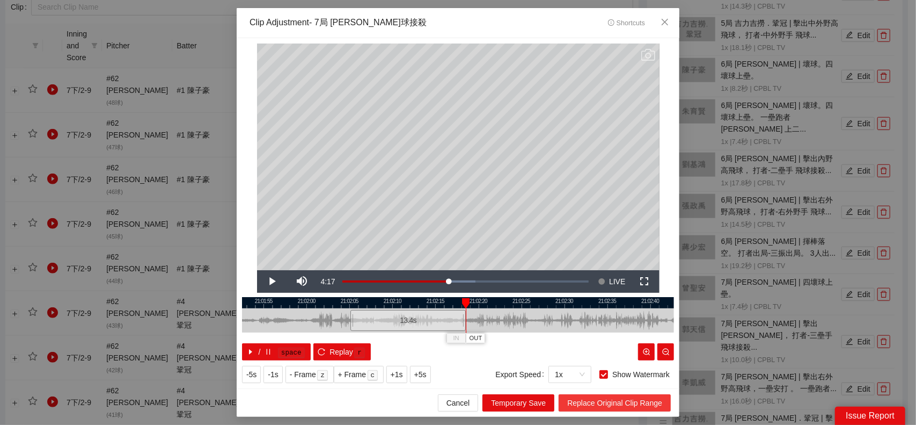
drag, startPoint x: 622, startPoint y: 397, endPoint x: 625, endPoint y: 390, distance: 7.7
click at [622, 397] on span "Replace Original Clip Range" at bounding box center [614, 403] width 95 height 12
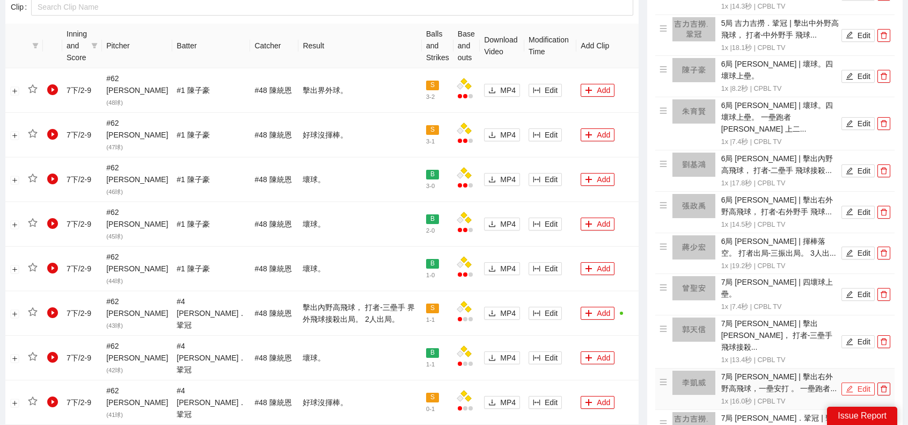
click at [855, 382] on button "Edit" at bounding box center [858, 388] width 33 height 13
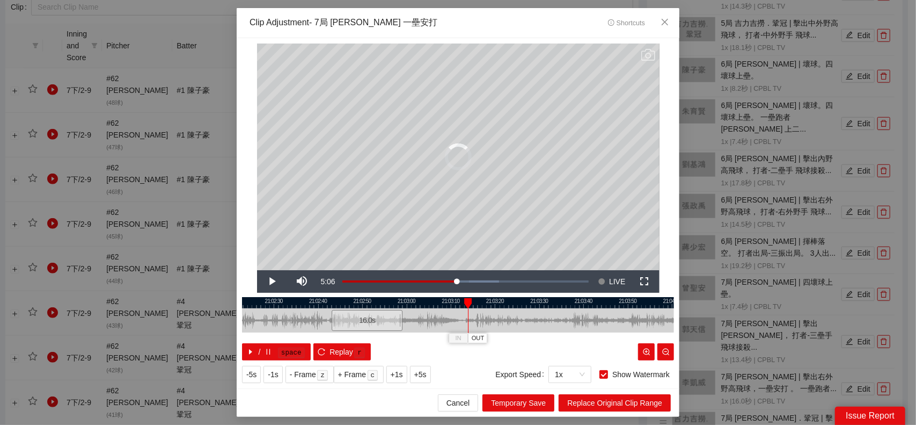
drag, startPoint x: 506, startPoint y: 323, endPoint x: 353, endPoint y: 325, distance: 153.0
click at [348, 325] on div "16.0 s" at bounding box center [367, 320] width 71 height 21
drag, startPoint x: 517, startPoint y: 320, endPoint x: 565, endPoint y: 318, distance: 47.3
click at [574, 318] on div at bounding box center [589, 320] width 432 height 24
drag, startPoint x: 492, startPoint y: 319, endPoint x: 389, endPoint y: 317, distance: 102.6
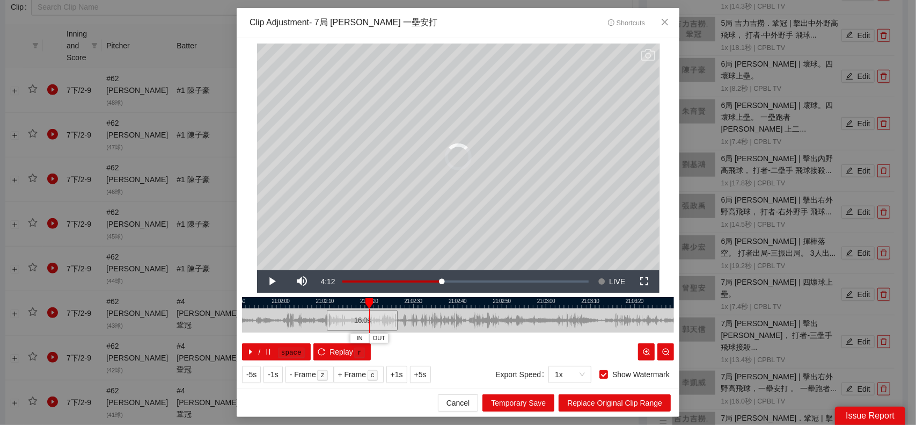
click at [369, 320] on div "21:01:50 21:02:00 21:02:10 21:02:20 21:02:30 21:02:40 21:02:50 21:03:00 21:03:1…" at bounding box center [458, 328] width 432 height 63
drag, startPoint x: 547, startPoint y: 317, endPoint x: 562, endPoint y: 318, distance: 14.5
click at [572, 317] on div at bounding box center [594, 320] width 432 height 24
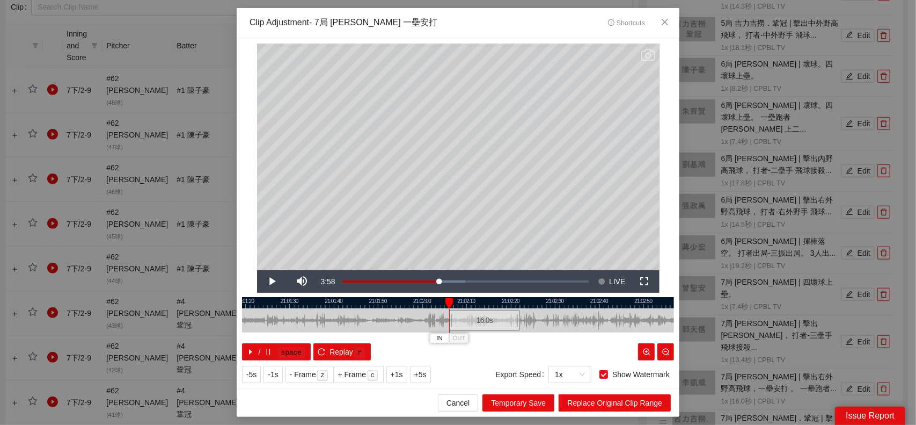
drag, startPoint x: 499, startPoint y: 322, endPoint x: 481, endPoint y: 320, distance: 18.3
click at [482, 320] on div "16.0 s" at bounding box center [484, 320] width 71 height 21
drag, startPoint x: 516, startPoint y: 323, endPoint x: 526, endPoint y: 326, distance: 9.9
click at [526, 326] on div at bounding box center [526, 320] width 6 height 24
drag, startPoint x: 494, startPoint y: 327, endPoint x: 626, endPoint y: 327, distance: 132.1
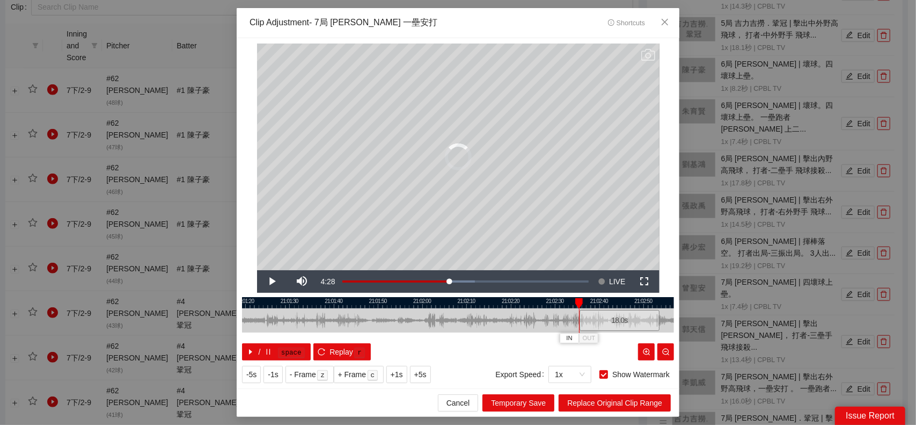
click at [626, 327] on div "18.0 s" at bounding box center [620, 320] width 80 height 21
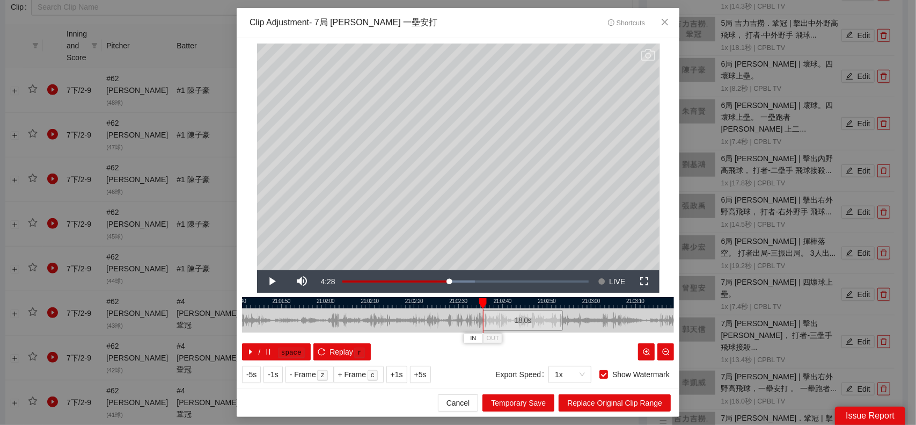
drag, startPoint x: 537, startPoint y: 326, endPoint x: 379, endPoint y: 325, distance: 157.8
click at [379, 325] on div at bounding box center [361, 320] width 432 height 24
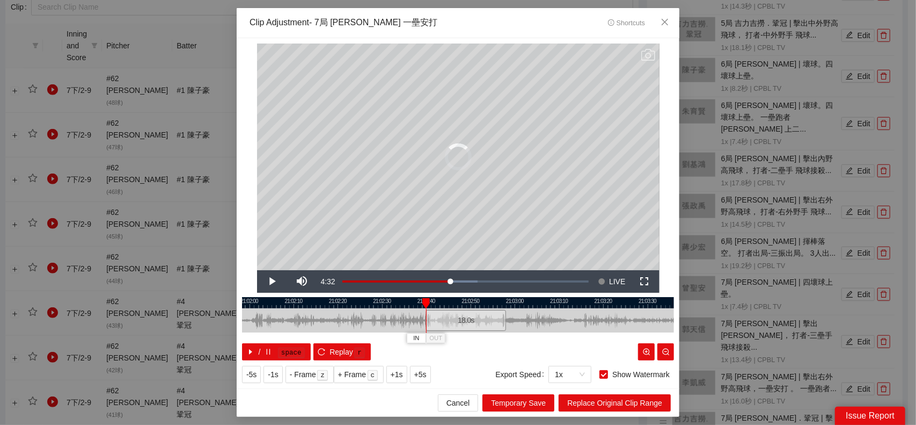
drag, startPoint x: 441, startPoint y: 323, endPoint x: 457, endPoint y: 319, distance: 16.4
click at [457, 319] on div "18.0 s" at bounding box center [466, 320] width 80 height 21
drag, startPoint x: 502, startPoint y: 322, endPoint x: 492, endPoint y: 322, distance: 10.2
click at [492, 322] on div at bounding box center [494, 320] width 6 height 24
drag, startPoint x: 494, startPoint y: 319, endPoint x: 482, endPoint y: 318, distance: 12.4
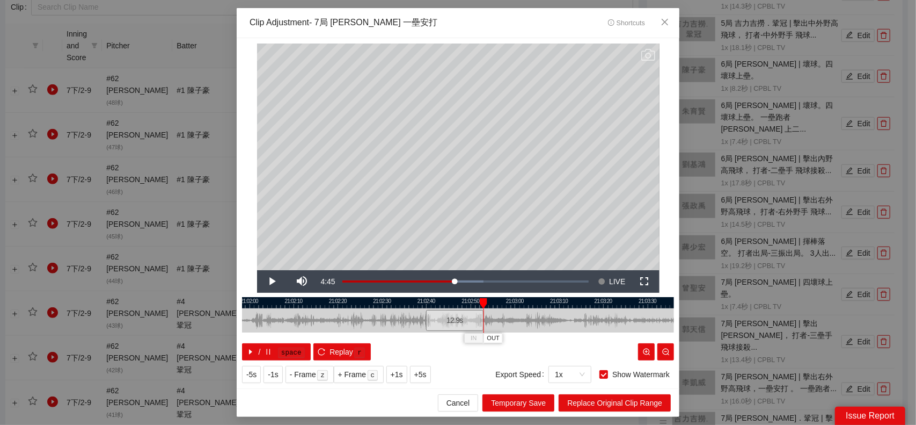
click at [482, 318] on div at bounding box center [482, 320] width 6 height 24
click at [596, 398] on span "Replace Original Clip Range" at bounding box center [614, 403] width 95 height 12
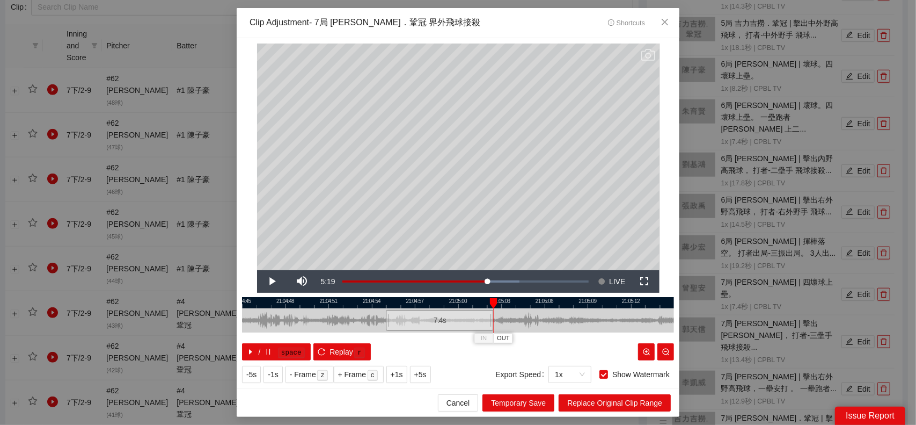
drag, startPoint x: 526, startPoint y: 319, endPoint x: 472, endPoint y: 329, distance: 54.5
click at [489, 327] on div at bounding box center [492, 320] width 6 height 24
drag, startPoint x: 458, startPoint y: 328, endPoint x: 324, endPoint y: 326, distance: 134.2
click at [347, 326] on div "7.3 s" at bounding box center [400, 320] width 106 height 21
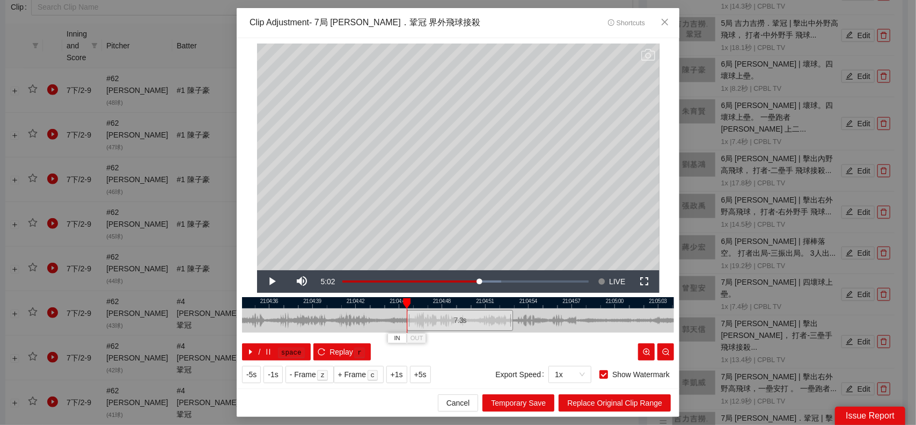
drag, startPoint x: 433, startPoint y: 324, endPoint x: 617, endPoint y: 323, distance: 184.7
click at [652, 322] on div at bounding box center [615, 320] width 432 height 24
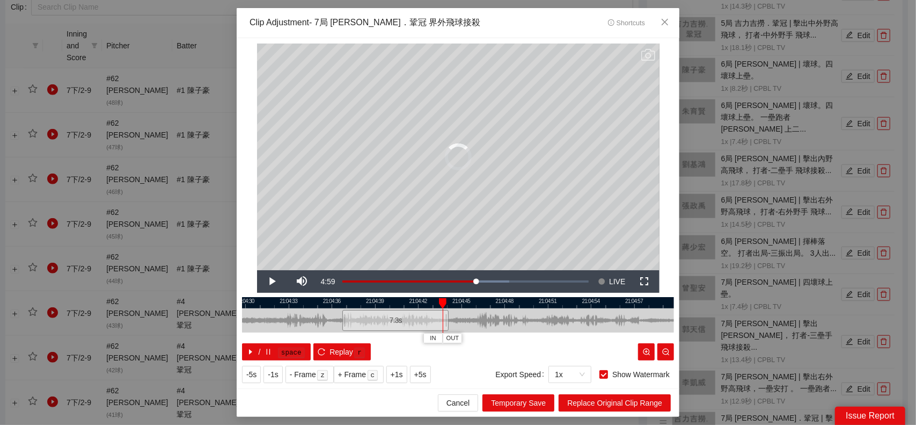
drag, startPoint x: 518, startPoint y: 320, endPoint x: 424, endPoint y: 318, distance: 94.5
click at [383, 323] on div "7.3 s" at bounding box center [395, 320] width 106 height 21
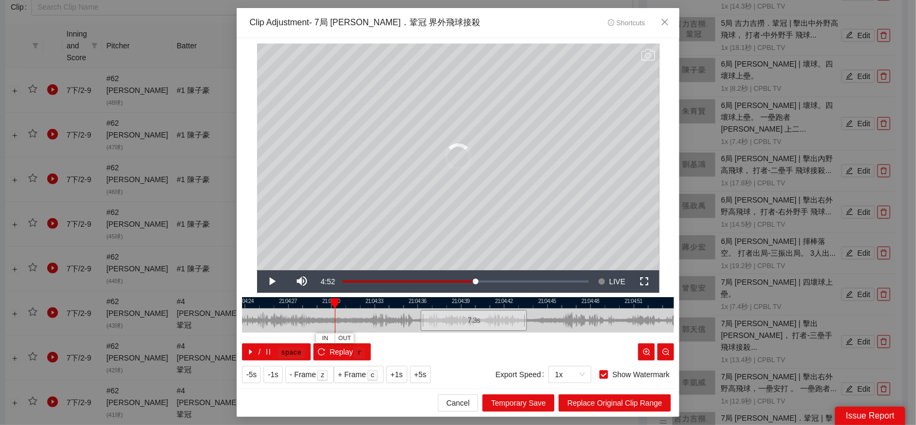
drag, startPoint x: 539, startPoint y: 323, endPoint x: 660, endPoint y: 323, distance: 121.3
click at [662, 324] on div at bounding box center [544, 320] width 432 height 24
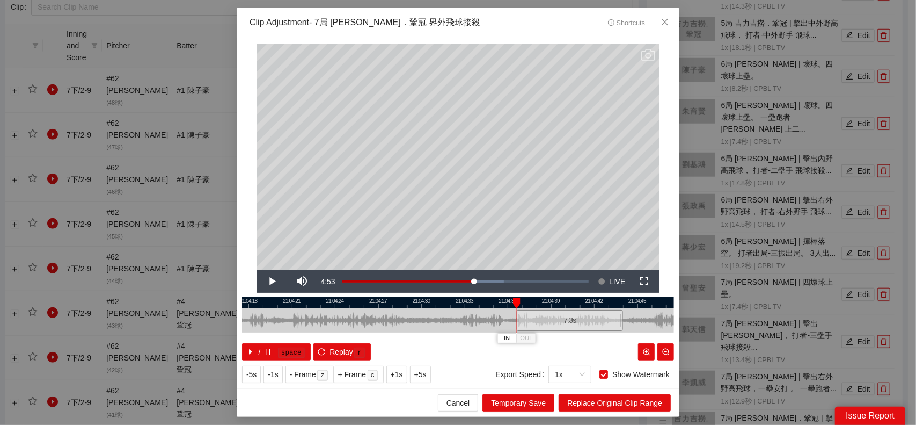
drag, startPoint x: 559, startPoint y: 325, endPoint x: 565, endPoint y: 320, distance: 7.3
click at [565, 320] on div "7.3 s" at bounding box center [570, 320] width 106 height 21
drag, startPoint x: 623, startPoint y: 316, endPoint x: 585, endPoint y: 317, distance: 37.6
click at [573, 317] on div at bounding box center [569, 320] width 6 height 24
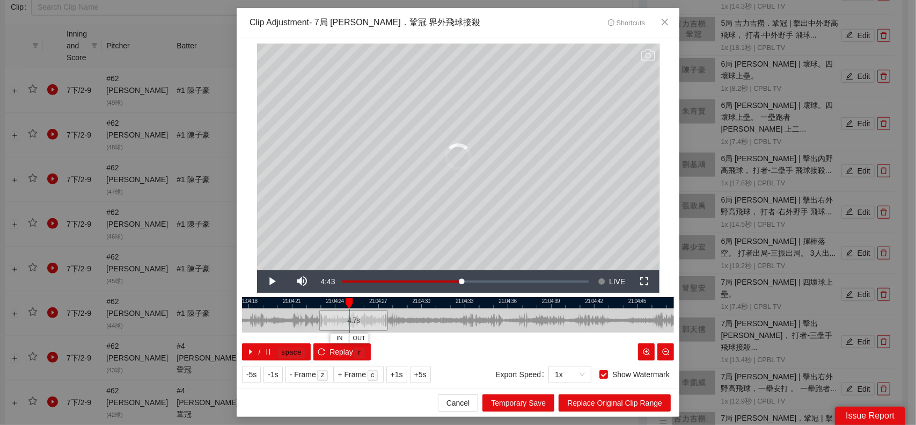
drag, startPoint x: 566, startPoint y: 317, endPoint x: 371, endPoint y: 313, distance: 194.4
click at [371, 313] on div "4.7 s" at bounding box center [353, 320] width 69 height 21
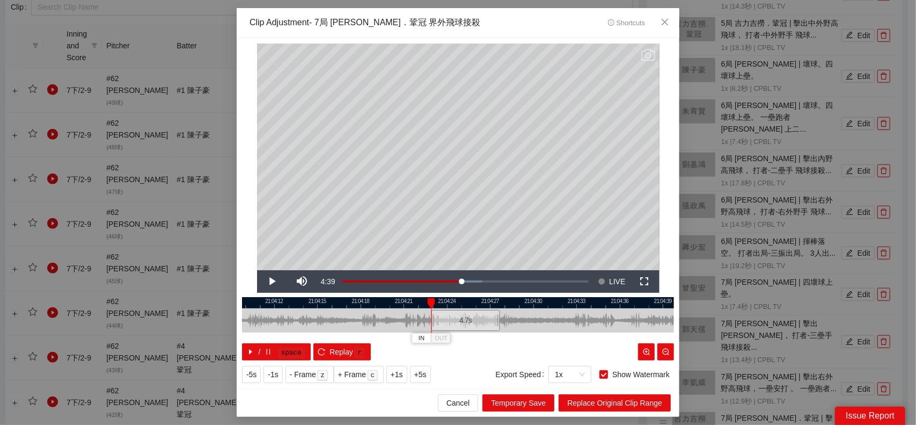
drag, startPoint x: 510, startPoint y: 314, endPoint x: 603, endPoint y: 315, distance: 93.4
click at [603, 315] on div at bounding box center [570, 320] width 432 height 24
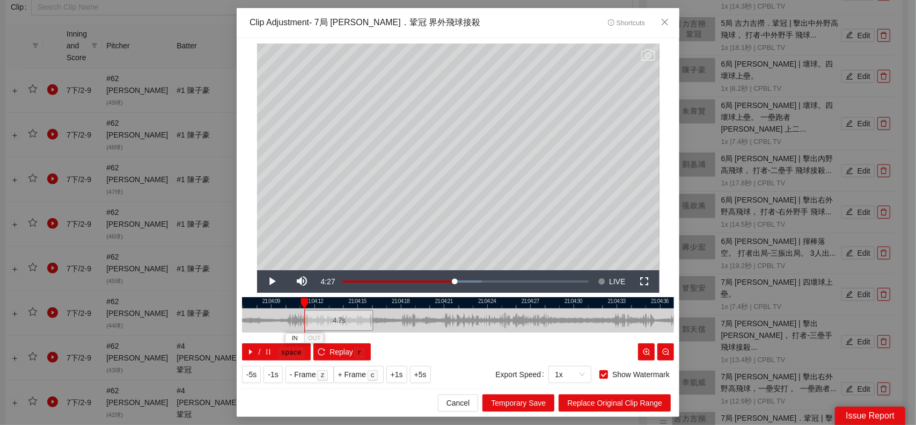
drag, startPoint x: 499, startPoint y: 316, endPoint x: 332, endPoint y: 314, distance: 167.0
click at [332, 314] on div "4.7 s" at bounding box center [338, 320] width 69 height 21
drag, startPoint x: 374, startPoint y: 319, endPoint x: 498, endPoint y: 320, distance: 123.5
click at [498, 321] on div at bounding box center [497, 320] width 6 height 24
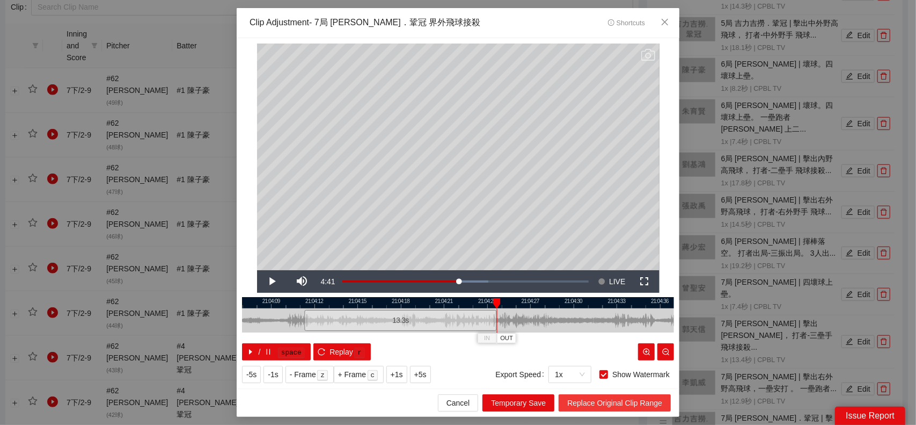
drag, startPoint x: 615, startPoint y: 402, endPoint x: 622, endPoint y: 399, distance: 7.3
click at [615, 403] on span "Replace Original Clip Range" at bounding box center [614, 403] width 95 height 12
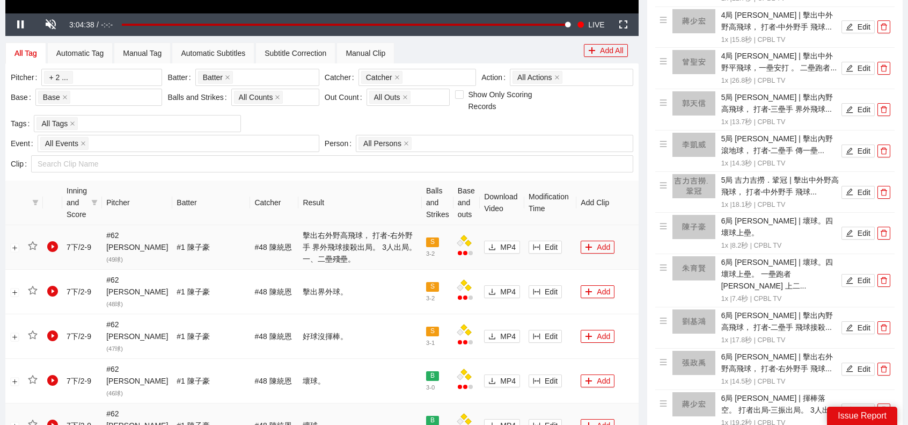
scroll to position [429, 0]
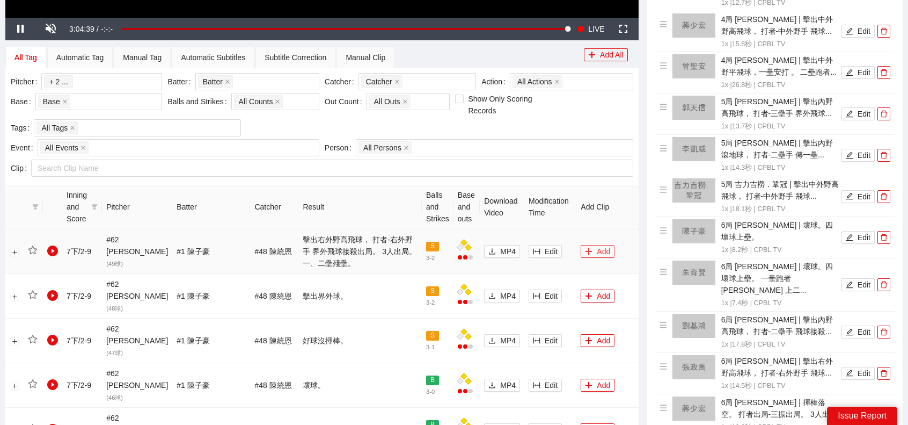
click at [586, 247] on button "Add" at bounding box center [598, 251] width 34 height 13
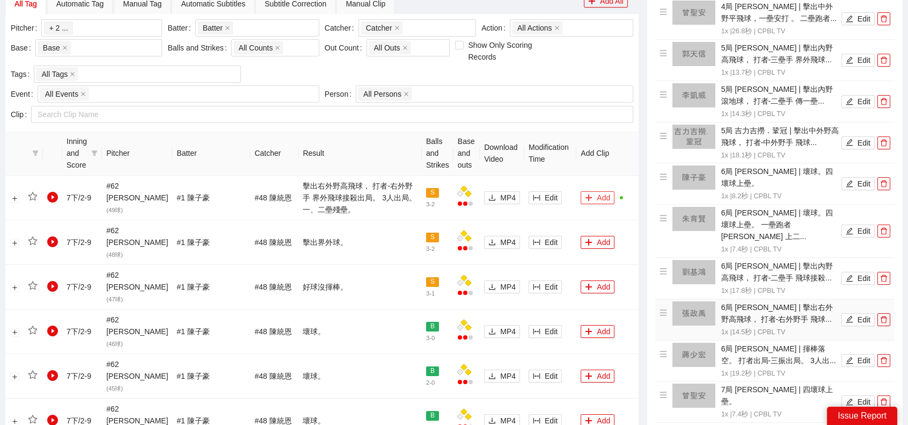
scroll to position [752, 0]
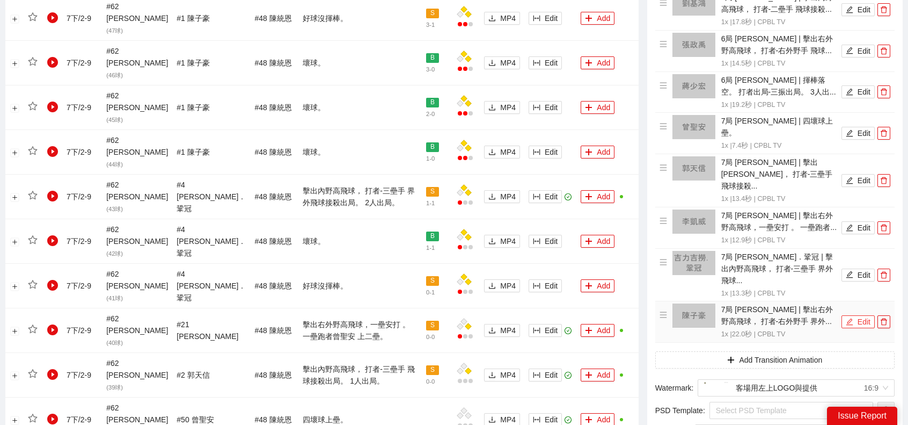
click at [855, 315] on button "Edit" at bounding box center [858, 321] width 33 height 13
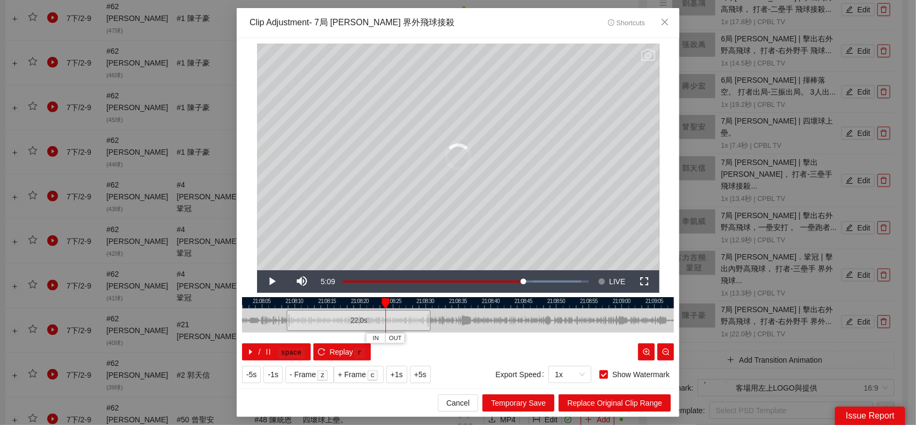
drag, startPoint x: 415, startPoint y: 326, endPoint x: 309, endPoint y: 324, distance: 106.3
click at [309, 324] on div "22.0 s" at bounding box center [359, 320] width 144 height 21
drag, startPoint x: 460, startPoint y: 324, endPoint x: 618, endPoint y: 326, distance: 158.9
click at [623, 325] on div at bounding box center [491, 320] width 432 height 24
drag, startPoint x: 493, startPoint y: 324, endPoint x: 313, endPoint y: 322, distance: 180.4
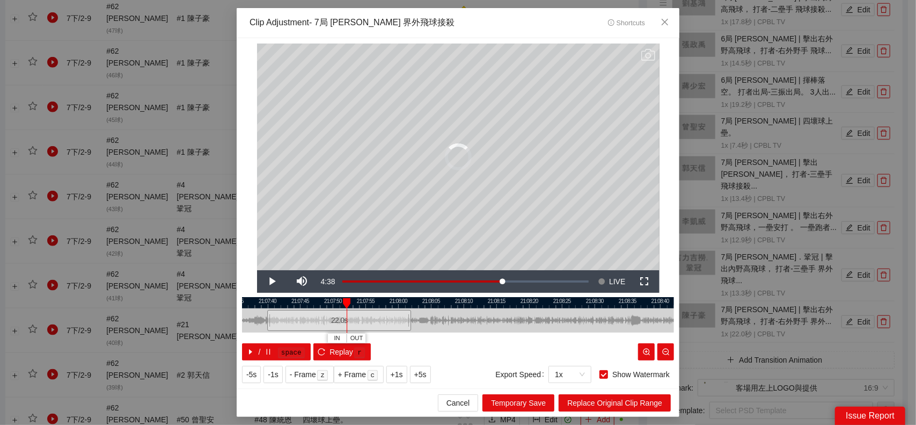
click at [311, 322] on div "22.0 s" at bounding box center [339, 320] width 144 height 21
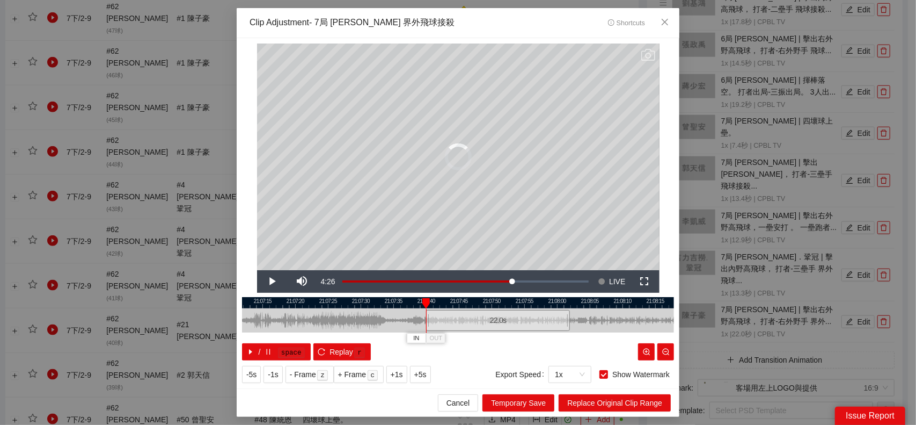
drag, startPoint x: 469, startPoint y: 322, endPoint x: 483, endPoint y: 322, distance: 14.0
click at [621, 318] on div at bounding box center [617, 320] width 432 height 24
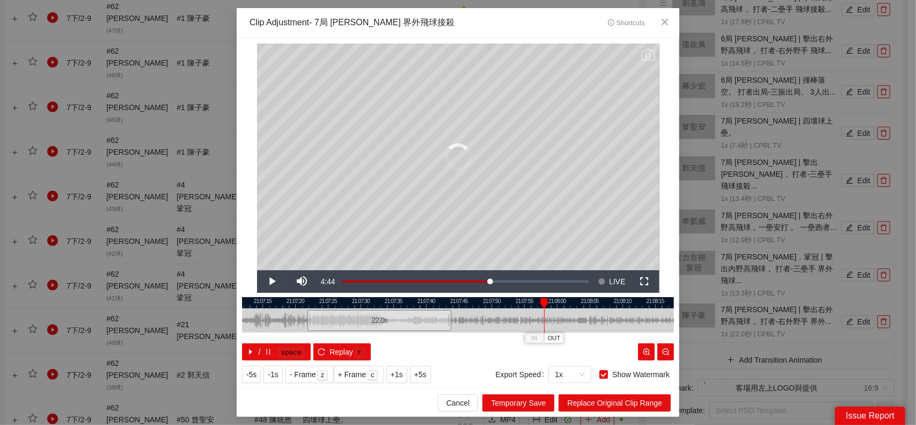
drag, startPoint x: 472, startPoint y: 324, endPoint x: 353, endPoint y: 328, distance: 118.7
click at [353, 328] on div "22.0 s" at bounding box center [380, 320] width 144 height 21
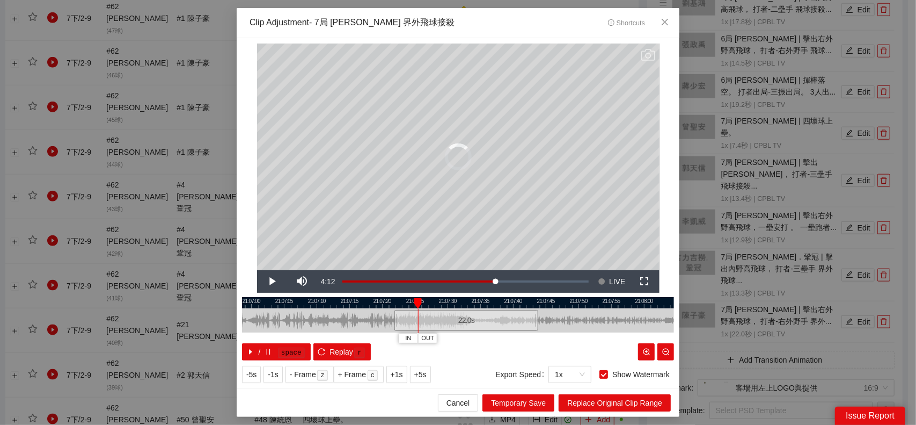
drag, startPoint x: 502, startPoint y: 325, endPoint x: 624, endPoint y: 321, distance: 121.4
click at [632, 322] on div at bounding box center [545, 320] width 432 height 24
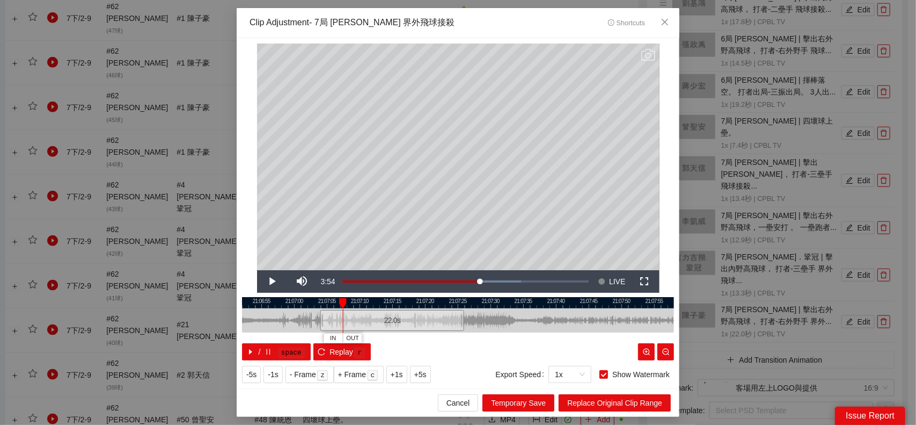
drag, startPoint x: 505, startPoint y: 322, endPoint x: 409, endPoint y: 318, distance: 95.6
click at [409, 318] on div "22.0 s" at bounding box center [392, 320] width 144 height 21
drag, startPoint x: 403, startPoint y: 318, endPoint x: 355, endPoint y: 312, distance: 48.7
click at [355, 312] on div "22.0 s" at bounding box center [344, 320] width 144 height 21
drag, startPoint x: 412, startPoint y: 318, endPoint x: 530, endPoint y: 314, distance: 118.7
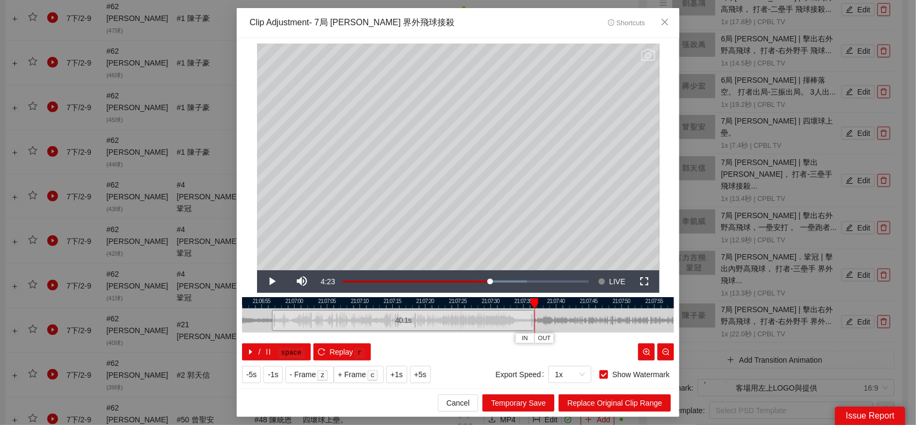
click at [530, 314] on div at bounding box center [533, 320] width 6 height 24
click at [621, 403] on span "Replace Original Clip Range" at bounding box center [614, 403] width 95 height 12
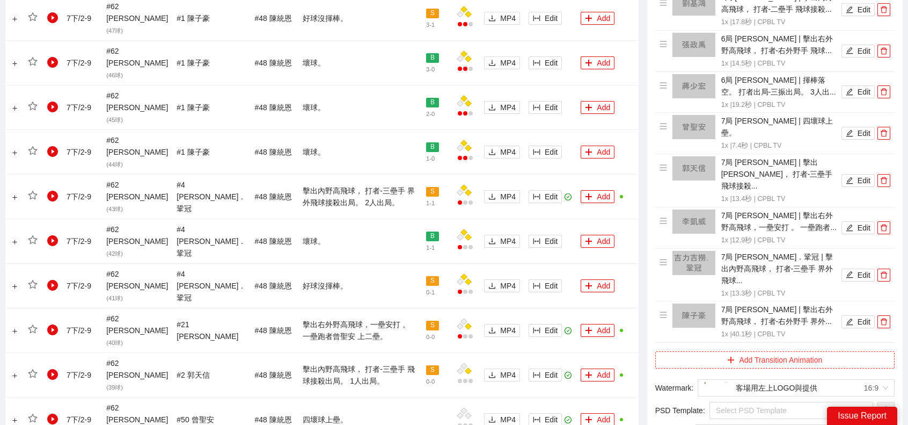
click at [813, 351] on button "Add Transition Animation" at bounding box center [774, 359] width 239 height 17
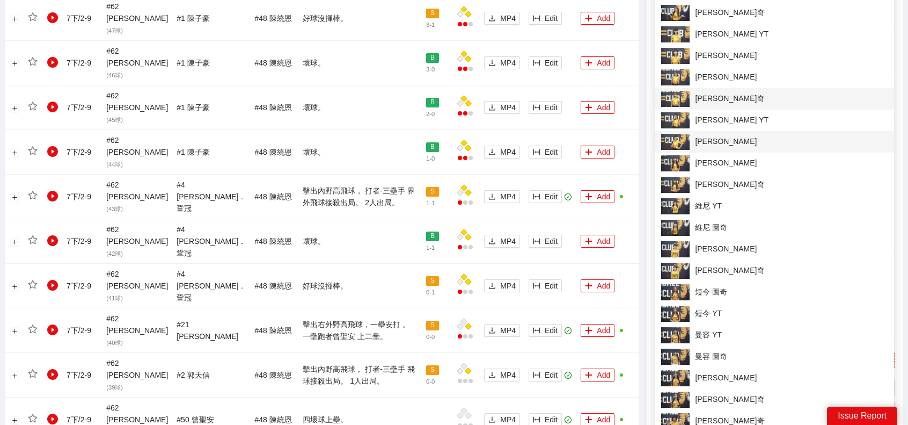
scroll to position [698, 0]
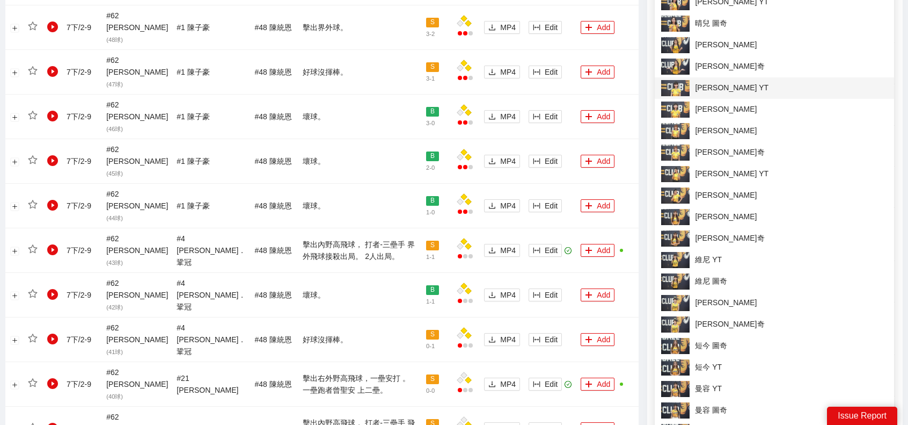
click at [725, 90] on span "[PERSON_NAME] YT" at bounding box center [774, 88] width 227 height 16
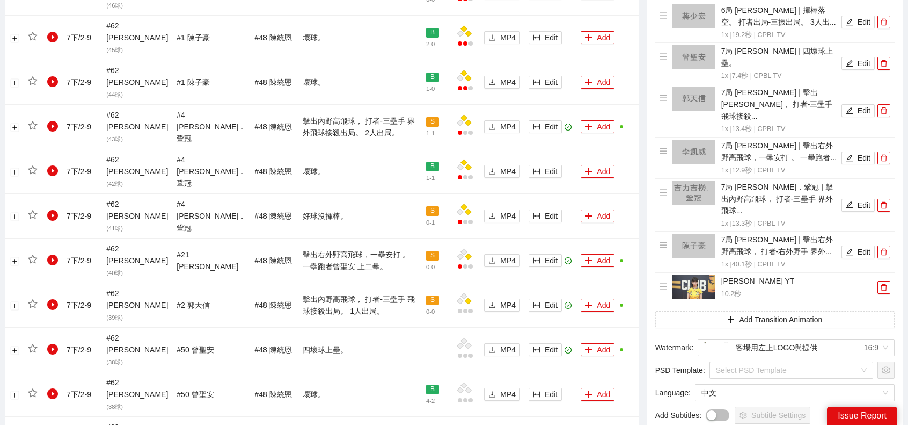
scroll to position [913, 0]
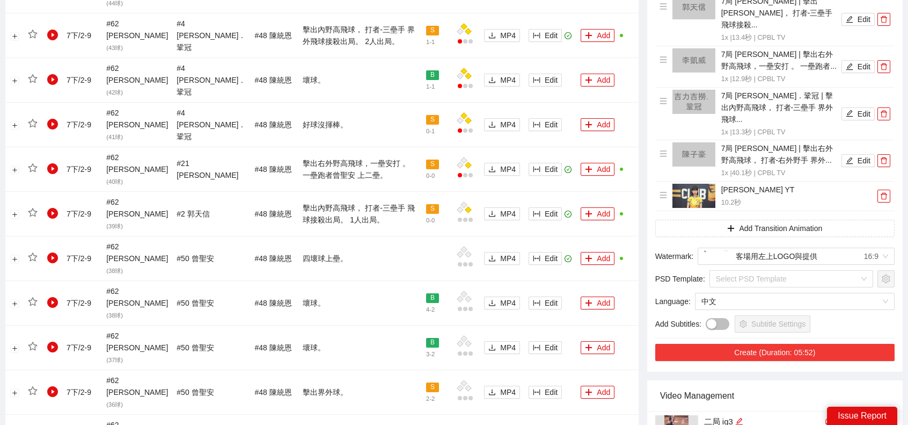
click at [798, 344] on button "Create (Duration: 05:52)" at bounding box center [774, 352] width 239 height 17
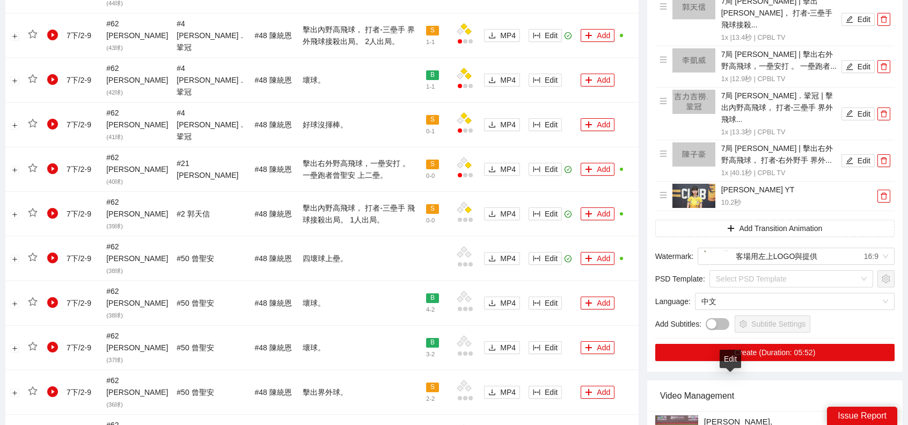
type textarea "*"
type textarea "**"
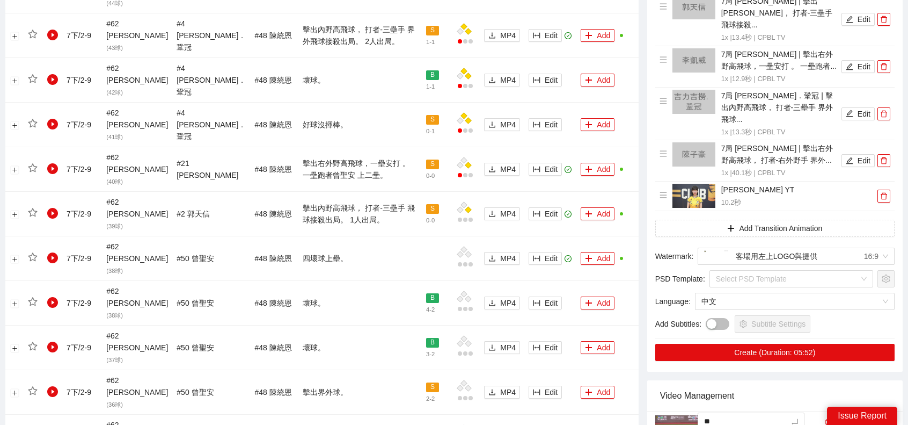
type textarea "*"
type textarea "**"
type textarea "***"
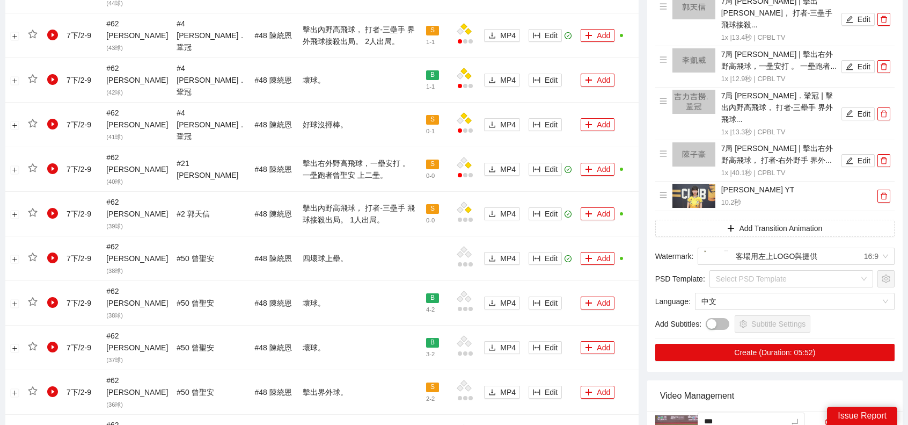
type textarea "**"
type textarea "***"
type textarea "****"
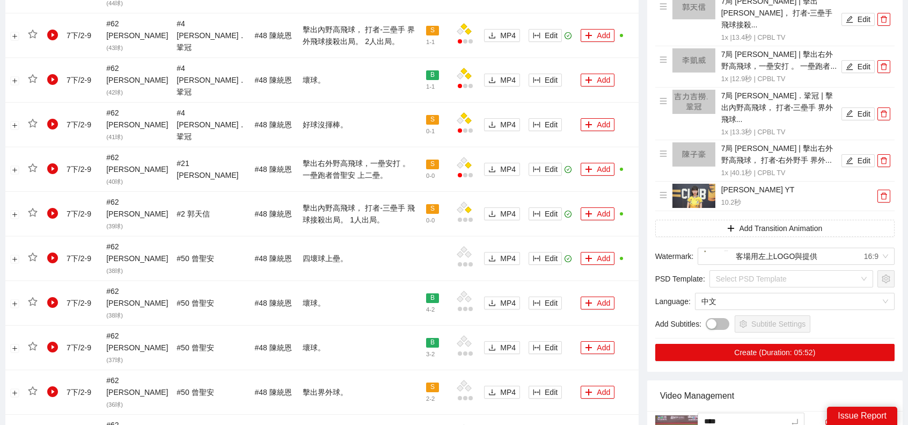
type textarea "*****"
type textarea "****"
type textarea "*****"
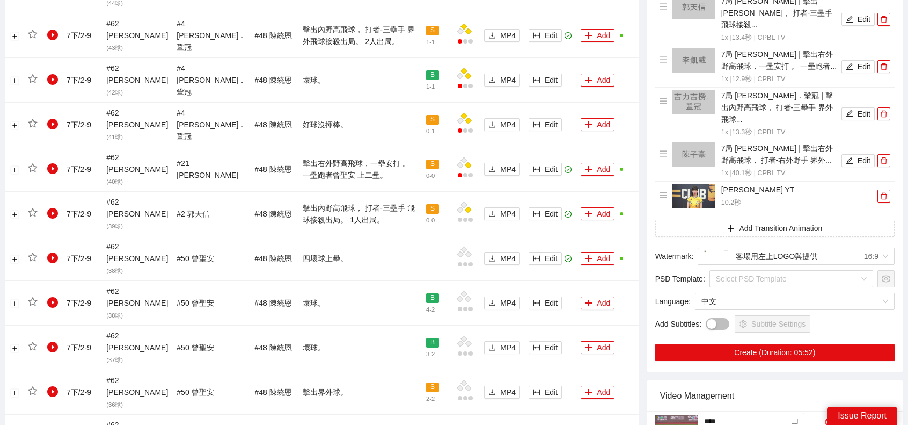
type textarea "*****"
type textarea "******"
type textarea "*****"
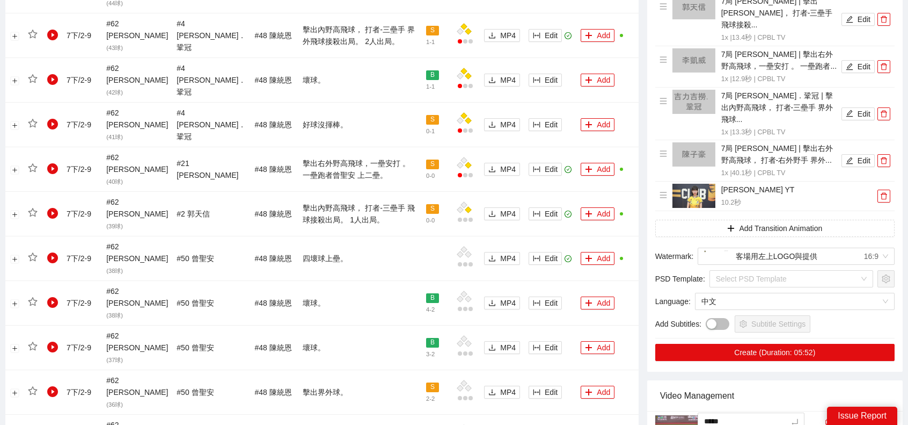
click at [830, 380] on div "Video Management" at bounding box center [775, 395] width 230 height 31
click at [686, 415] on img at bounding box center [676, 427] width 43 height 24
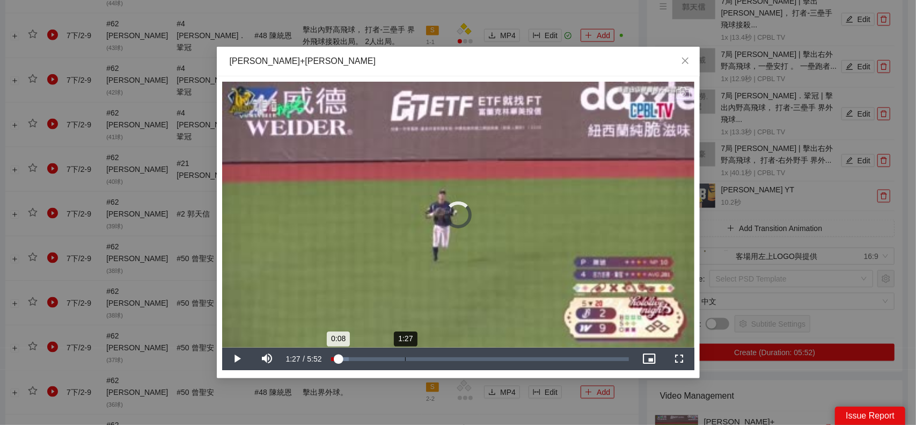
click at [404, 357] on div "Loaded : 6.07% 1:27 0:08" at bounding box center [480, 359] width 298 height 4
click at [507, 357] on div "Loaded : 29.27% 3:29 3:29" at bounding box center [480, 359] width 298 height 4
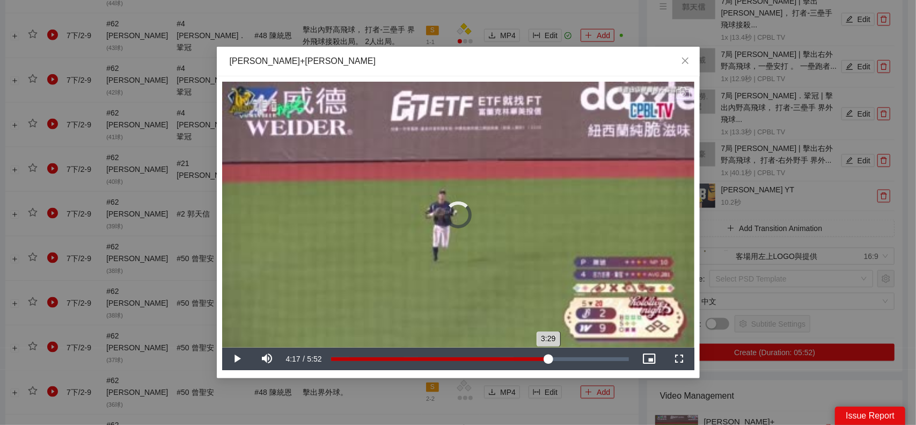
click at [548, 358] on div "Loaded : 61.28% 4:17 3:29" at bounding box center [480, 359] width 298 height 4
click at [578, 361] on div "Loaded : 73.90% 4:52 4:52" at bounding box center [480, 359] width 298 height 4
click at [601, 359] on div "Loaded : 85.27% 5:19 4:51" at bounding box center [480, 359] width 298 height 4
click at [622, 357] on div "Loaded : 98.14% 5:43 5:25" at bounding box center [480, 359] width 298 height 4
click at [603, 359] on div "5:22" at bounding box center [467, 359] width 272 height 4
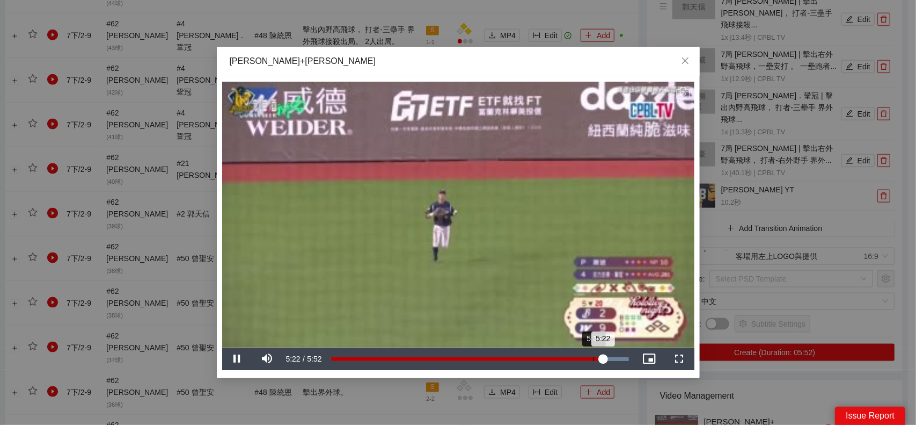
click at [586, 359] on div "5:22" at bounding box center [467, 359] width 272 height 4
click at [583, 358] on div "5:02" at bounding box center [459, 359] width 256 height 4
click at [573, 358] on div "4:46" at bounding box center [457, 359] width 252 height 4
click at [588, 357] on div "Loaded : 100.00% 4:58 4:47" at bounding box center [480, 359] width 298 height 4
click at [568, 357] on div "4:40" at bounding box center [449, 359] width 237 height 4
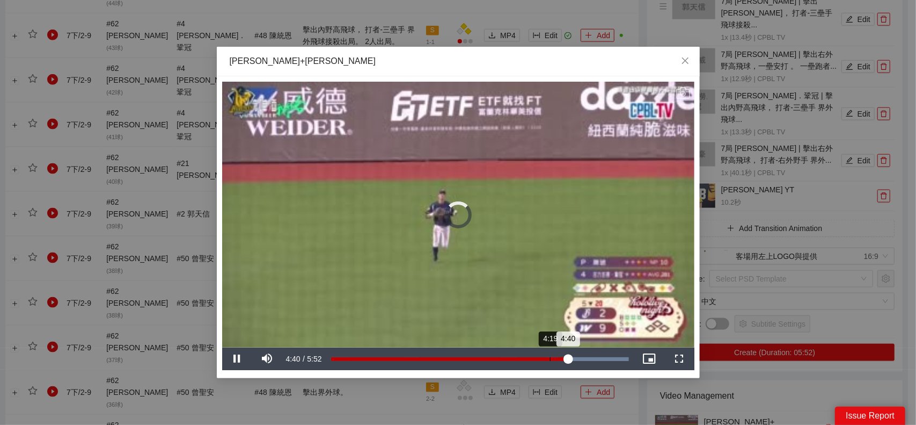
click at [549, 354] on div "Loaded : 100.00% 4:19 4:40" at bounding box center [480, 358] width 309 height 23
click at [544, 357] on div "4:18" at bounding box center [440, 359] width 218 height 4
click at [539, 358] on div "4:06" at bounding box center [539, 359] width 1 height 4
click at [531, 357] on div "4:08" at bounding box center [435, 359] width 209 height 4
click at [684, 90] on icon "Video Player" at bounding box center [683, 93] width 14 height 14
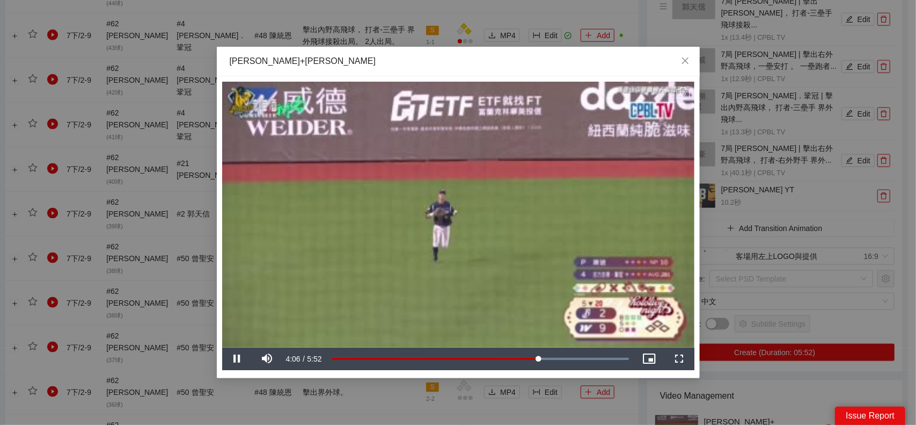
click at [784, 191] on div "**********" at bounding box center [458, 212] width 916 height 425
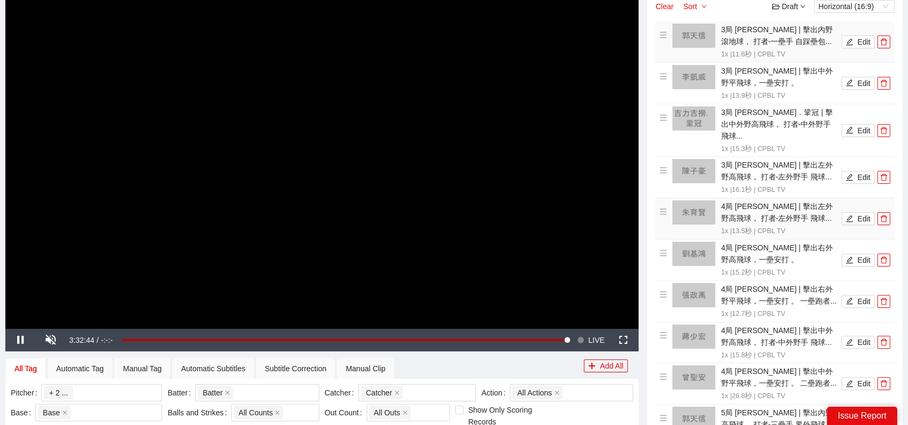
scroll to position [0, 0]
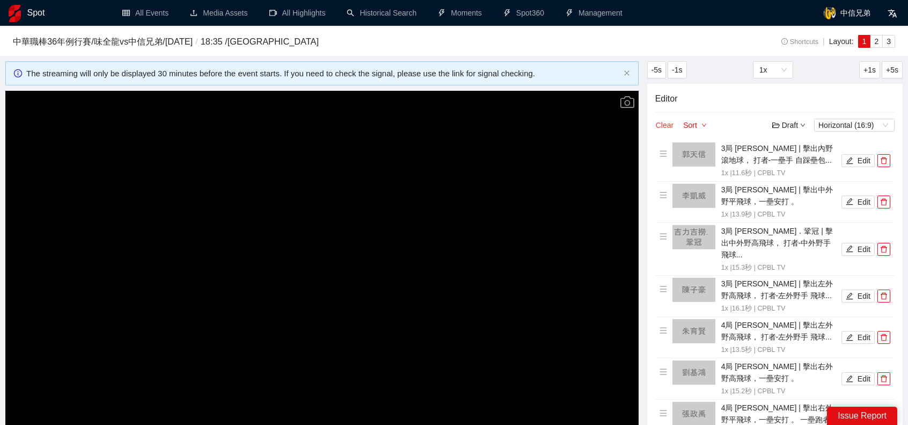
click at [666, 120] on button "Clear" at bounding box center [664, 125] width 19 height 13
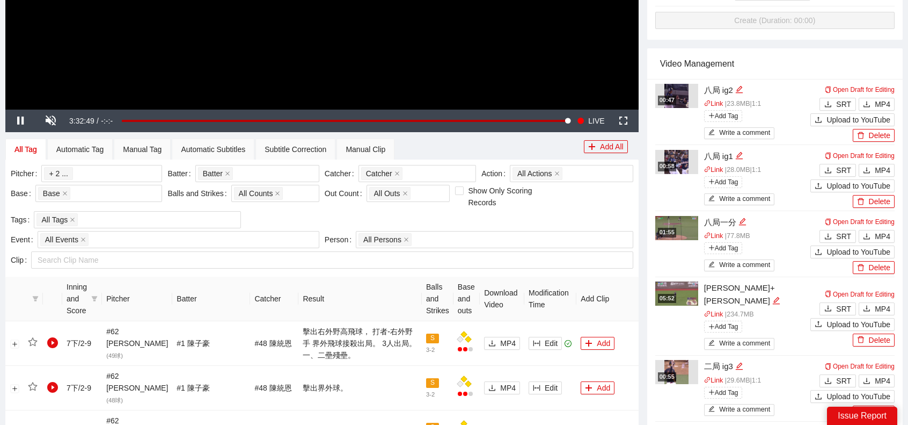
scroll to position [429, 0]
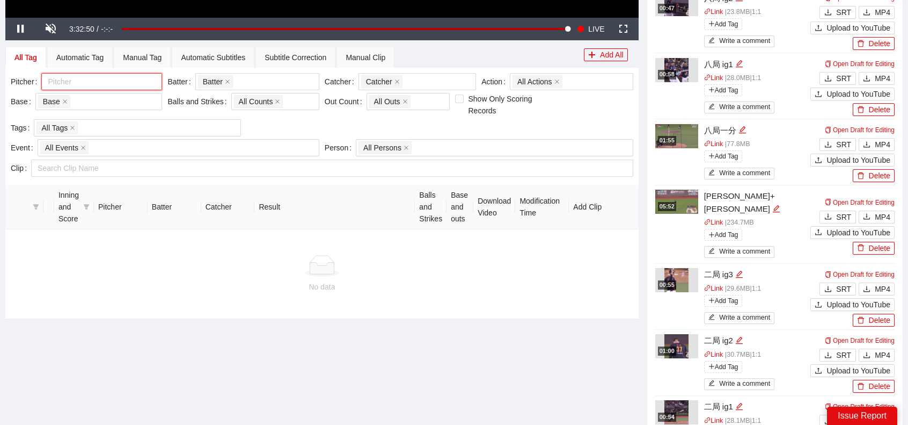
click at [115, 82] on div at bounding box center [96, 81] width 105 height 13
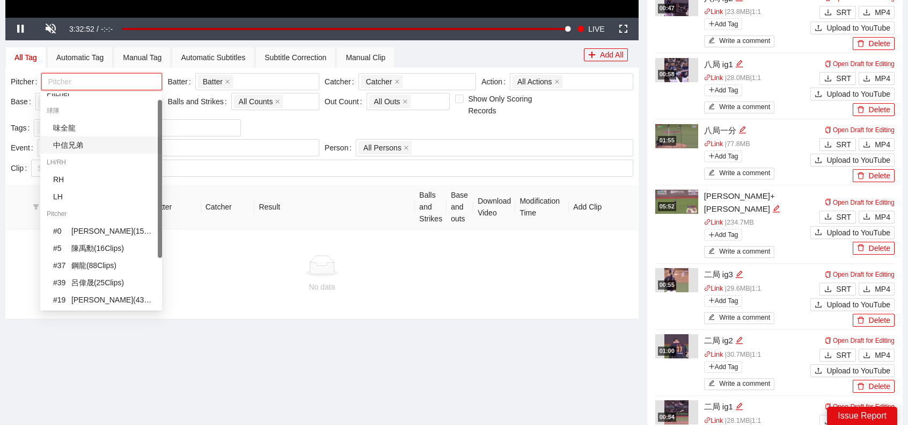
click at [94, 143] on div "中信兄弟" at bounding box center [104, 145] width 103 height 12
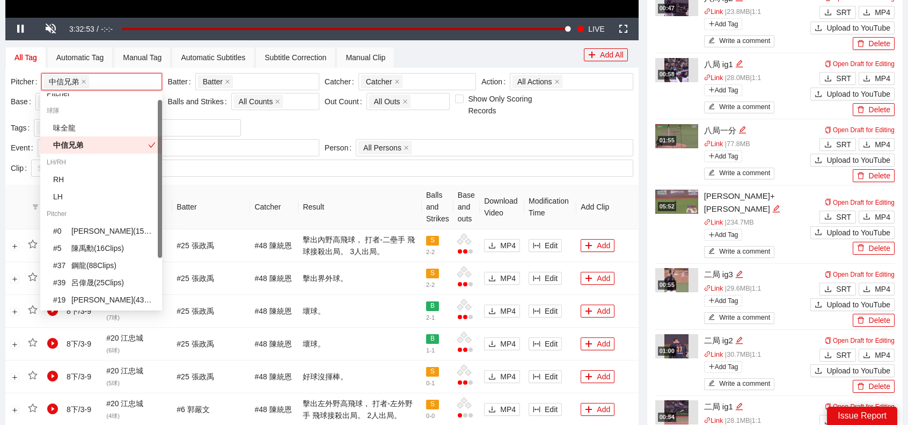
click at [313, 191] on th "Result" at bounding box center [359, 207] width 123 height 45
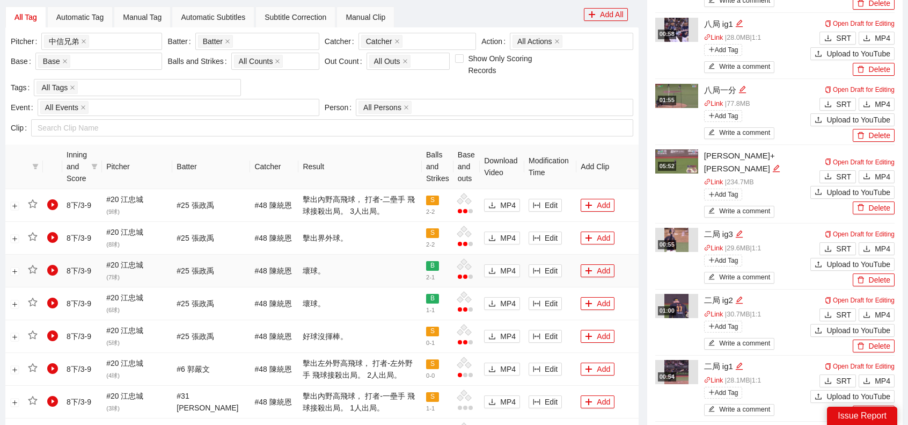
scroll to position [644, 0]
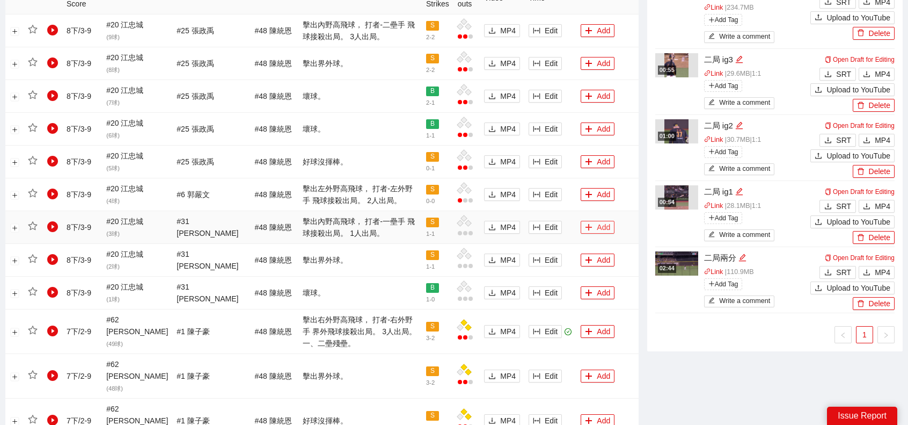
click at [590, 229] on button "Add" at bounding box center [598, 227] width 34 height 13
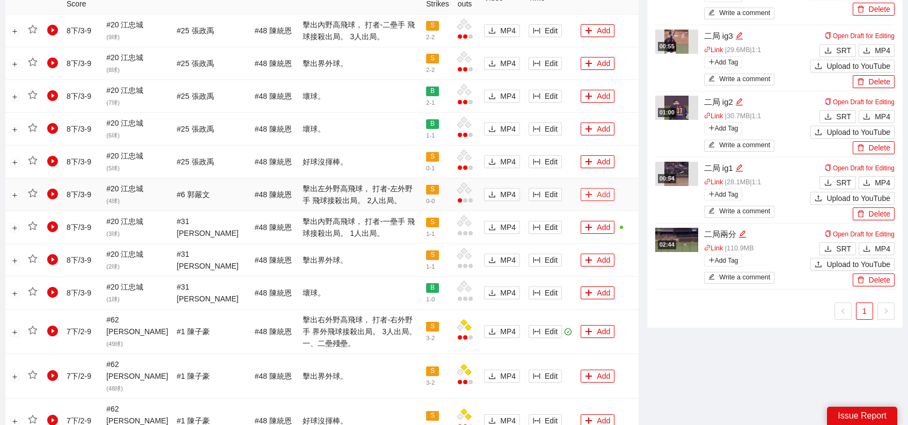
click at [589, 199] on button "Add" at bounding box center [598, 194] width 34 height 13
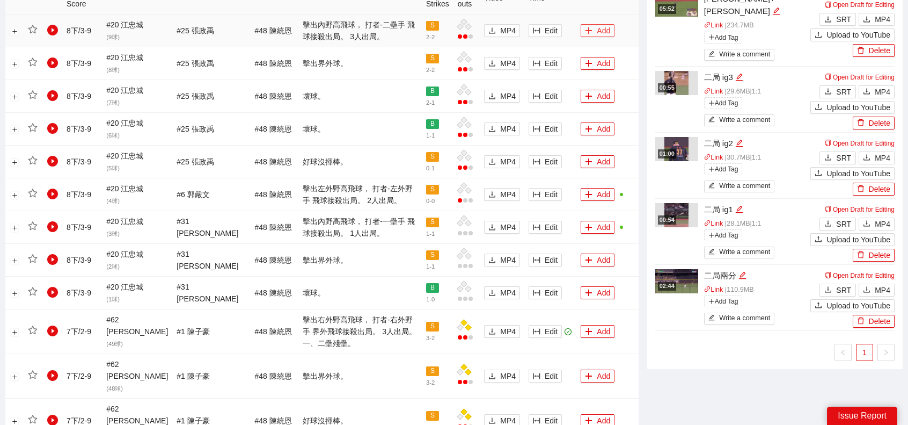
click at [598, 26] on button "Add" at bounding box center [598, 30] width 34 height 13
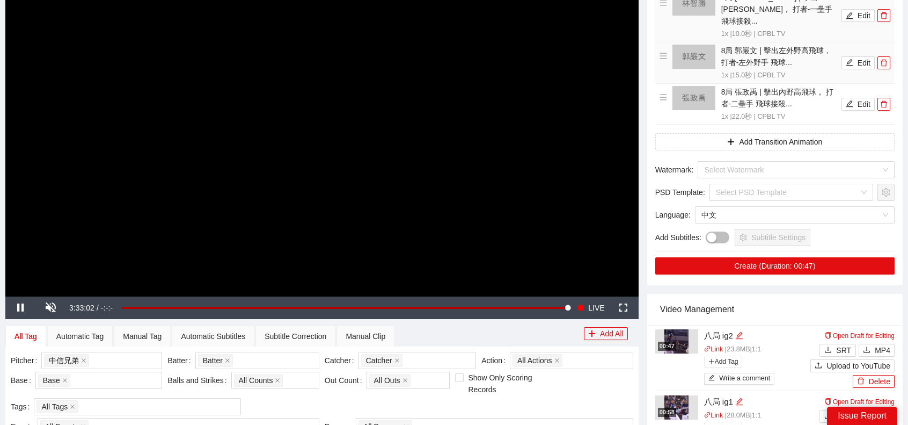
scroll to position [54, 0]
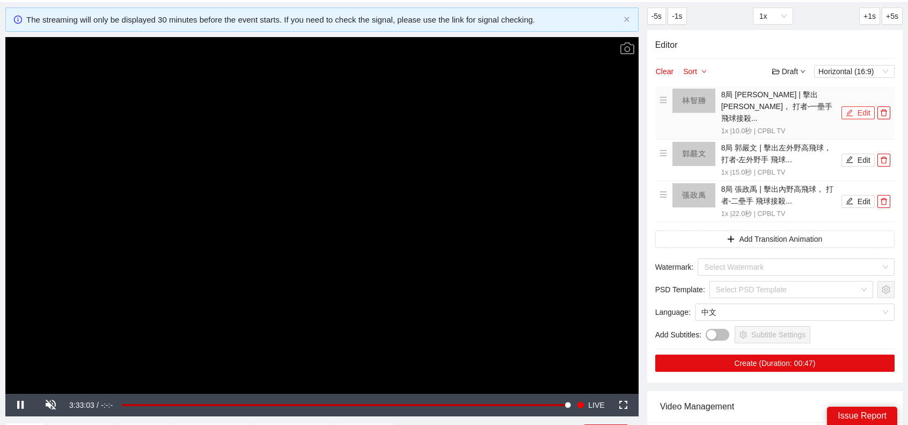
click at [855, 106] on button "Edit" at bounding box center [858, 112] width 33 height 13
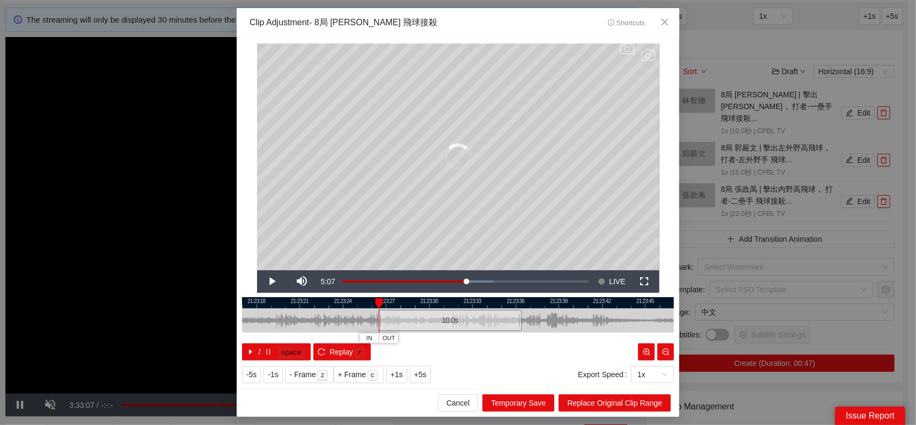
drag, startPoint x: 433, startPoint y: 324, endPoint x: 425, endPoint y: 323, distance: 8.1
click at [425, 323] on div "10.0 s" at bounding box center [450, 320] width 144 height 21
drag, startPoint x: 522, startPoint y: 322, endPoint x: 495, endPoint y: 319, distance: 27.0
click at [483, 321] on div at bounding box center [480, 320] width 6 height 24
click at [668, 24] on icon "close" at bounding box center [665, 22] width 9 height 9
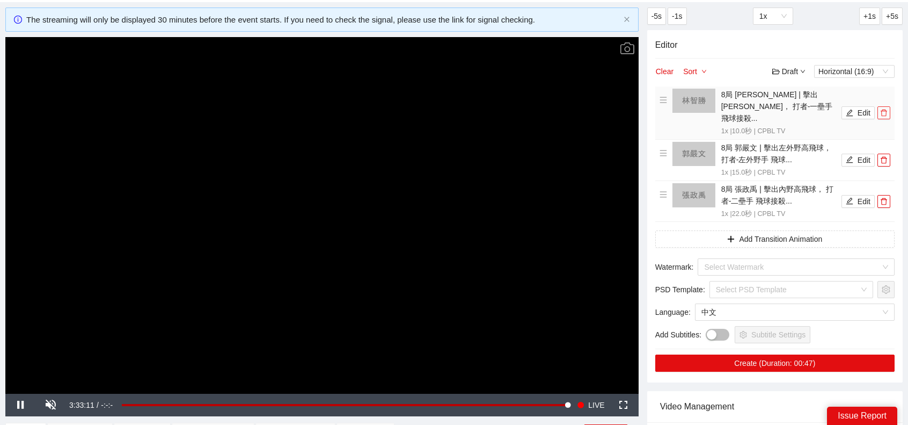
click at [890, 109] on span "delete" at bounding box center [884, 113] width 12 height 8
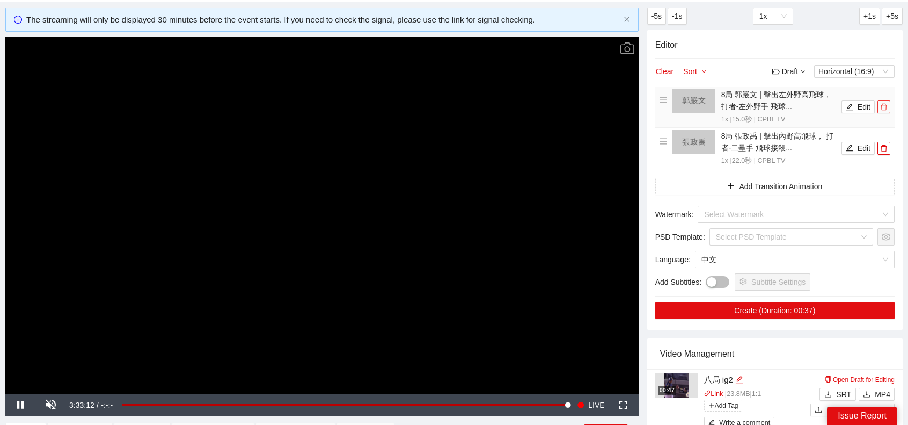
click at [890, 108] on span "delete" at bounding box center [884, 107] width 12 height 8
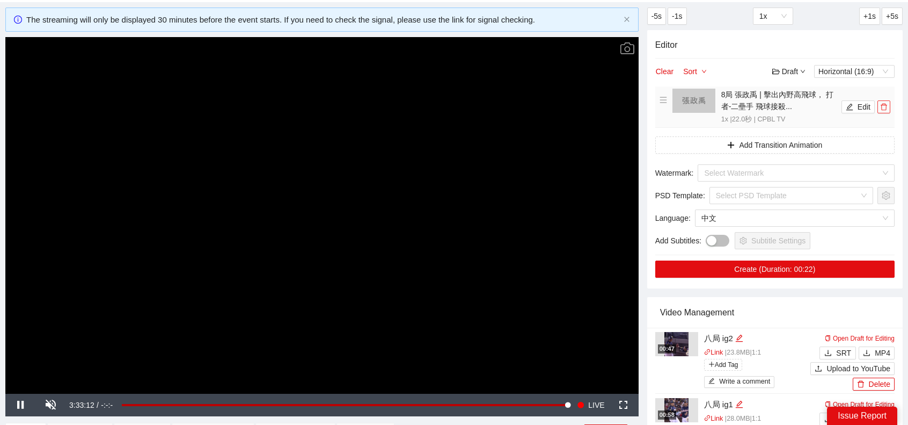
click at [890, 108] on span "delete" at bounding box center [884, 107] width 12 height 8
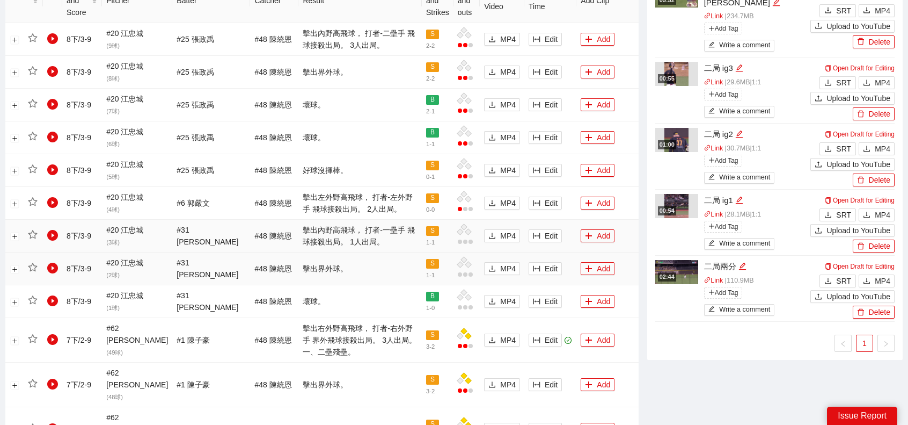
scroll to position [644, 0]
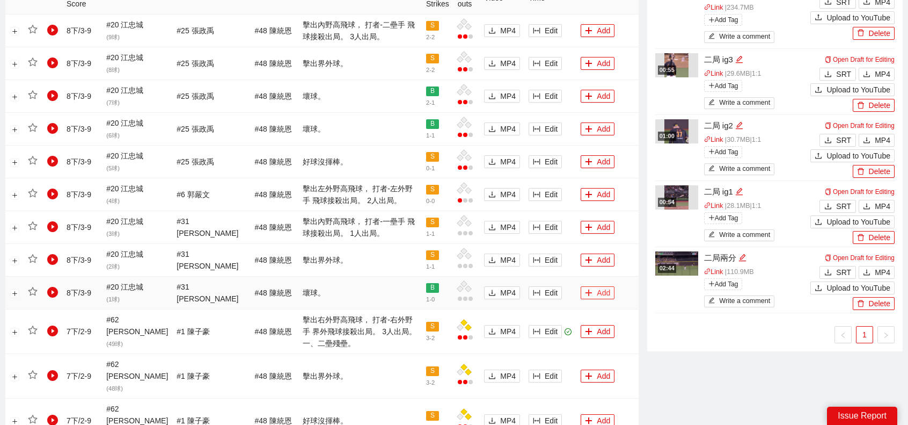
click at [592, 295] on button "Add" at bounding box center [598, 292] width 34 height 13
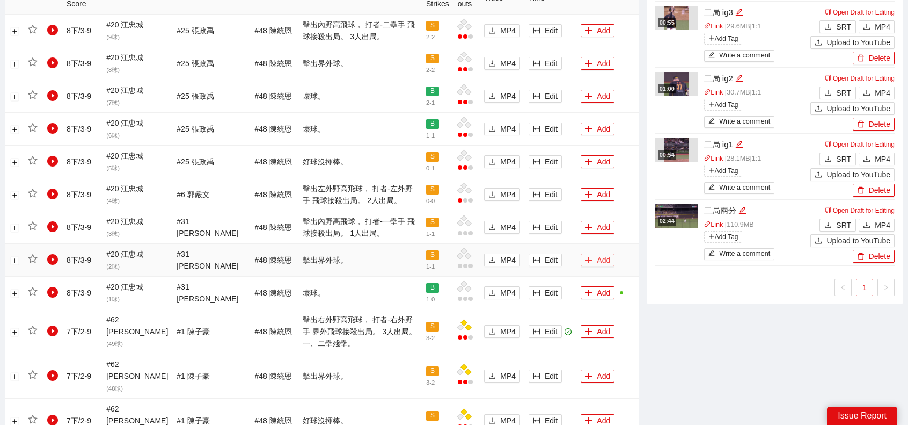
click at [594, 256] on button "Add" at bounding box center [598, 259] width 34 height 13
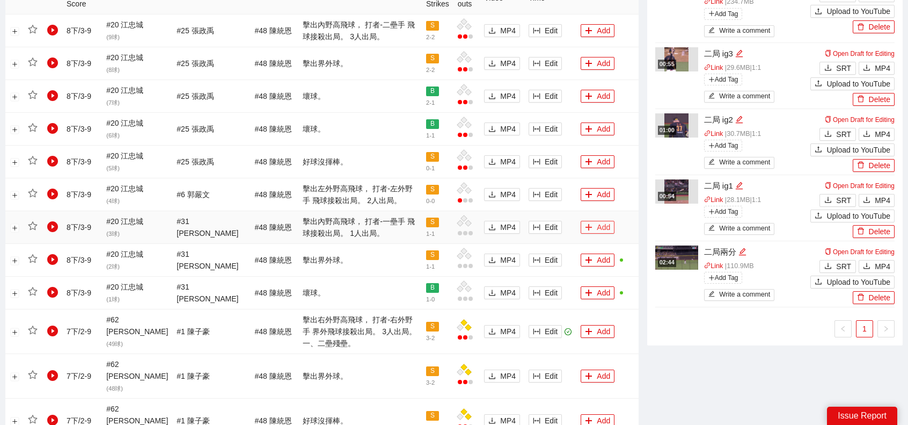
click at [596, 221] on button "Add" at bounding box center [598, 227] width 34 height 13
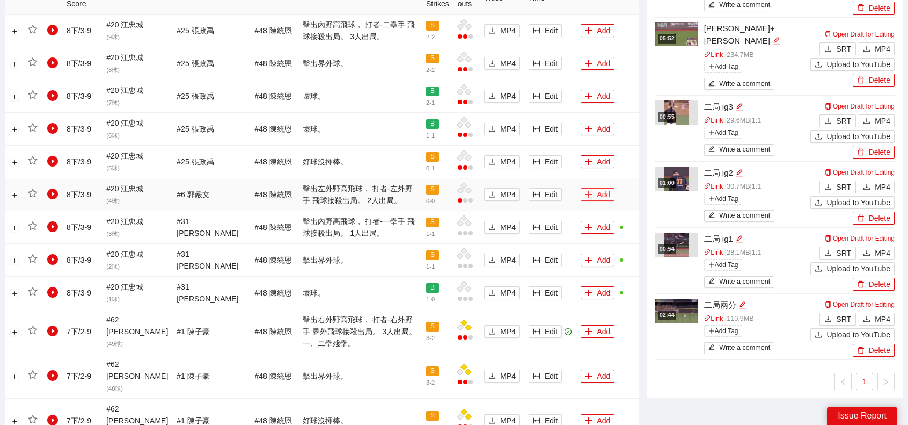
click at [597, 188] on button "Add" at bounding box center [598, 194] width 34 height 13
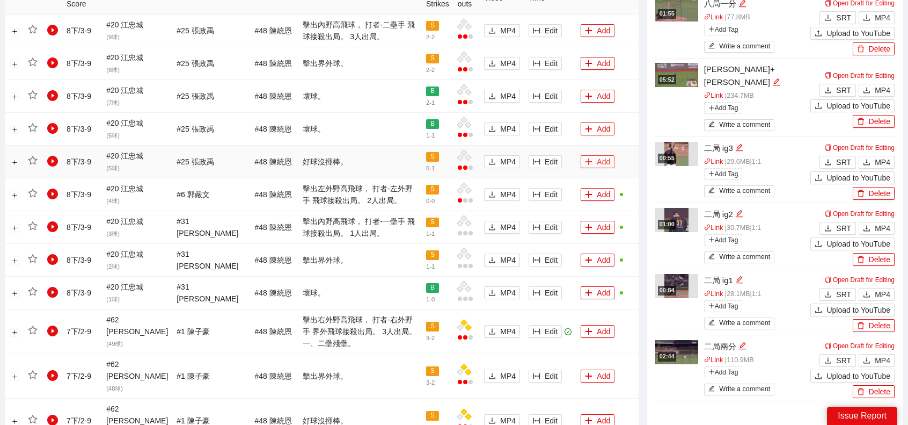
click at [600, 162] on button "Add" at bounding box center [598, 161] width 34 height 13
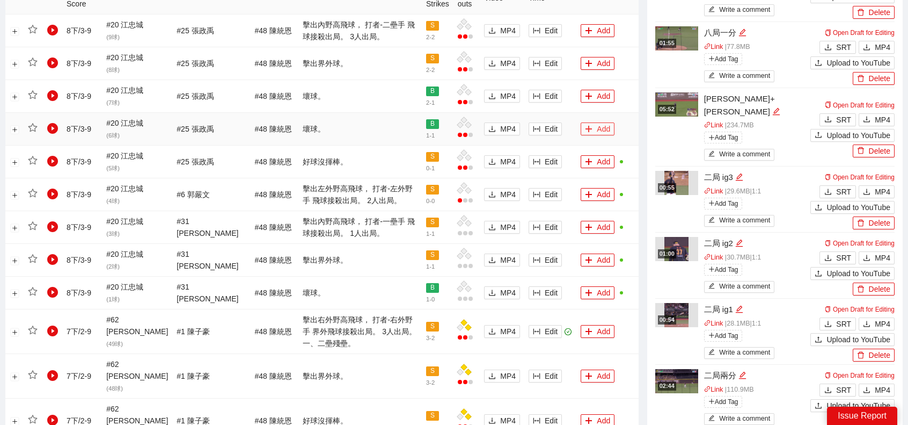
click at [597, 124] on button "Add" at bounding box center [598, 128] width 34 height 13
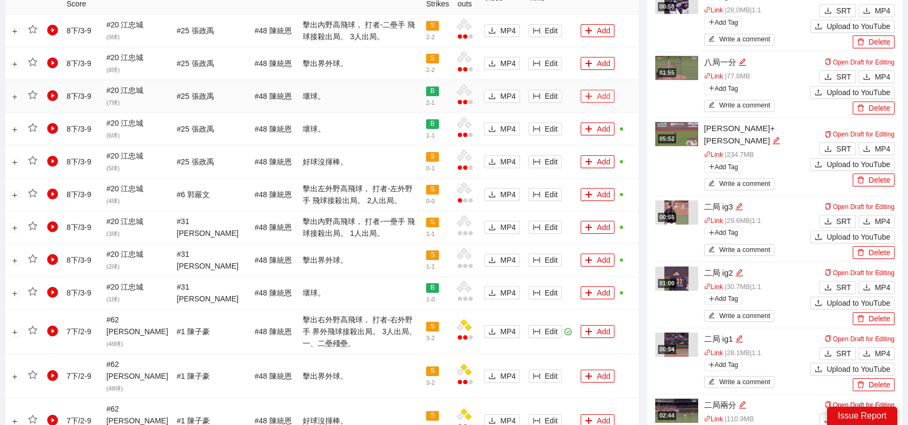
click at [599, 96] on button "Add" at bounding box center [598, 96] width 34 height 13
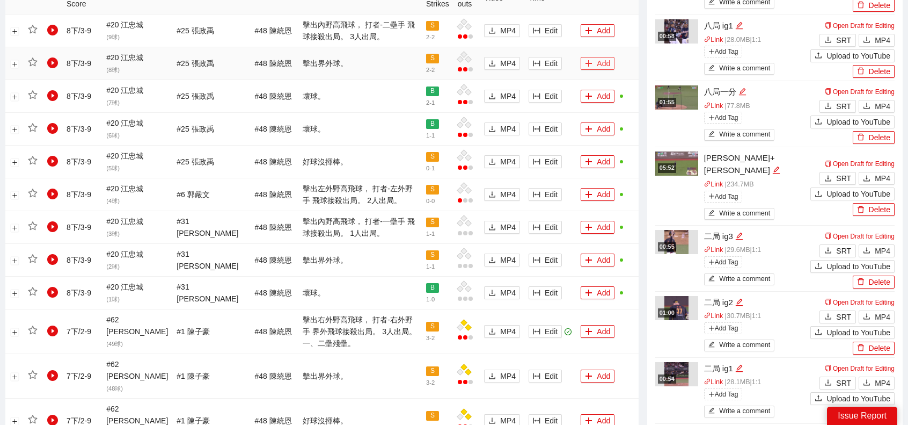
click at [600, 59] on button "Add" at bounding box center [598, 63] width 34 height 13
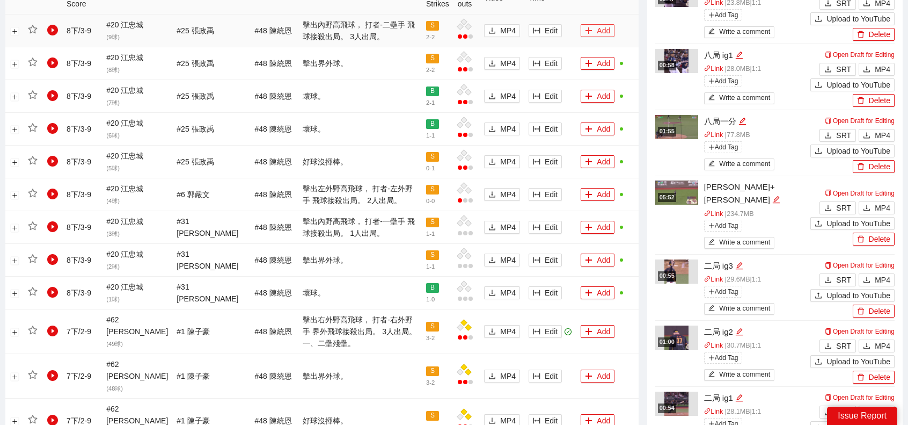
click at [594, 33] on button "Add" at bounding box center [598, 30] width 34 height 13
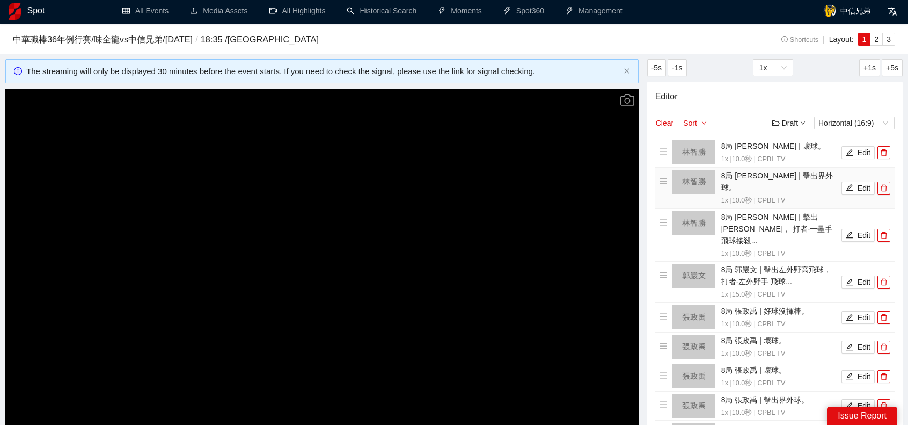
scroll to position [0, 0]
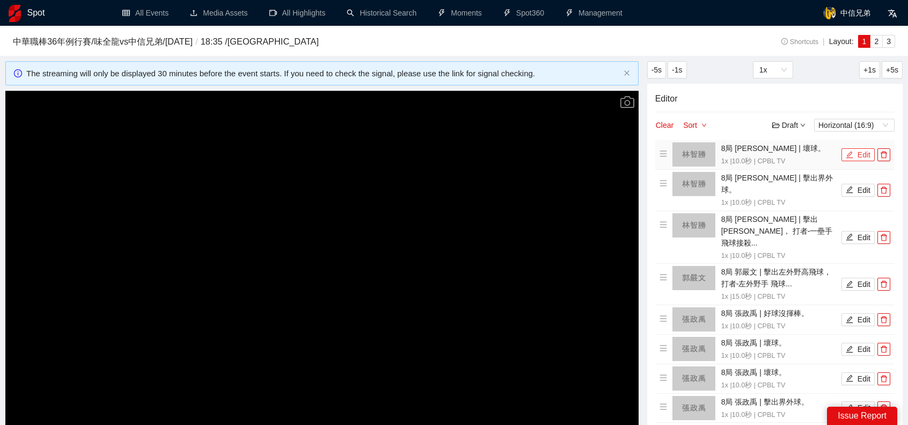
click at [858, 154] on button "Edit" at bounding box center [858, 154] width 33 height 13
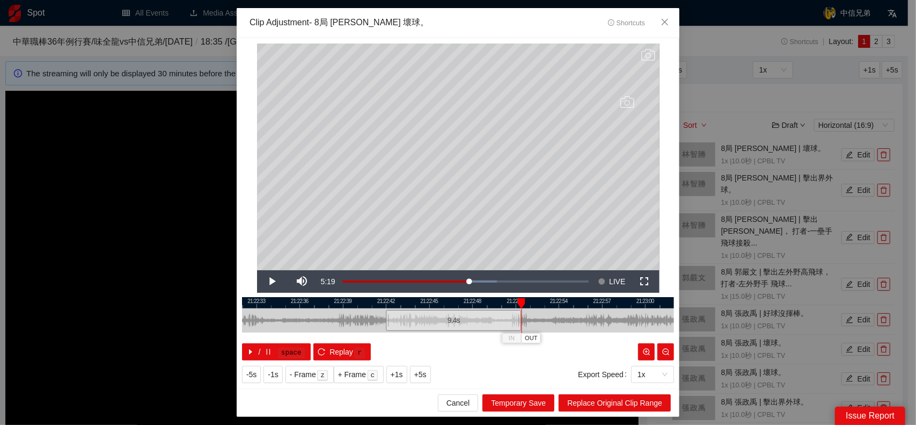
drag, startPoint x: 528, startPoint y: 318, endPoint x: 520, endPoint y: 326, distance: 11.4
click at [520, 326] on div at bounding box center [520, 320] width 6 height 24
click at [633, 403] on span "Replace Original Clip Range" at bounding box center [614, 403] width 95 height 12
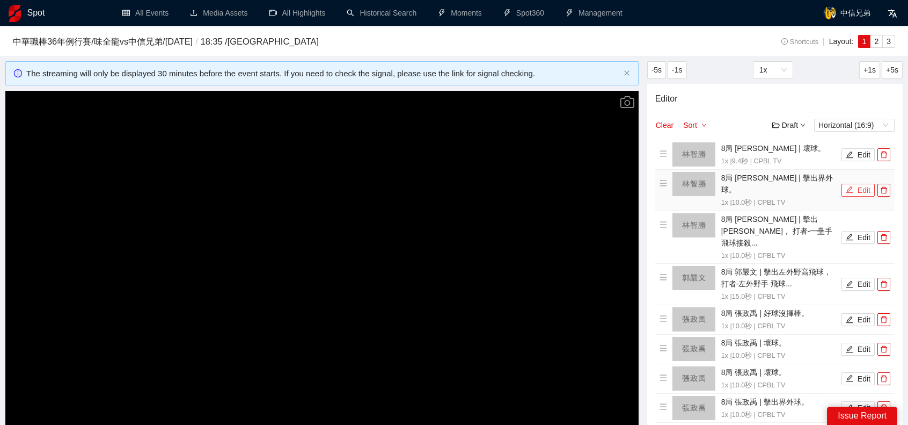
click at [858, 184] on button "Edit" at bounding box center [858, 190] width 33 height 13
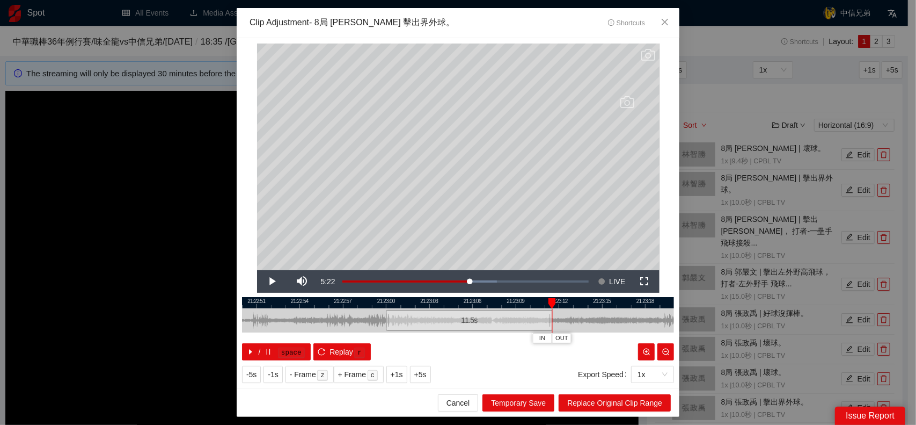
drag, startPoint x: 530, startPoint y: 316, endPoint x: 553, endPoint y: 329, distance: 26.0
click at [553, 329] on div "21:22:48 21:22:51 21:22:54 21:22:57 21:23:00 21:23:03 21:23:06 21:23:09 21:23:1…" at bounding box center [458, 328] width 432 height 63
click at [633, 405] on span "Replace Original Clip Range" at bounding box center [614, 403] width 95 height 12
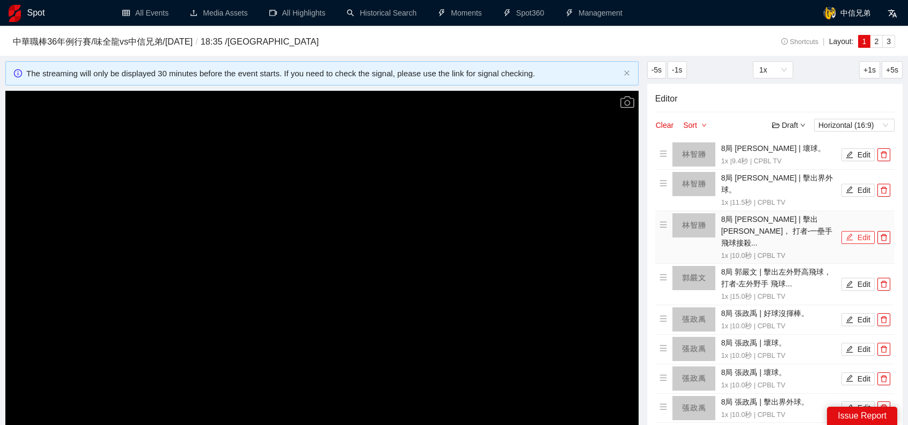
click at [856, 231] on button "Edit" at bounding box center [858, 237] width 33 height 13
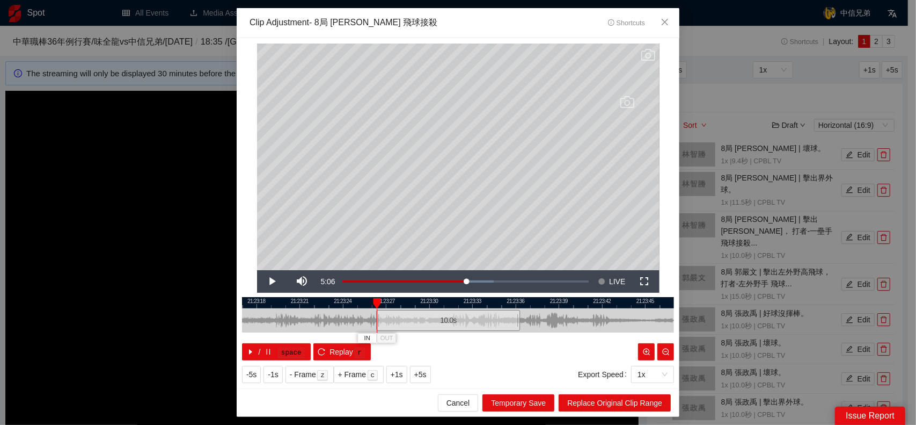
drag, startPoint x: 438, startPoint y: 323, endPoint x: 428, endPoint y: 322, distance: 9.7
click at [428, 322] on div "10.0 s" at bounding box center [448, 320] width 144 height 21
drag, startPoint x: 438, startPoint y: 322, endPoint x: 422, endPoint y: 321, distance: 16.1
click at [422, 321] on div "10.0 s" at bounding box center [432, 320] width 144 height 21
drag, startPoint x: 502, startPoint y: 318, endPoint x: 552, endPoint y: 331, distance: 51.2
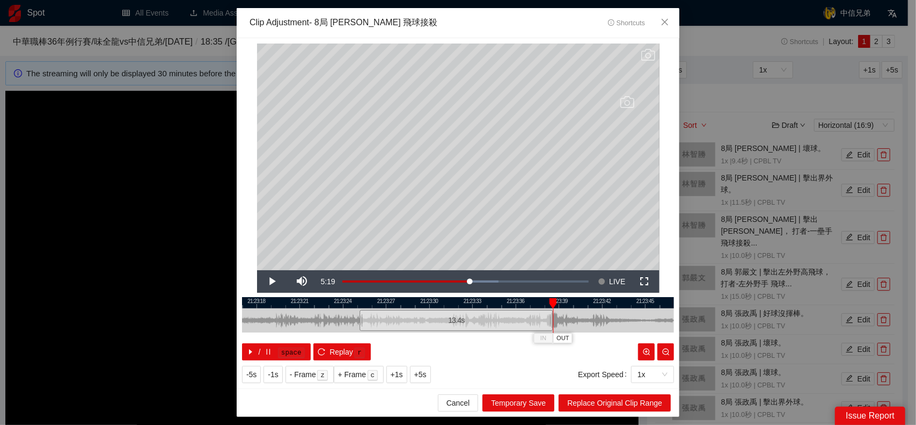
click at [552, 331] on div at bounding box center [552, 320] width 6 height 24
click at [559, 320] on div at bounding box center [556, 320] width 6 height 24
click at [613, 405] on span "Replace Original Clip Range" at bounding box center [614, 403] width 95 height 12
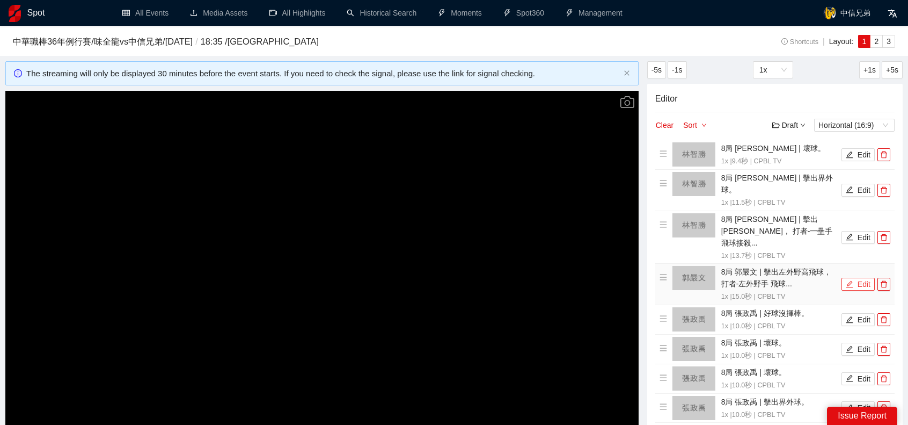
click at [864, 278] on button "Edit" at bounding box center [858, 284] width 33 height 13
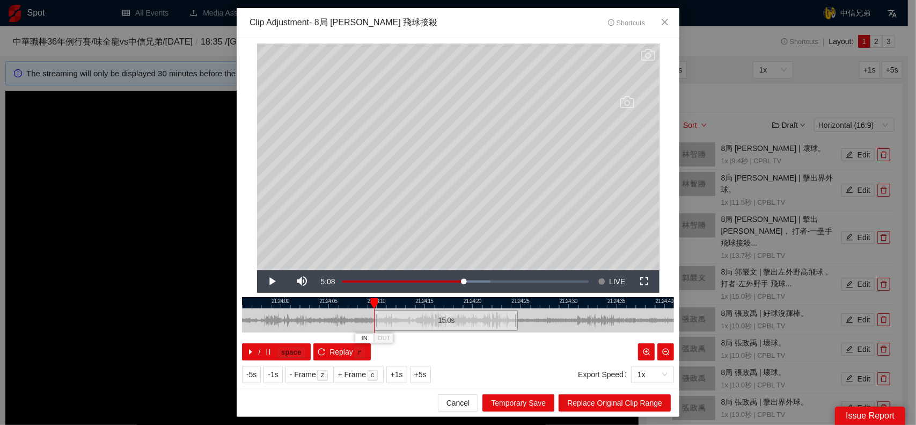
drag, startPoint x: 461, startPoint y: 323, endPoint x: 449, endPoint y: 322, distance: 11.8
click at [449, 322] on div "15.0 s" at bounding box center [446, 320] width 144 height 21
click at [513, 324] on div at bounding box center [513, 320] width 6 height 24
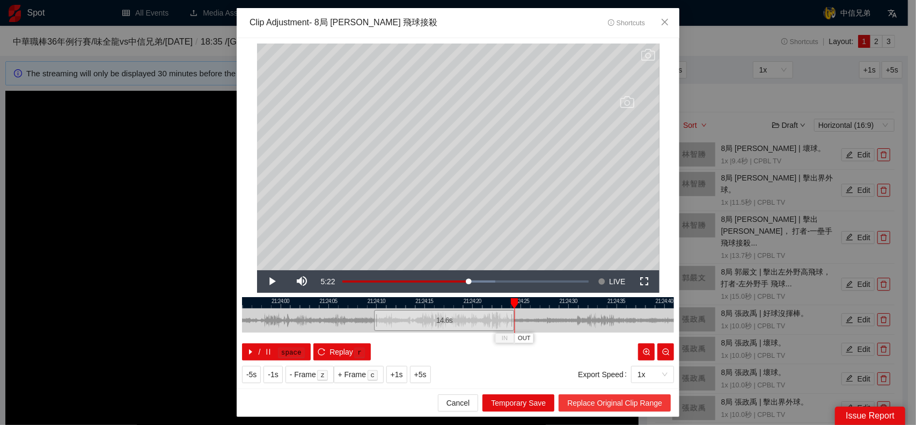
click at [626, 402] on span "Replace Original Clip Range" at bounding box center [614, 403] width 95 height 12
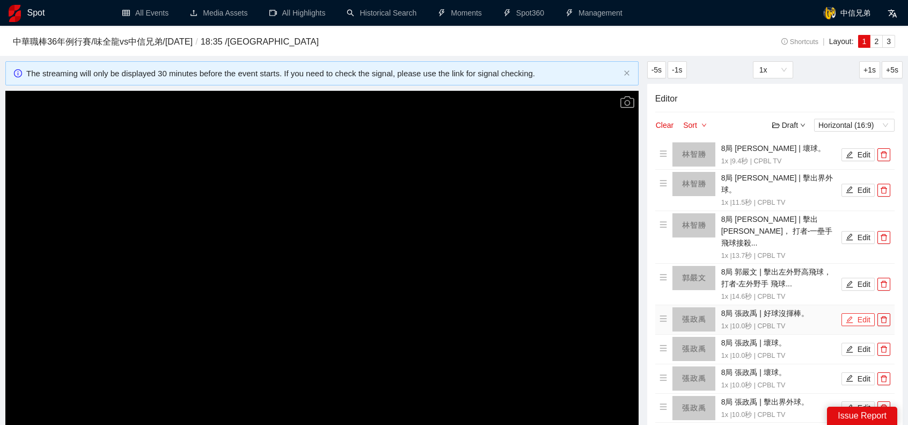
click at [859, 313] on button "Edit" at bounding box center [858, 319] width 33 height 13
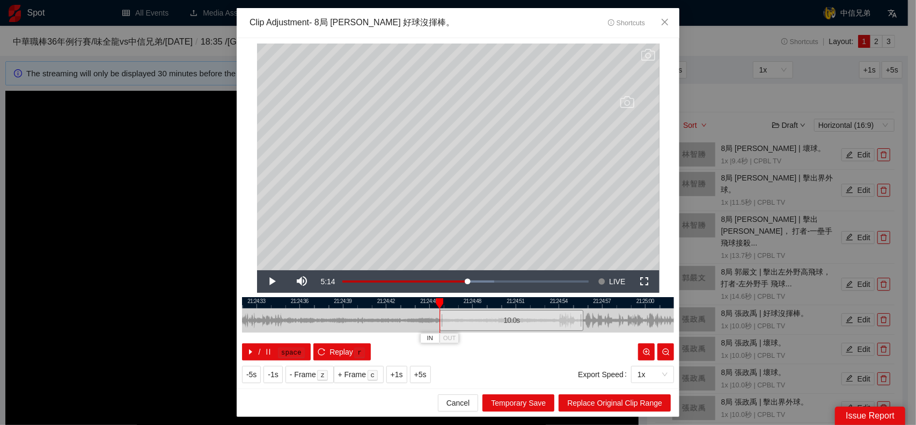
drag, startPoint x: 465, startPoint y: 320, endPoint x: 515, endPoint y: 326, distance: 50.3
click at [512, 326] on div "10.0 s" at bounding box center [512, 320] width 144 height 21
drag, startPoint x: 582, startPoint y: 319, endPoint x: 509, endPoint y: 318, distance: 73.0
click at [509, 318] on div at bounding box center [509, 320] width 6 height 24
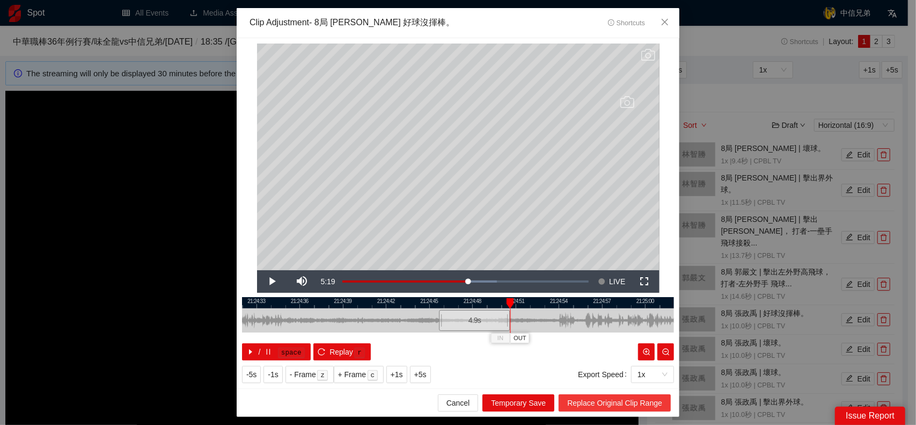
click at [625, 400] on span "Replace Original Clip Range" at bounding box center [614, 403] width 95 height 12
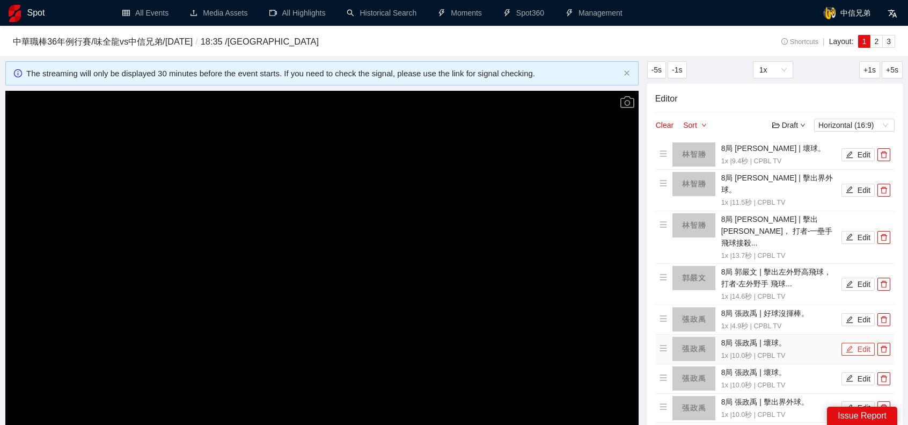
click at [856, 342] on button "Edit" at bounding box center [858, 348] width 33 height 13
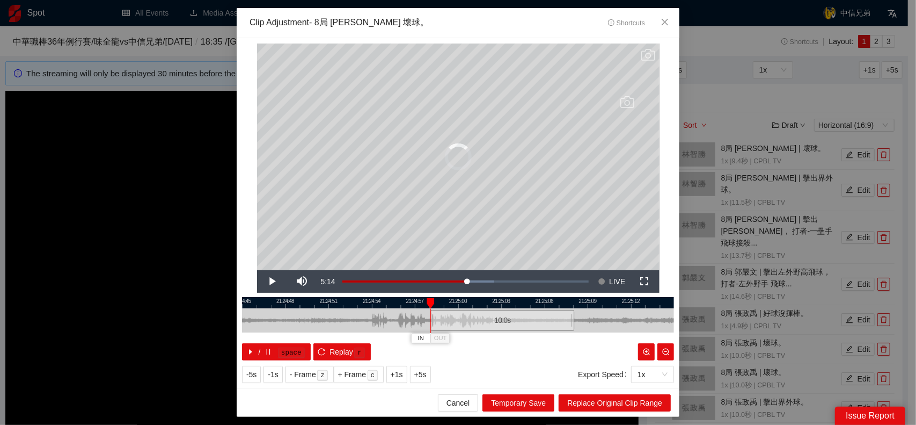
drag, startPoint x: 479, startPoint y: 324, endPoint x: 526, endPoint y: 322, distance: 46.2
click at [523, 324] on div "10.0 s" at bounding box center [503, 320] width 144 height 21
drag, startPoint x: 573, startPoint y: 320, endPoint x: 514, endPoint y: 323, distance: 59.6
click at [514, 323] on div "21:24:45 21:24:48 21:24:51 21:24:54 21:24:57 21:25:00 21:25:03 21:25:06 21:25:0…" at bounding box center [458, 328] width 432 height 63
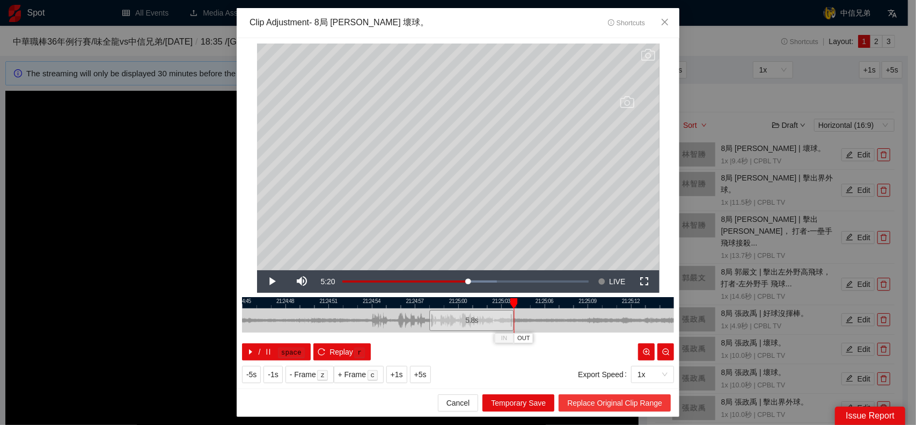
click at [623, 402] on span "Replace Original Clip Range" at bounding box center [614, 403] width 95 height 12
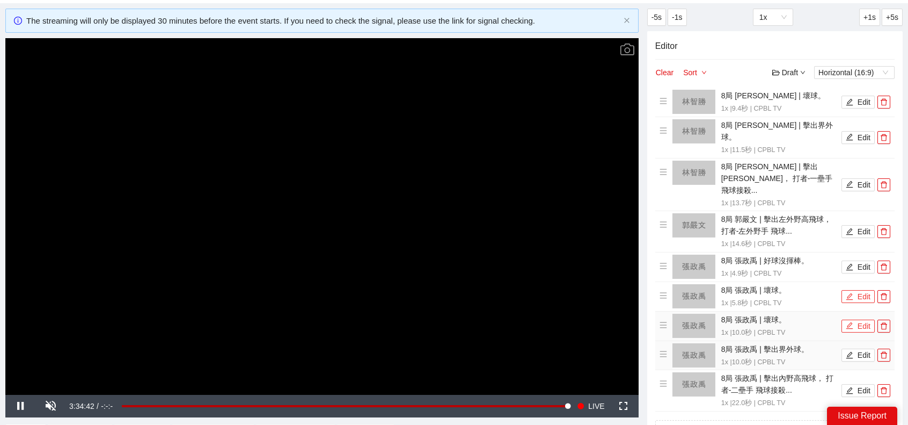
scroll to position [54, 0]
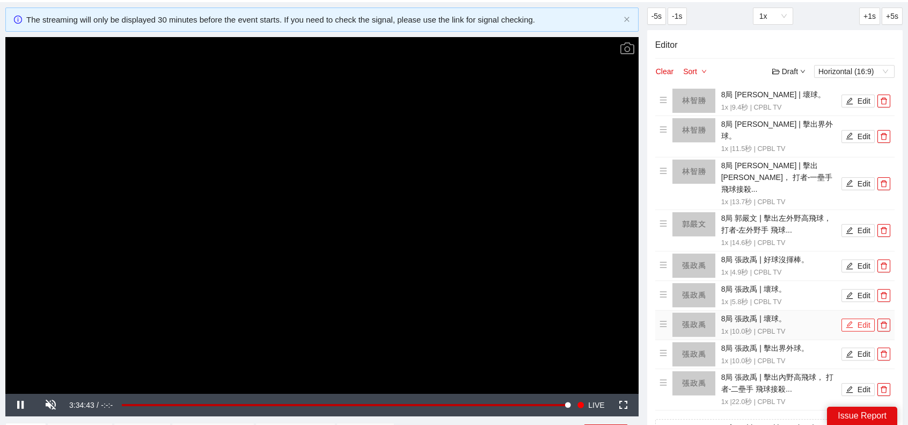
click at [854, 318] on button "Edit" at bounding box center [858, 324] width 33 height 13
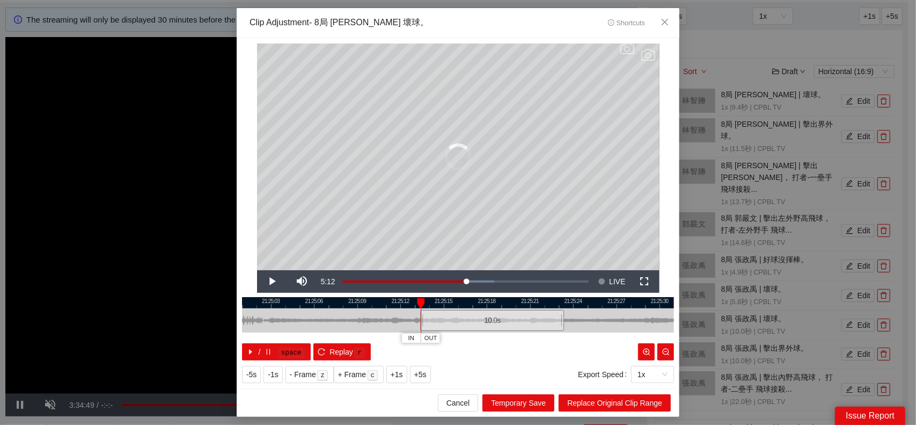
drag, startPoint x: 456, startPoint y: 320, endPoint x: 497, endPoint y: 319, distance: 40.8
click at [491, 320] on div "10.0 s" at bounding box center [492, 320] width 144 height 21
drag, startPoint x: 564, startPoint y: 319, endPoint x: 590, endPoint y: 384, distance: 70.3
click at [515, 327] on div "21:25:00 21:25:03 21:25:06 21:25:09 21:25:12 21:25:15 21:25:18 21:25:21 21:25:2…" at bounding box center [458, 328] width 432 height 63
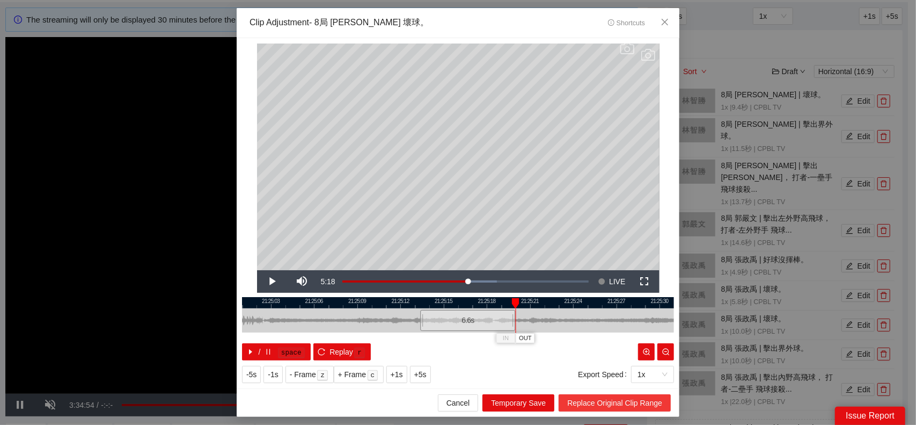
click at [606, 398] on span "Replace Original Clip Range" at bounding box center [614, 403] width 95 height 12
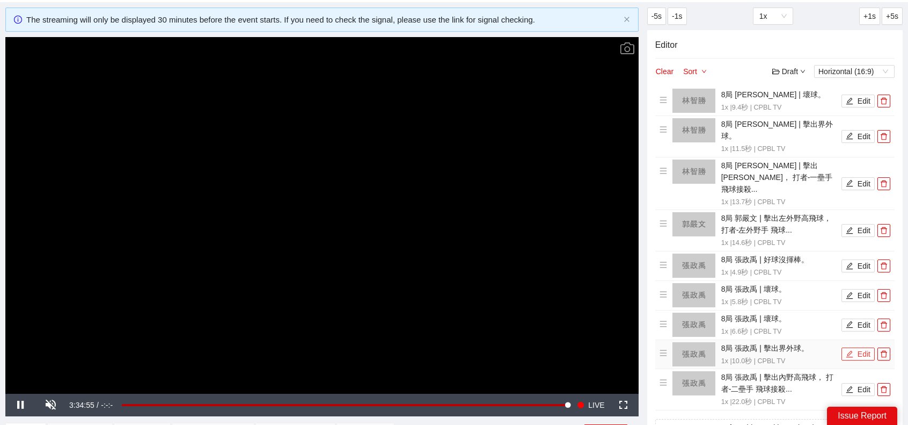
click at [854, 350] on icon "edit" at bounding box center [850, 354] width 8 height 8
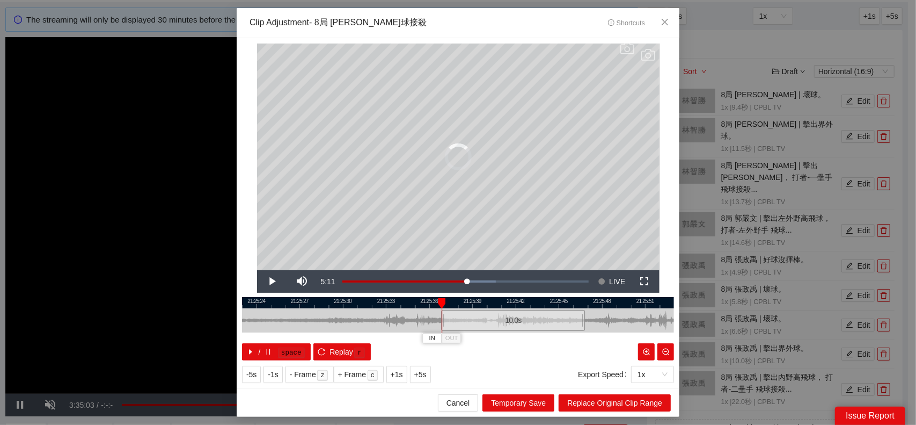
drag, startPoint x: 448, startPoint y: 324, endPoint x: 536, endPoint y: 320, distance: 87.6
click at [501, 325] on div "10.0 s" at bounding box center [513, 320] width 144 height 21
drag, startPoint x: 581, startPoint y: 318, endPoint x: 562, endPoint y: 322, distance: 20.1
click at [562, 322] on div at bounding box center [562, 320] width 6 height 24
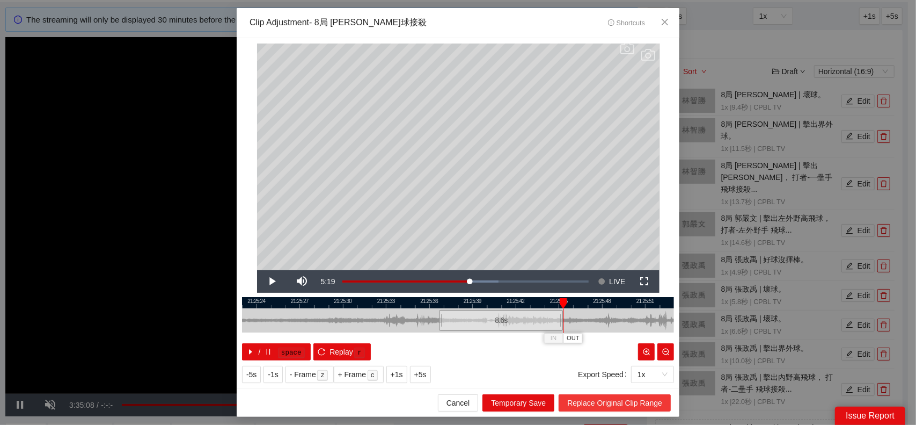
click at [622, 399] on span "Replace Original Clip Range" at bounding box center [614, 403] width 95 height 12
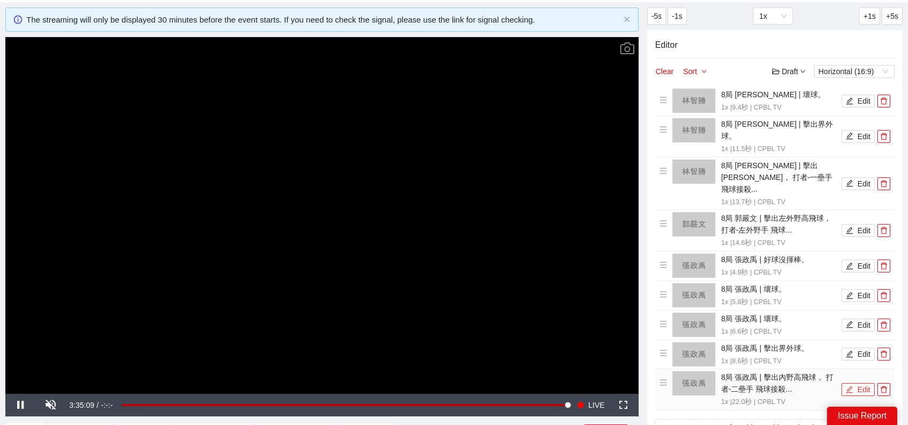
click at [863, 383] on button "Edit" at bounding box center [858, 389] width 33 height 13
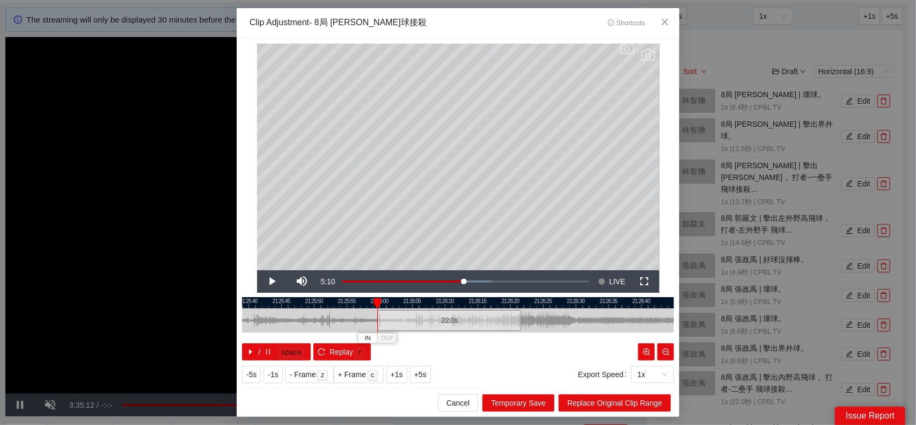
drag, startPoint x: 471, startPoint y: 326, endPoint x: 465, endPoint y: 326, distance: 5.9
click at [465, 326] on div "22.0 s" at bounding box center [449, 320] width 144 height 21
drag, startPoint x: 520, startPoint y: 319, endPoint x: 495, endPoint y: 317, distance: 24.3
click at [495, 317] on div at bounding box center [496, 320] width 6 height 24
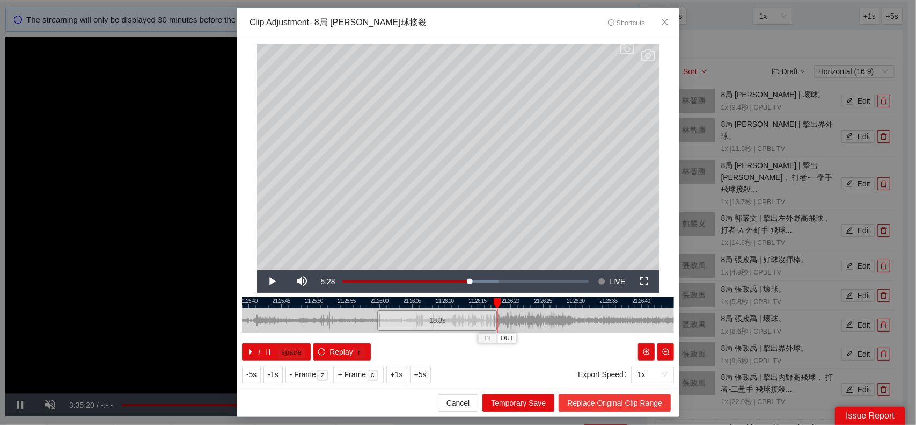
click at [600, 400] on span "Replace Original Clip Range" at bounding box center [614, 403] width 95 height 12
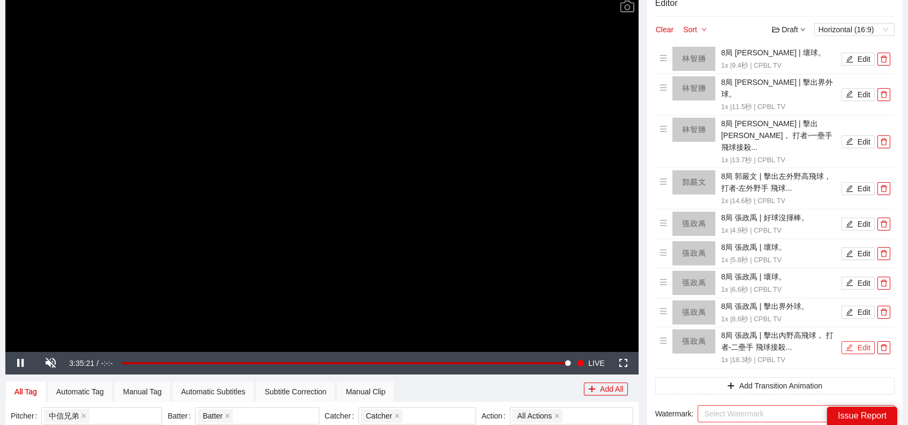
scroll to position [215, 0]
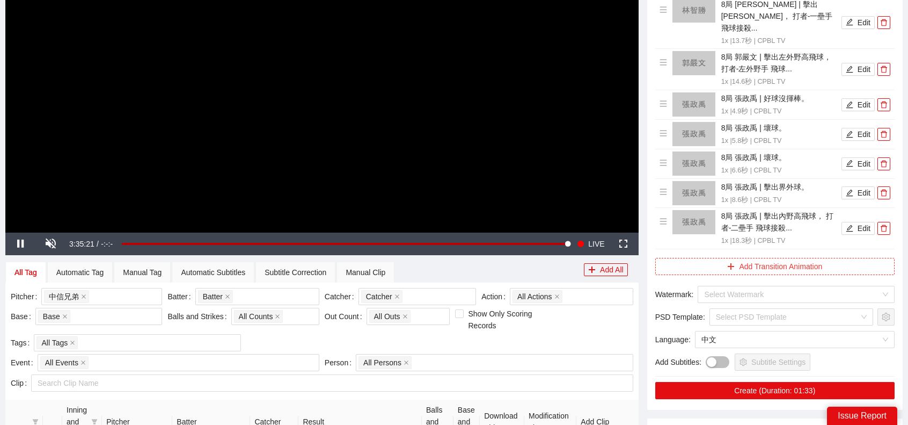
click at [775, 258] on button "Add Transition Animation" at bounding box center [774, 266] width 239 height 17
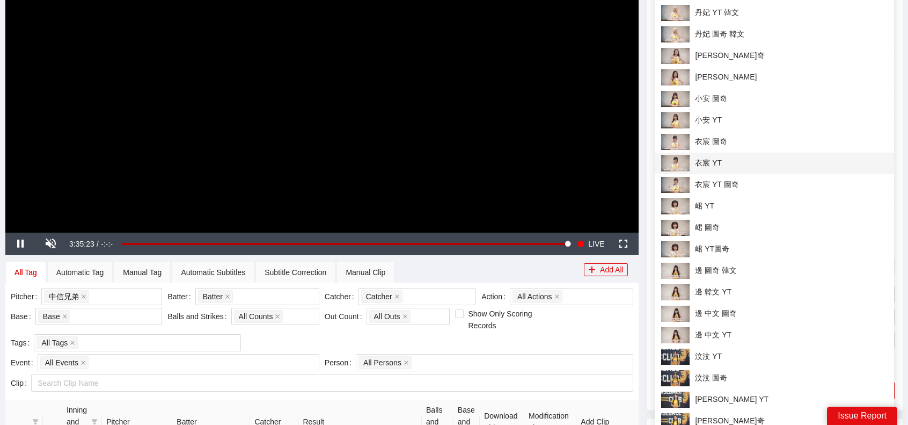
click at [731, 163] on span "衣宸 YT" at bounding box center [774, 163] width 227 height 16
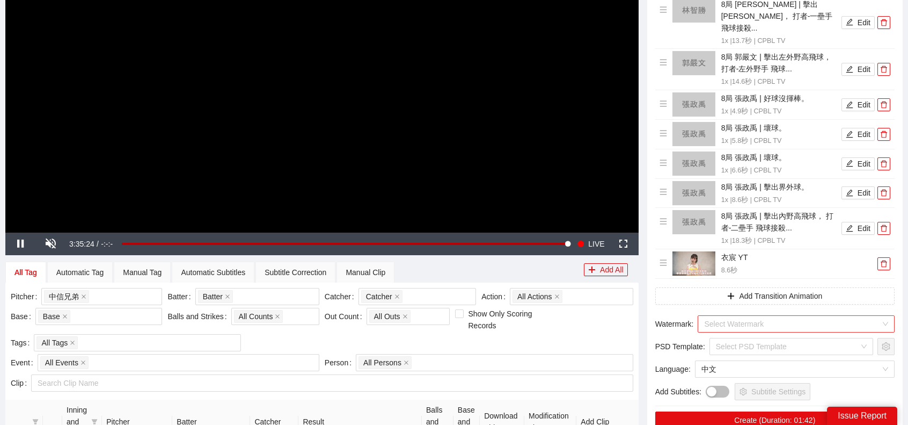
click at [774, 316] on input "search" at bounding box center [792, 324] width 177 height 16
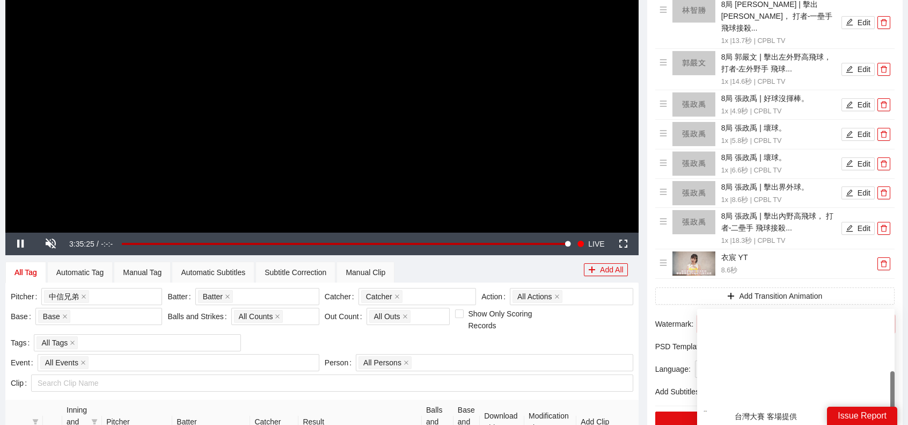
scroll to position [114, 0]
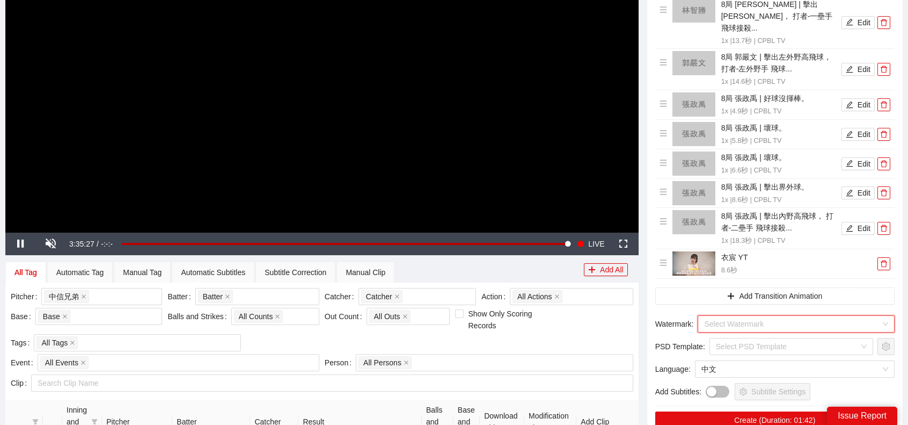
click at [779, 316] on input "search" at bounding box center [792, 324] width 177 height 16
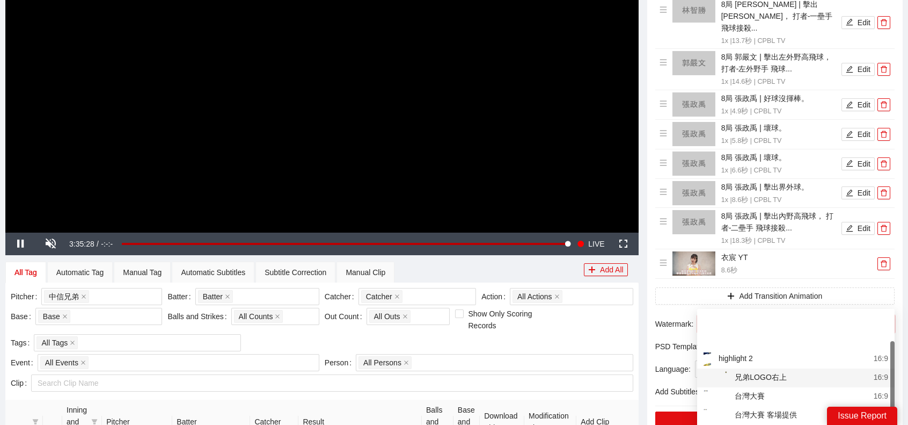
scroll to position [54, 0]
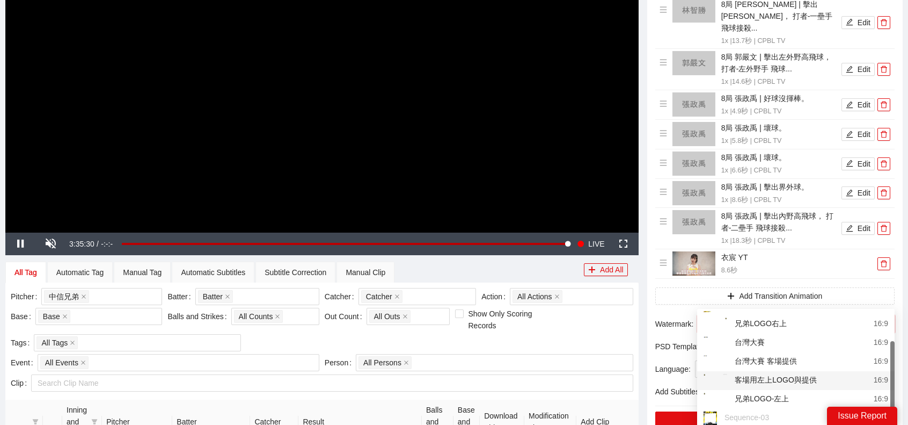
click at [787, 381] on div "客場用左上LOGO與提供" at bounding box center [760, 380] width 113 height 13
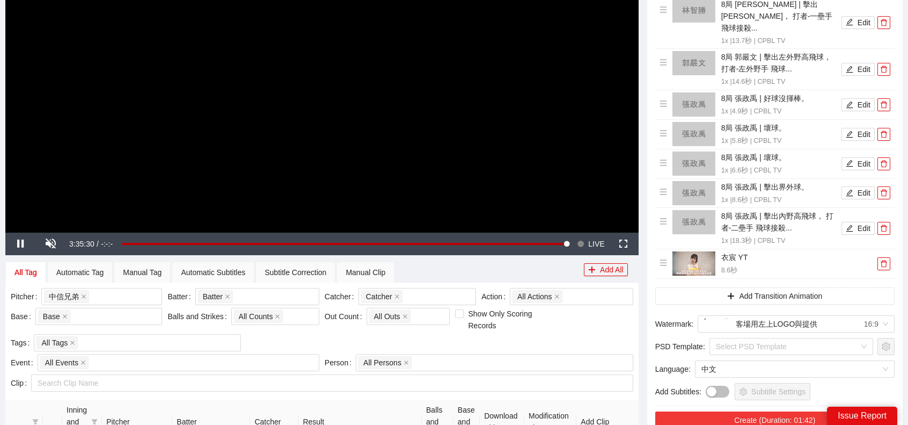
click at [775, 411] on button "Create (Duration: 01:42)" at bounding box center [774, 419] width 239 height 17
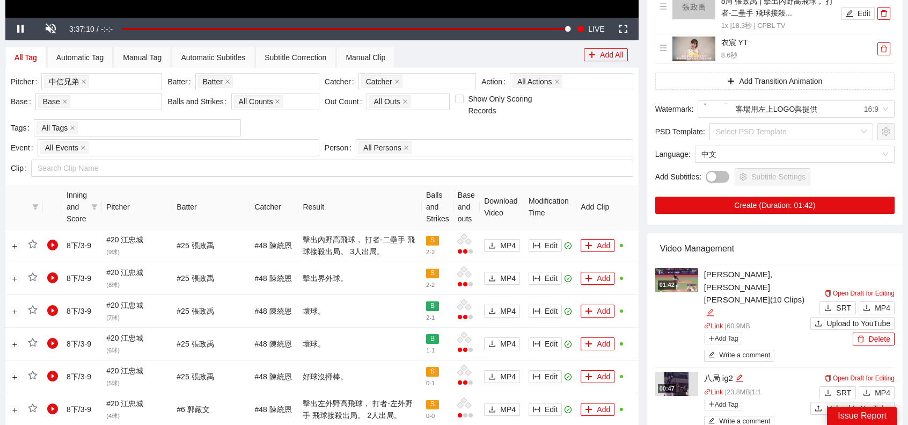
click at [715, 308] on icon "edit" at bounding box center [710, 312] width 8 height 8
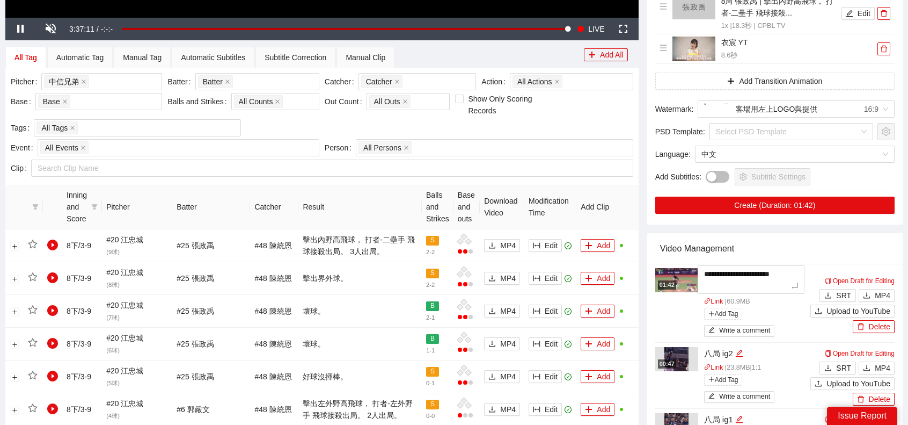
type textarea "*"
type textarea "**"
type textarea "***"
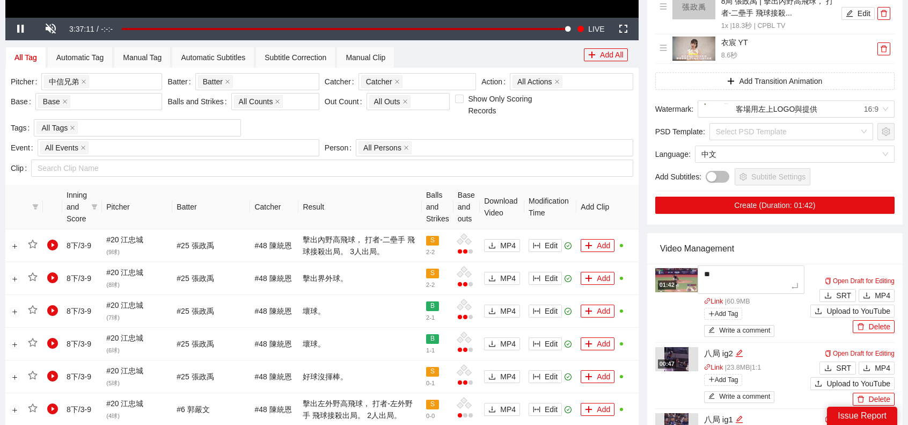
type textarea "***"
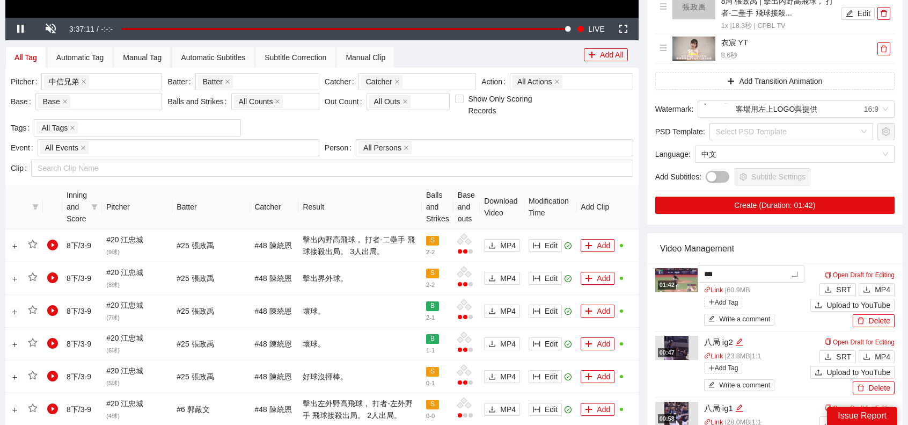
type textarea "*"
type textarea "**"
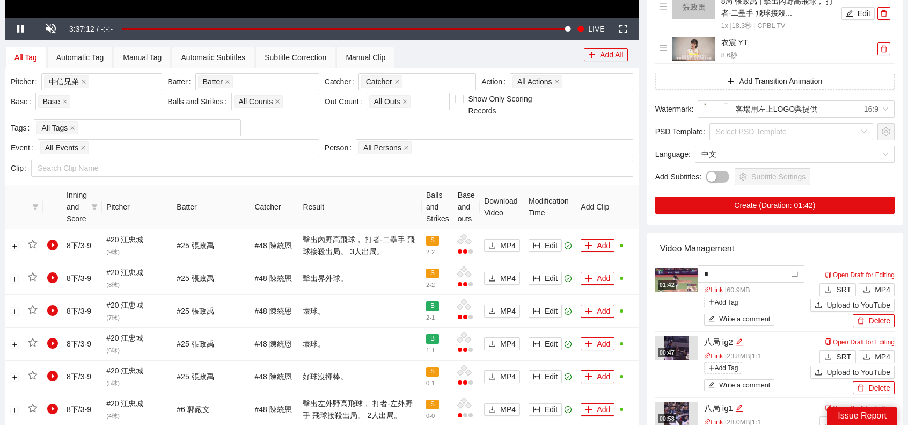
type textarea "**"
type textarea "***"
type textarea "**"
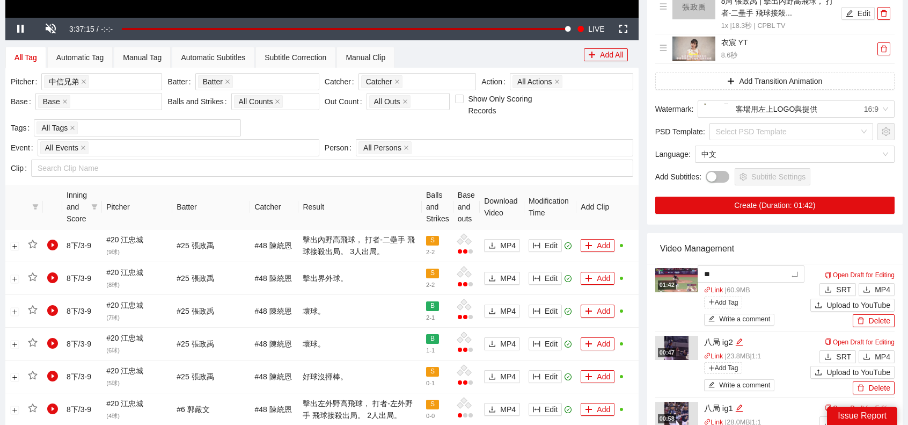
click at [849, 233] on div "Video Management" at bounding box center [775, 248] width 230 height 31
click at [876, 283] on span "MP4" at bounding box center [883, 289] width 16 height 12
click at [673, 280] on div "01:42" at bounding box center [667, 284] width 18 height 9
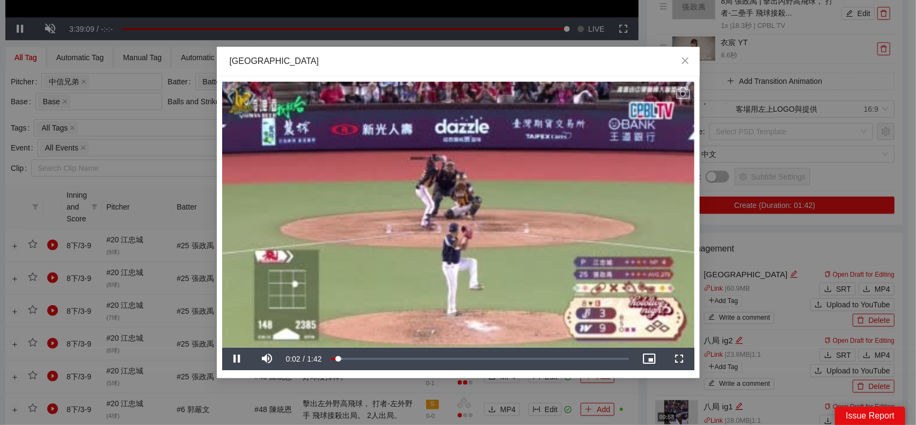
drag, startPoint x: 338, startPoint y: 358, endPoint x: 311, endPoint y: 355, distance: 27.0
click at [311, 356] on div "Pause Mute Current Time 0:02 / Duration 1:42 Loaded : 3.83% 0:03 0:02 Stream Ty…" at bounding box center [458, 358] width 472 height 23
click at [684, 100] on video "Video Player" at bounding box center [458, 215] width 472 height 266
click at [684, 96] on icon "Video Player" at bounding box center [683, 93] width 14 height 12
click at [767, 177] on div "**********" at bounding box center [458, 212] width 916 height 425
